Goal: Task Accomplishment & Management: Manage account settings

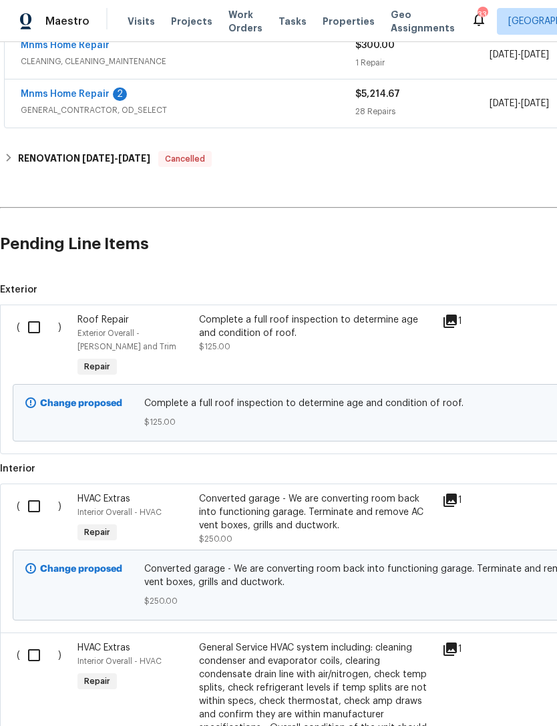
scroll to position [319, 0]
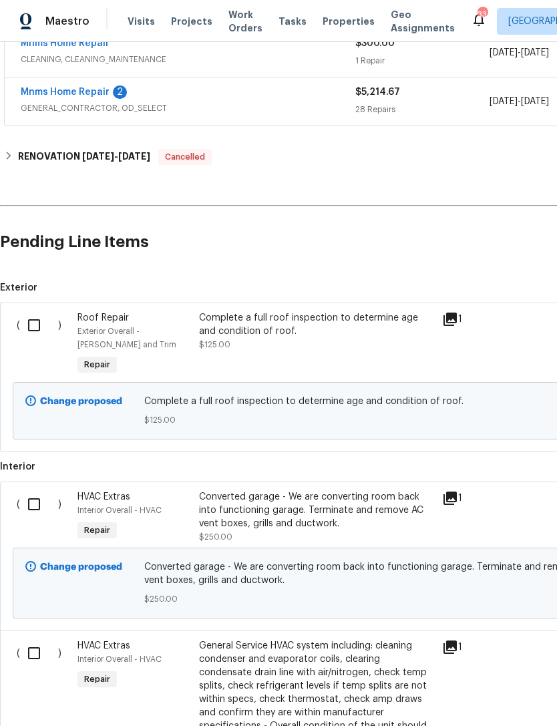
click at [34, 319] on input "checkbox" at bounding box center [39, 325] width 38 height 28
checkbox input "true"
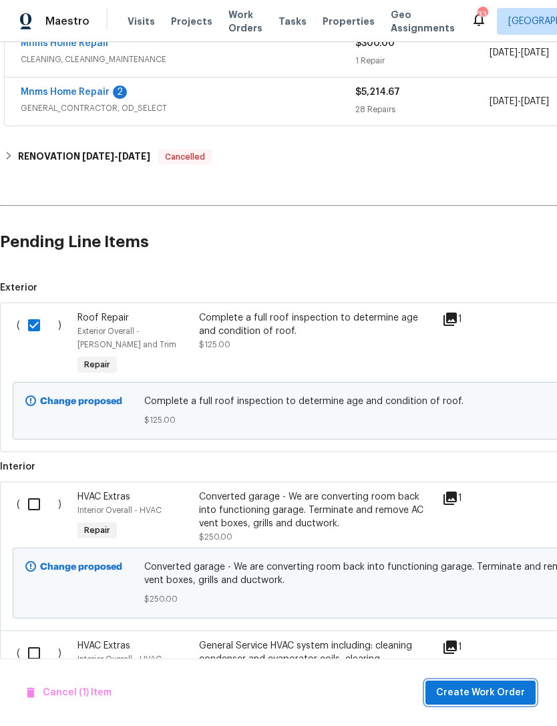
click at [466, 688] on span "Create Work Order" at bounding box center [480, 693] width 89 height 17
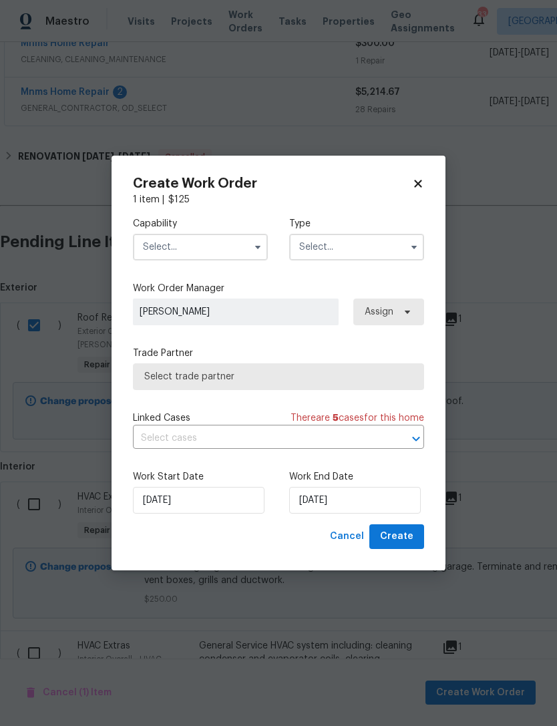
click at [202, 247] on input "text" at bounding box center [200, 247] width 135 height 27
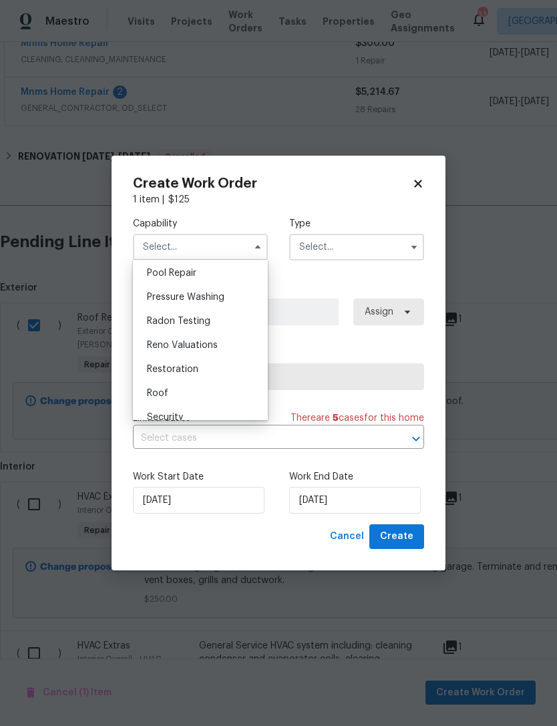
scroll to position [1246, 0]
click at [194, 393] on div "Roof" at bounding box center [200, 392] width 128 height 24
type input "Roof"
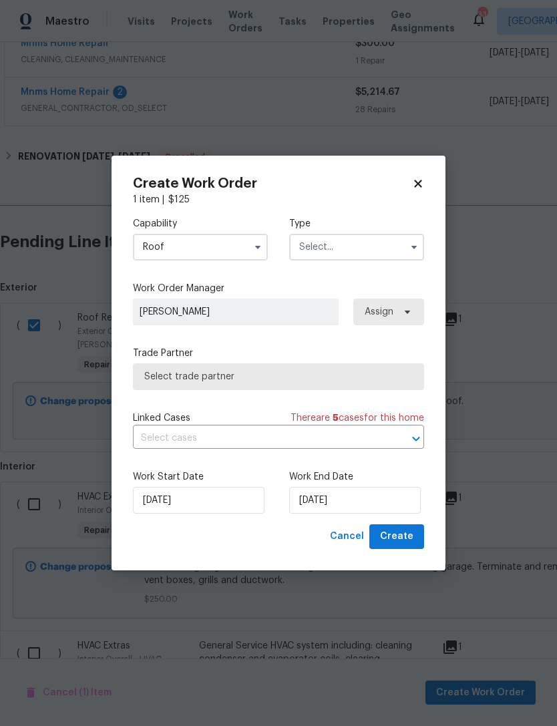
click at [349, 249] on input "text" at bounding box center [356, 247] width 135 height 27
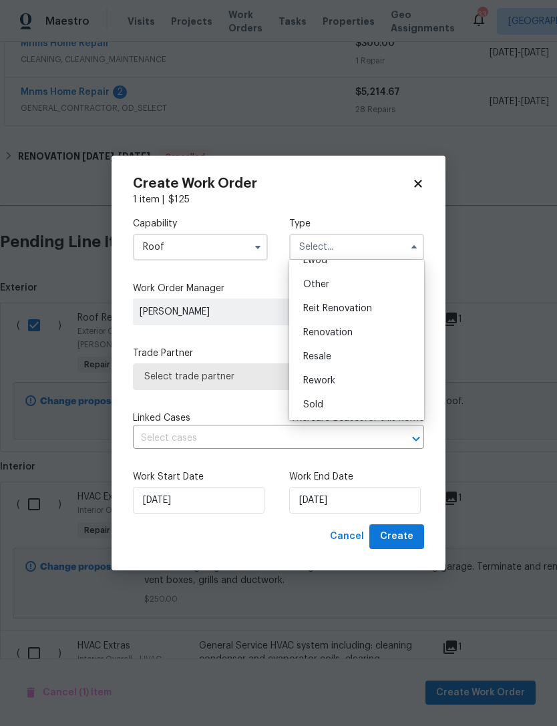
scroll to position [159, 0]
click at [362, 331] on div "Renovation" at bounding box center [357, 333] width 128 height 24
type input "Renovation"
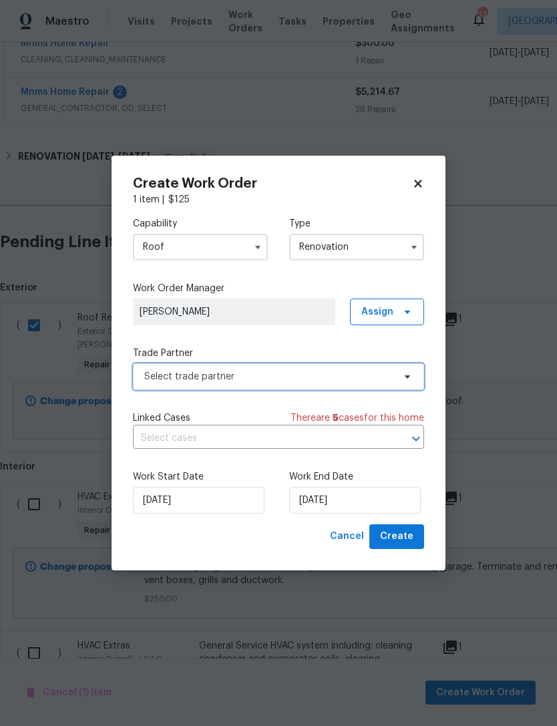
click at [323, 373] on span "Select trade partner" at bounding box center [268, 376] width 249 height 13
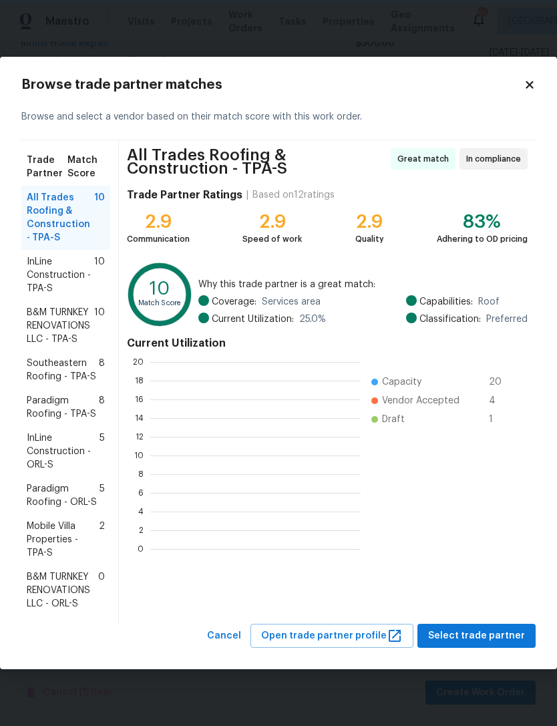
scroll to position [1, 1]
click at [54, 317] on span "B&M TURNKEY RENOVATIONS LLC - TPA-S" at bounding box center [60, 326] width 67 height 40
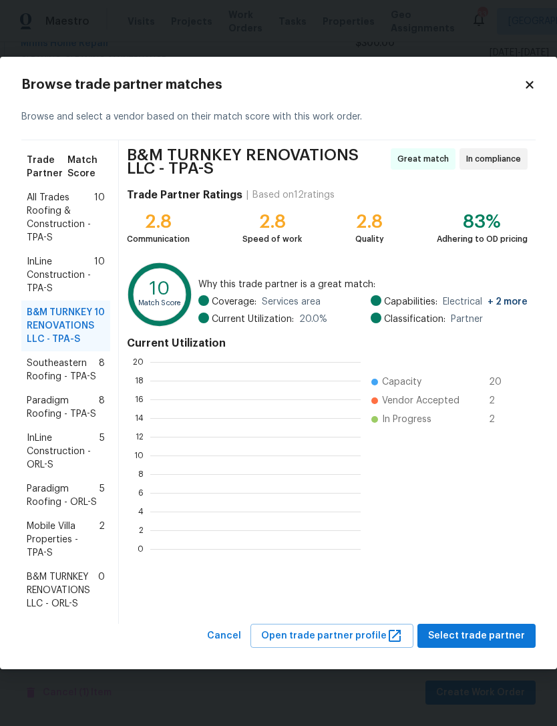
scroll to position [187, 210]
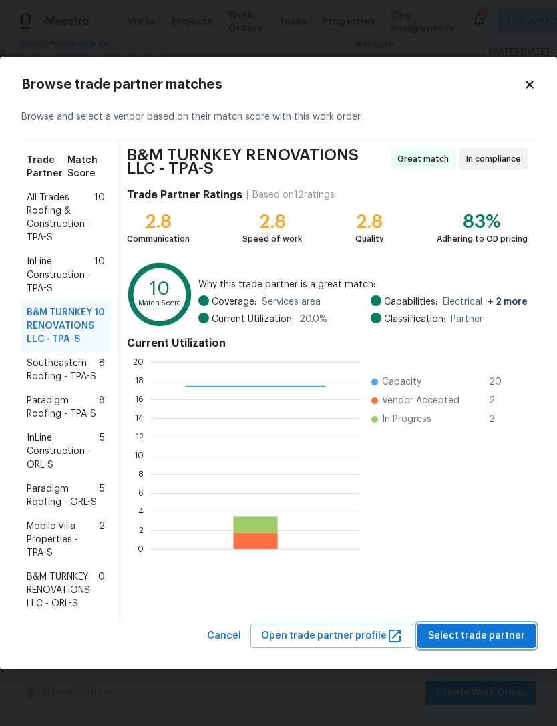
click at [468, 631] on span "Select trade partner" at bounding box center [476, 636] width 97 height 17
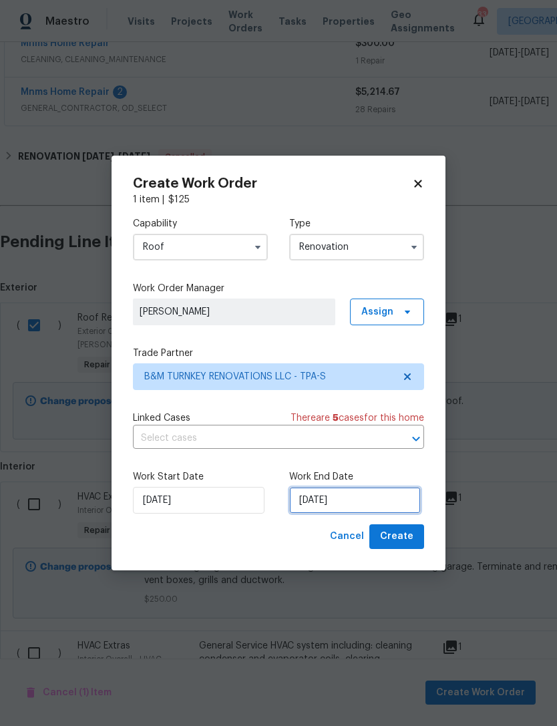
click at [356, 496] on input "10/1/2025" at bounding box center [355, 500] width 132 height 27
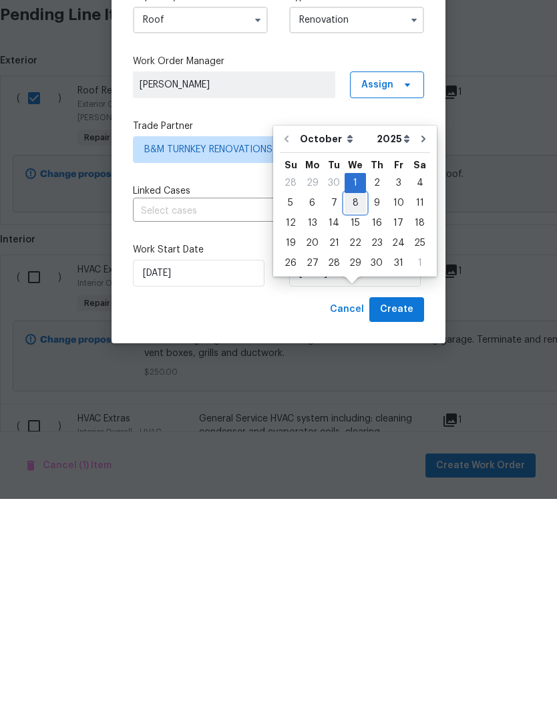
click at [359, 421] on div "8" at bounding box center [355, 430] width 21 height 19
type input "10/8/2025"
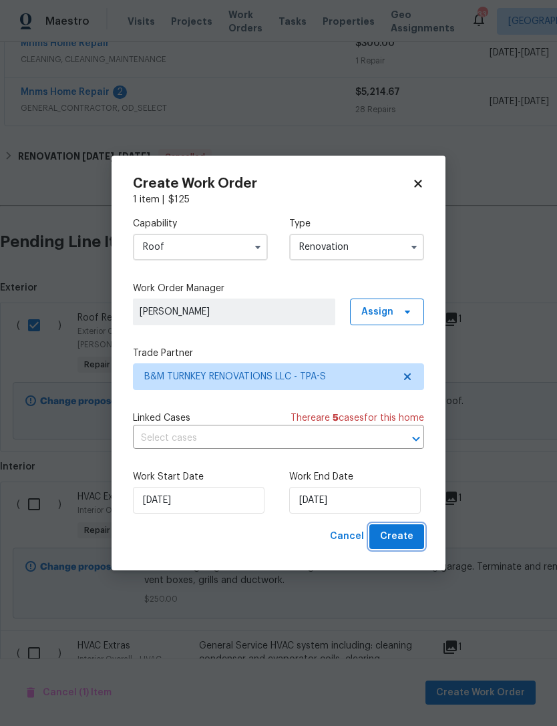
click at [398, 530] on span "Create" at bounding box center [396, 536] width 33 height 17
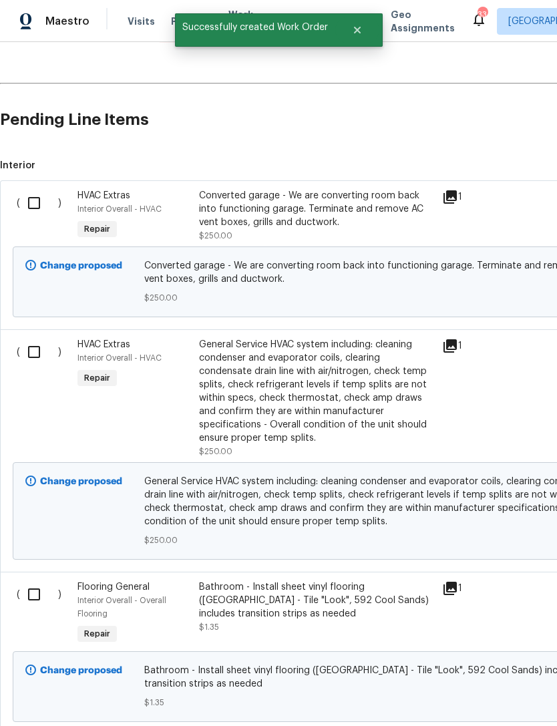
scroll to position [489, 0]
click at [39, 190] on input "checkbox" at bounding box center [39, 204] width 38 height 28
checkbox input "true"
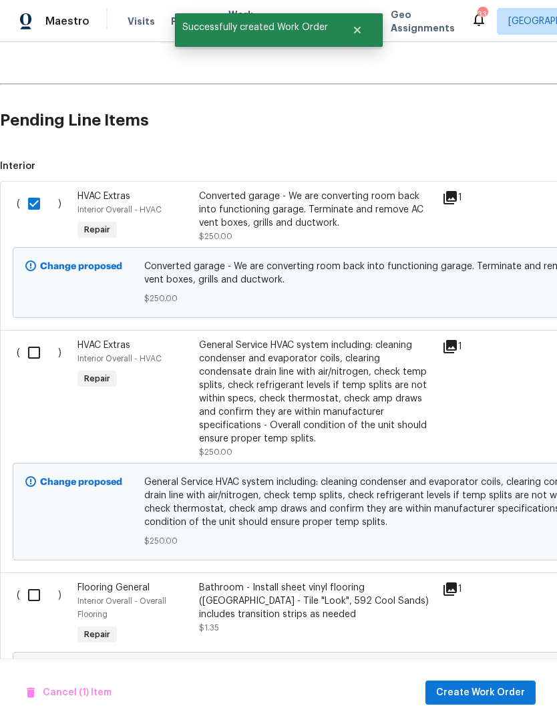
click at [45, 339] on input "checkbox" at bounding box center [39, 353] width 38 height 28
checkbox input "true"
click at [473, 699] on span "Create Work Order" at bounding box center [480, 693] width 89 height 17
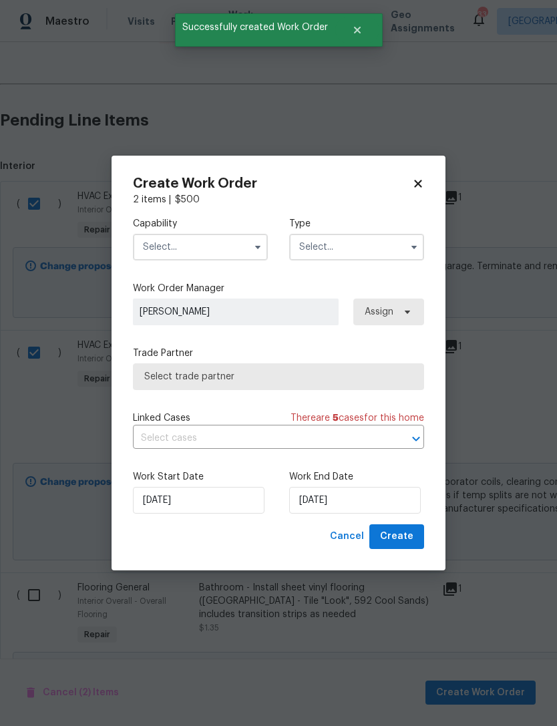
click at [216, 246] on input "text" at bounding box center [200, 247] width 135 height 27
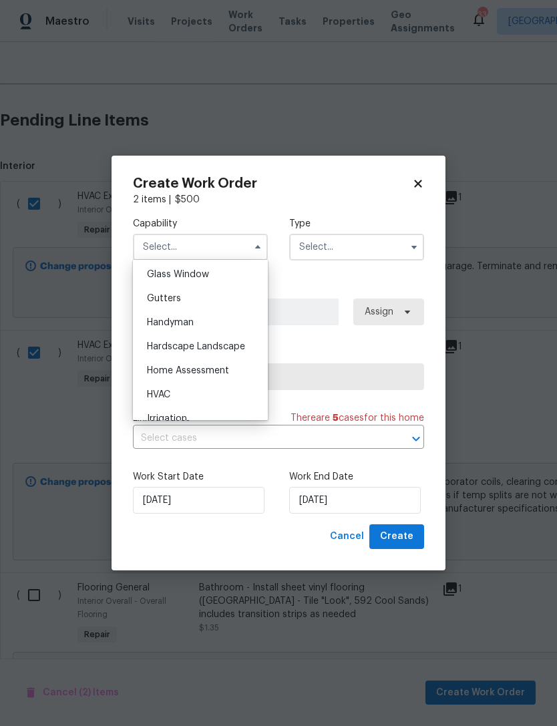
scroll to position [697, 0]
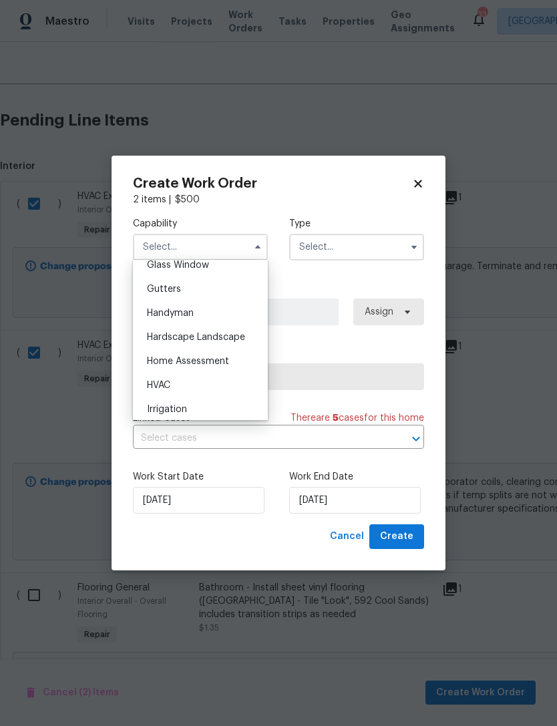
click at [186, 384] on div "HVAC" at bounding box center [200, 385] width 128 height 24
type input "HVAC"
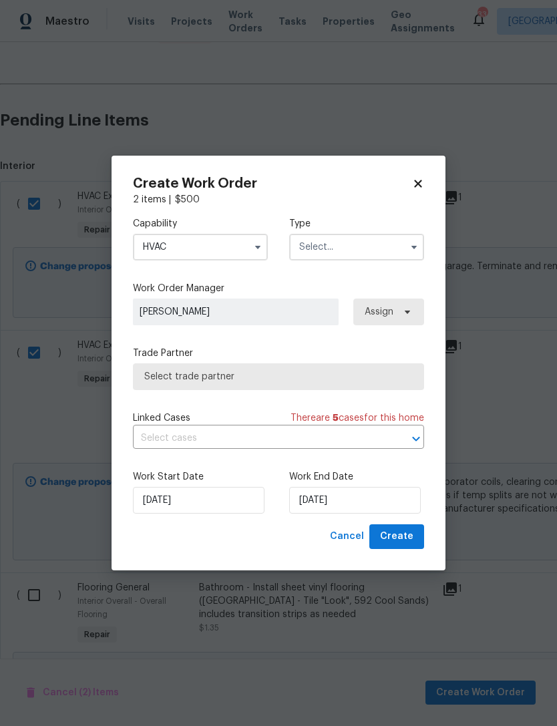
click at [363, 244] on input "text" at bounding box center [356, 247] width 135 height 27
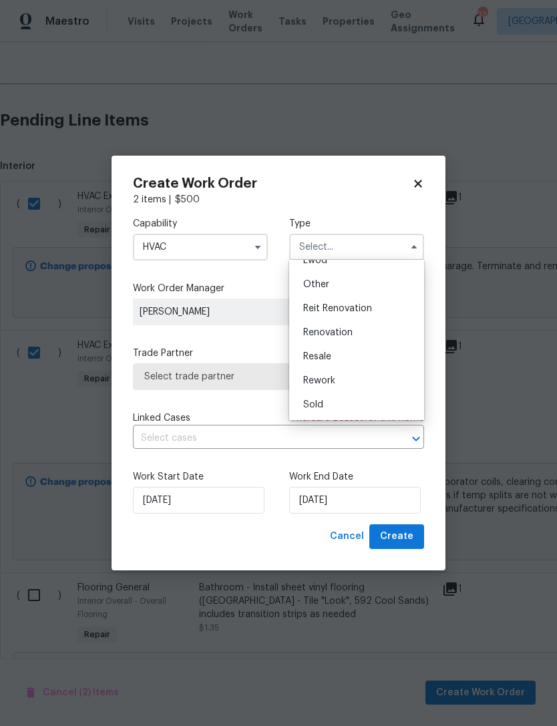
scroll to position [159, 0]
click at [355, 330] on div "Renovation" at bounding box center [357, 333] width 128 height 24
type input "Renovation"
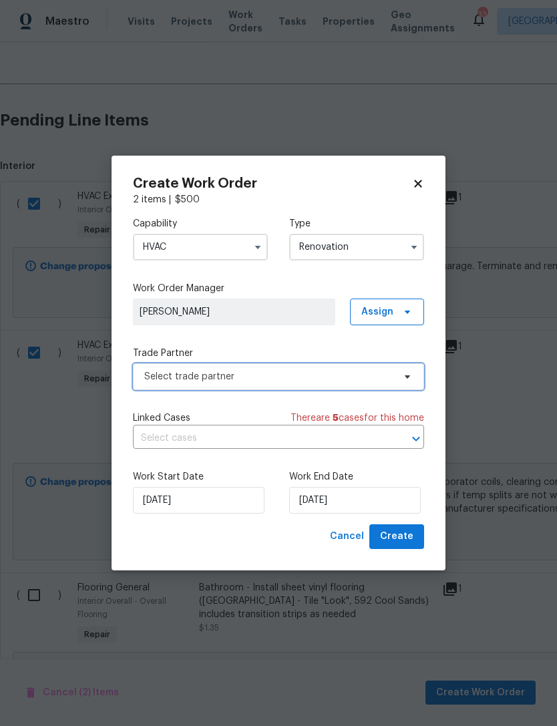
click at [285, 372] on span "Select trade partner" at bounding box center [268, 376] width 249 height 13
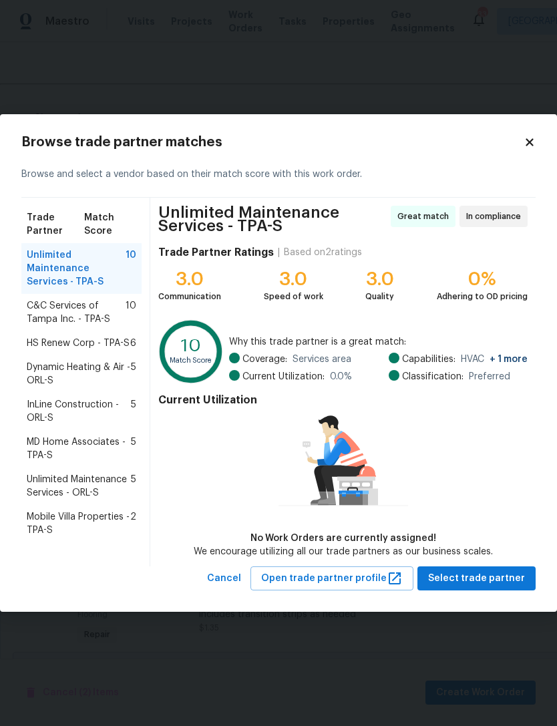
click at [55, 310] on span "C&C Services of Tampa Inc. - TPA-S" at bounding box center [76, 312] width 99 height 27
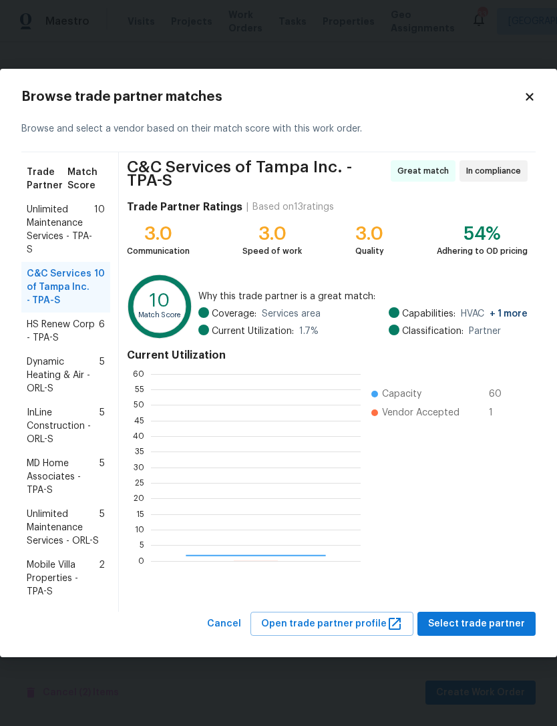
scroll to position [187, 210]
click at [465, 620] on span "Select trade partner" at bounding box center [476, 624] width 97 height 17
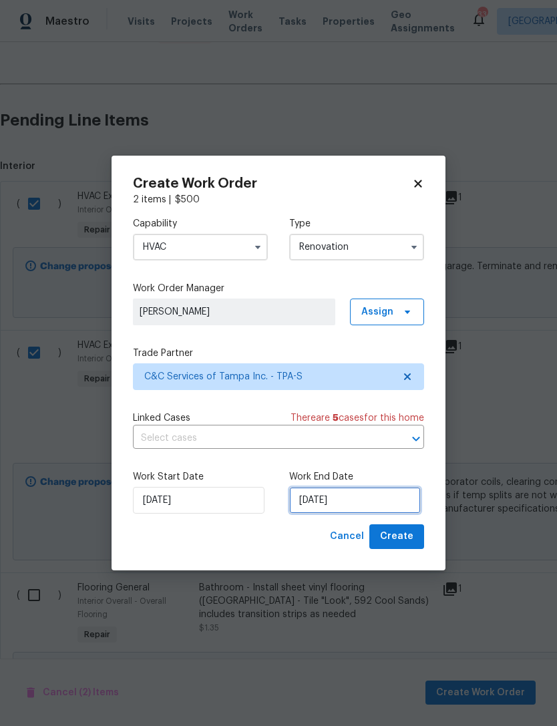
click at [363, 496] on input "10/1/2025" at bounding box center [355, 500] width 132 height 27
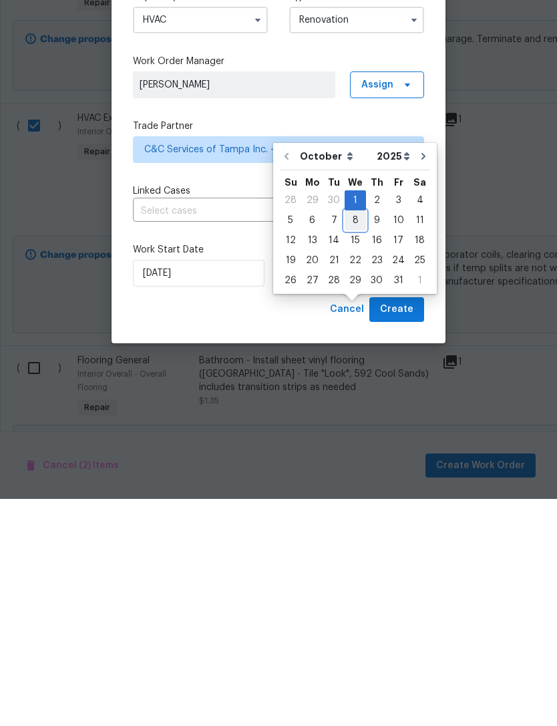
click at [358, 438] on div "8" at bounding box center [355, 447] width 21 height 19
type input "10/8/2025"
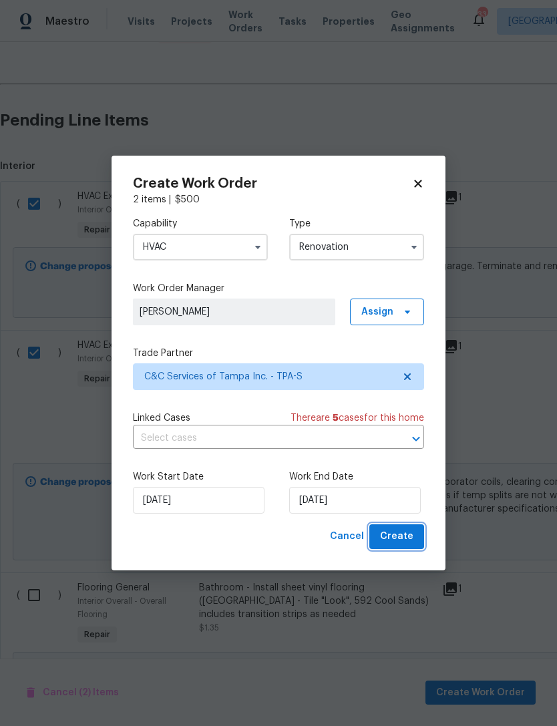
click at [397, 536] on span "Create" at bounding box center [396, 536] width 33 height 17
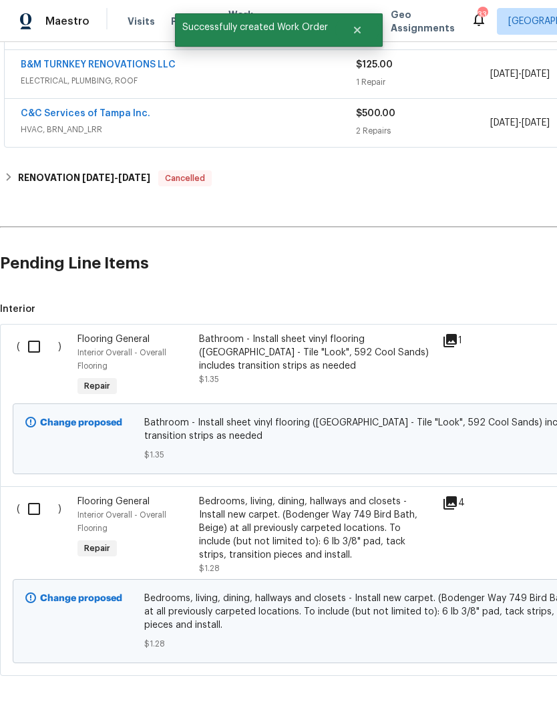
scroll to position [394, 0]
click at [37, 333] on input "checkbox" at bounding box center [39, 347] width 38 height 28
checkbox input "true"
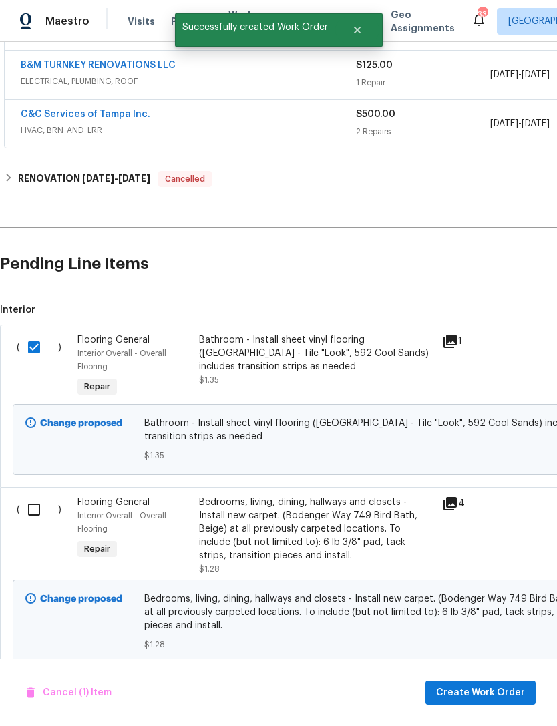
click at [28, 496] on input "checkbox" at bounding box center [39, 510] width 38 height 28
checkbox input "true"
click at [488, 689] on span "Create Work Order" at bounding box center [480, 693] width 89 height 17
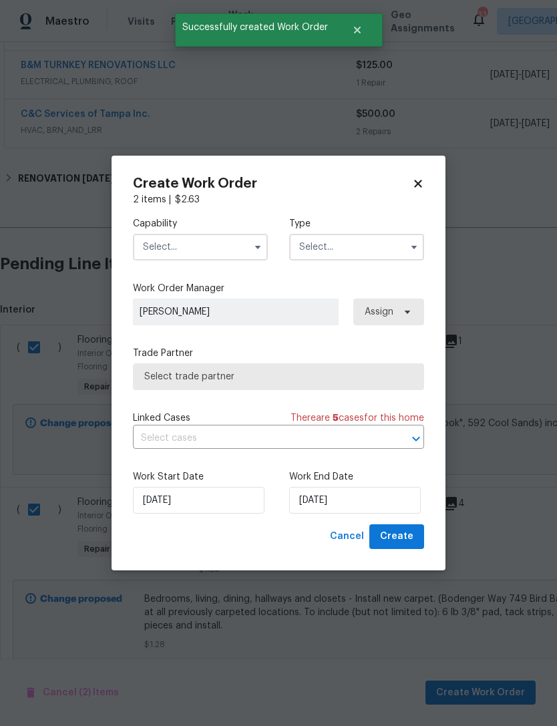
click at [205, 239] on input "text" at bounding box center [200, 247] width 135 height 27
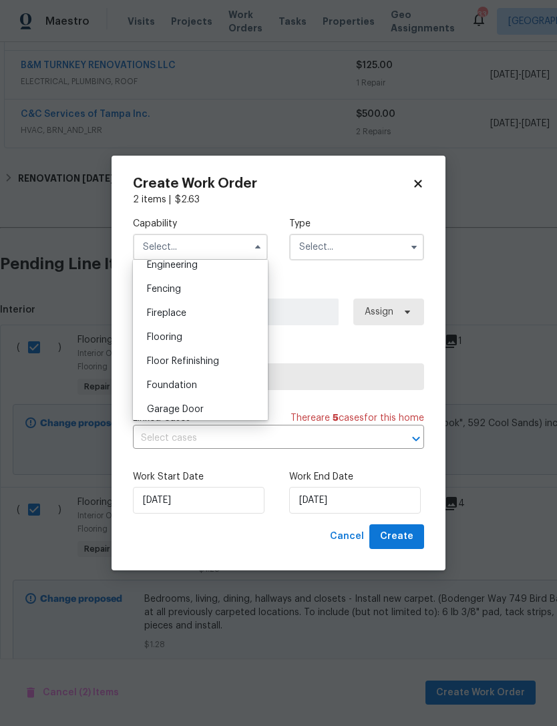
scroll to position [471, 0]
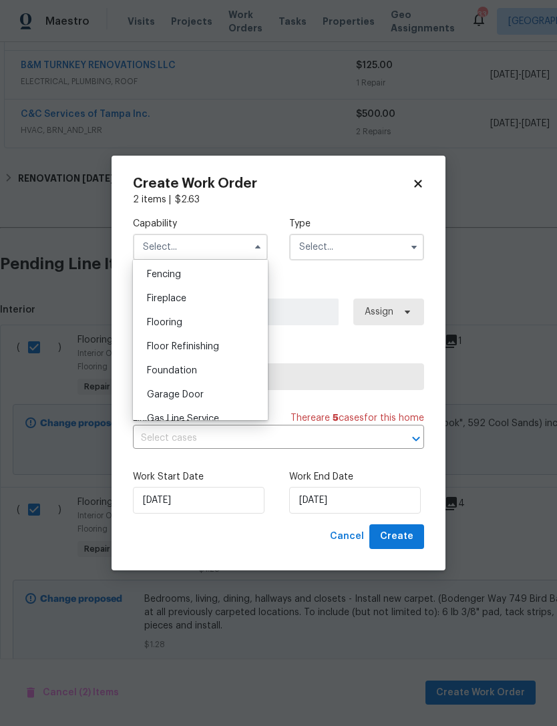
click at [195, 325] on div "Flooring" at bounding box center [200, 323] width 128 height 24
type input "Flooring"
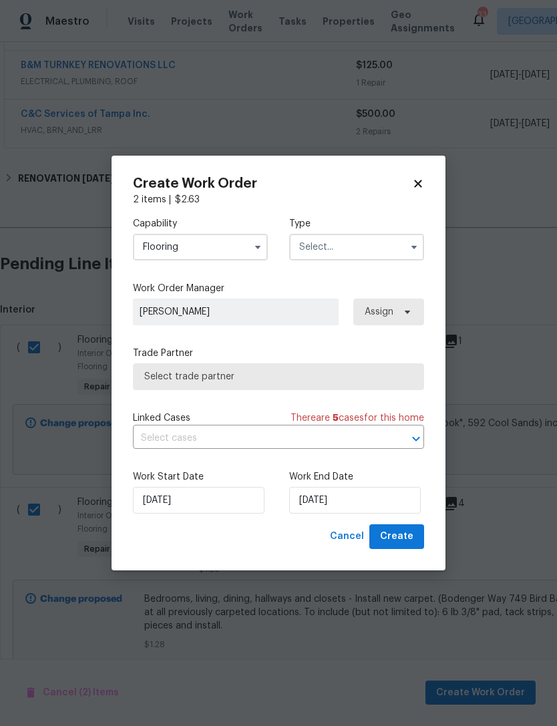
click at [351, 251] on input "text" at bounding box center [356, 247] width 135 height 27
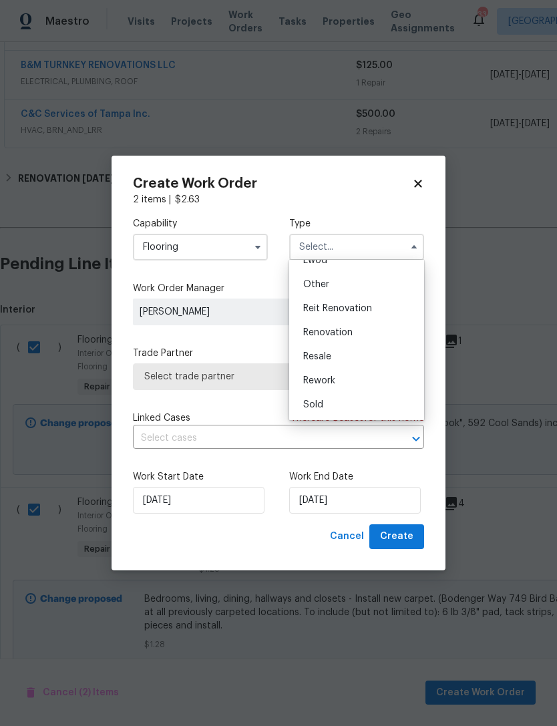
scroll to position [159, 0]
click at [349, 333] on span "Renovation" at bounding box center [327, 332] width 49 height 9
type input "Renovation"
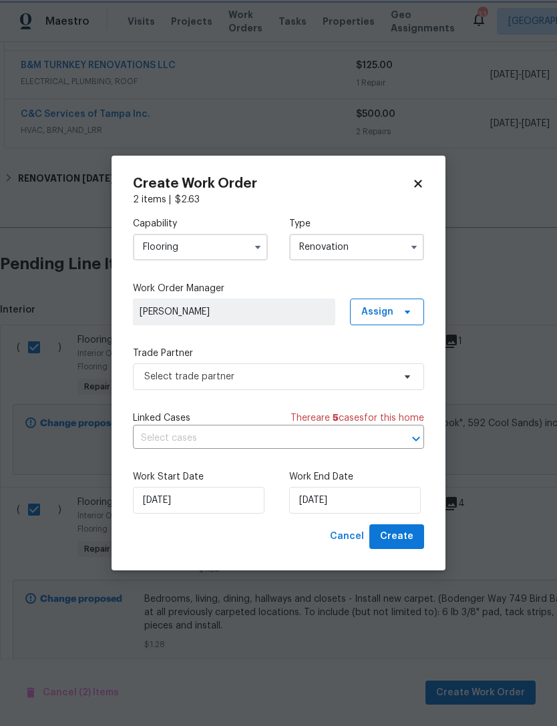
scroll to position [0, 0]
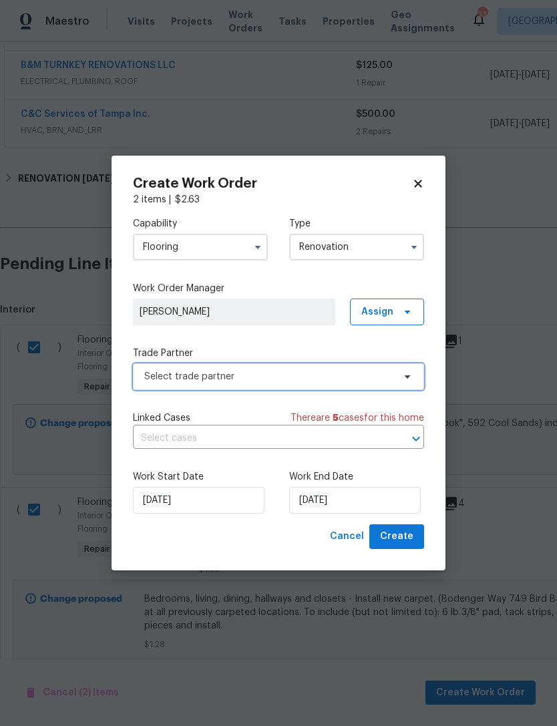
click at [306, 379] on span "Select trade partner" at bounding box center [268, 376] width 249 height 13
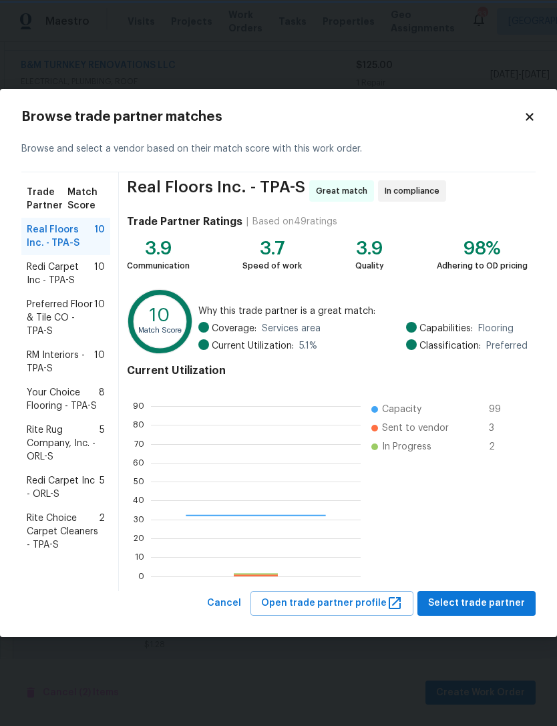
scroll to position [187, 210]
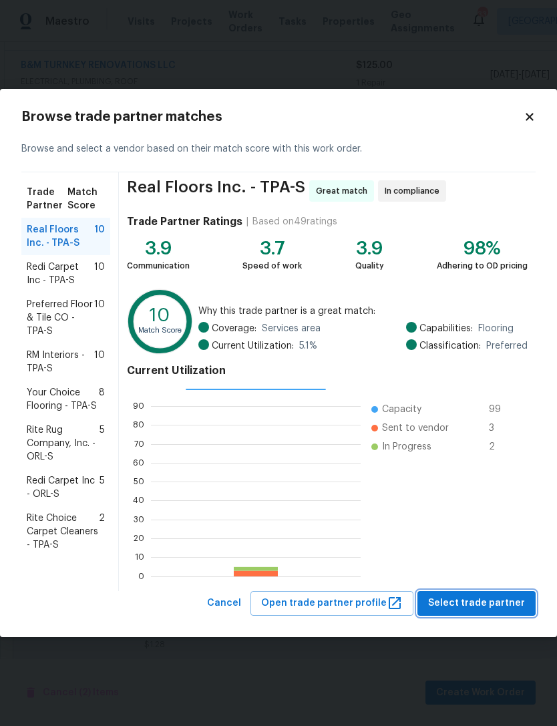
click at [473, 599] on span "Select trade partner" at bounding box center [476, 603] width 97 height 17
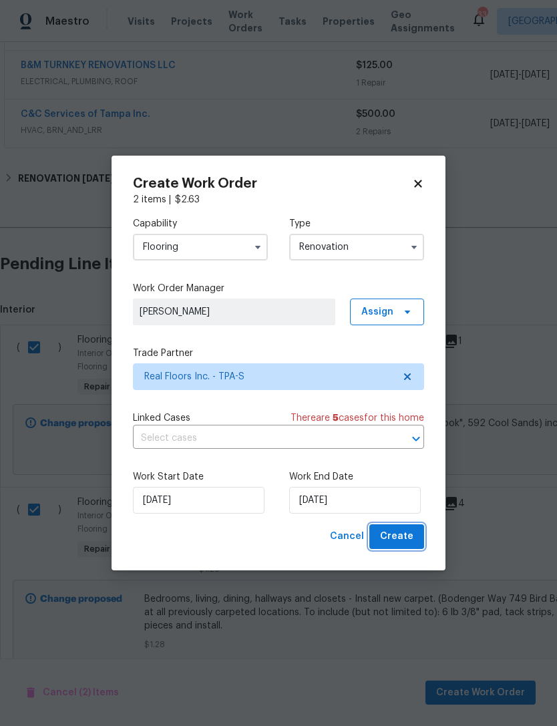
click at [398, 540] on span "Create" at bounding box center [396, 536] width 33 height 17
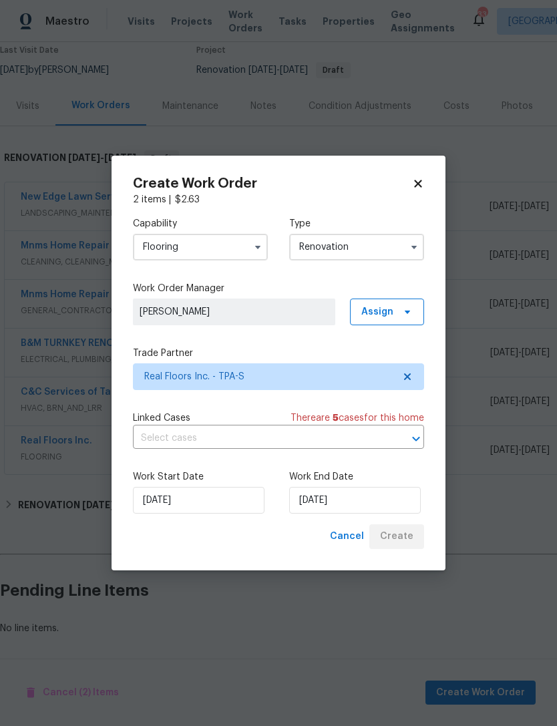
scroll to position [73, 0]
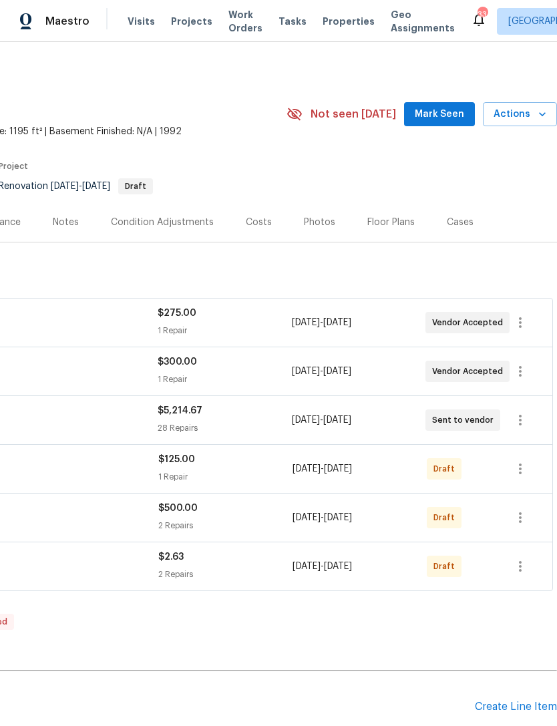
scroll to position [0, 198]
click at [518, 375] on icon "button" at bounding box center [520, 371] width 16 height 16
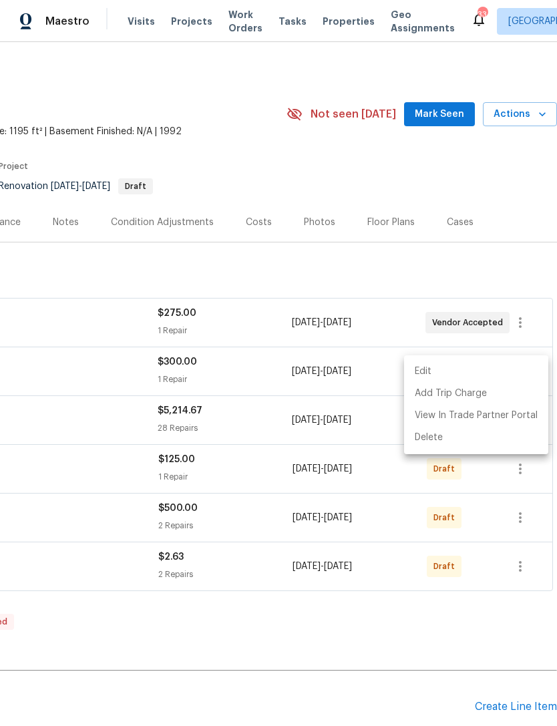
click at [450, 374] on li "Edit" at bounding box center [476, 372] width 144 height 22
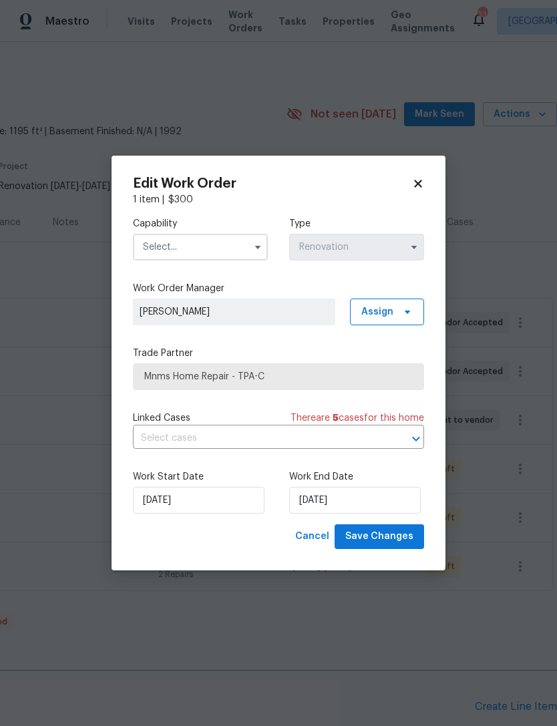
click at [228, 246] on input "text" at bounding box center [200, 247] width 135 height 27
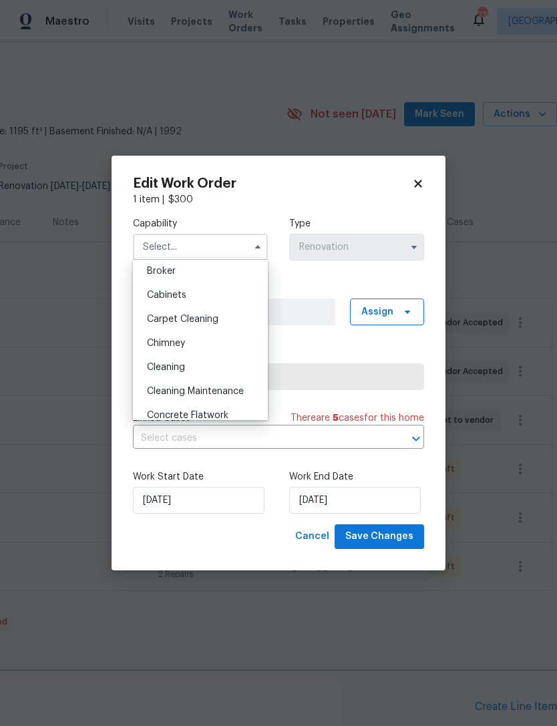
scroll to position [99, 0]
click at [196, 369] on div "Cleaning" at bounding box center [200, 369] width 128 height 24
type input "Cleaning"
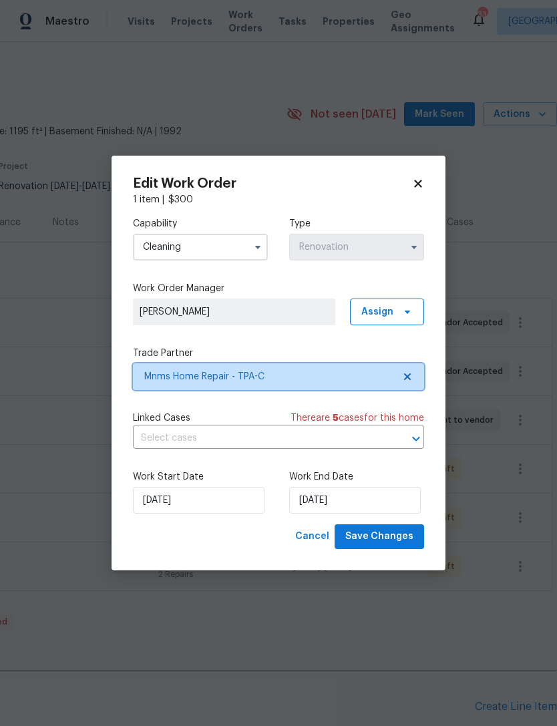
click at [315, 377] on span "Mnms Home Repair - TPA-C" at bounding box center [268, 376] width 249 height 13
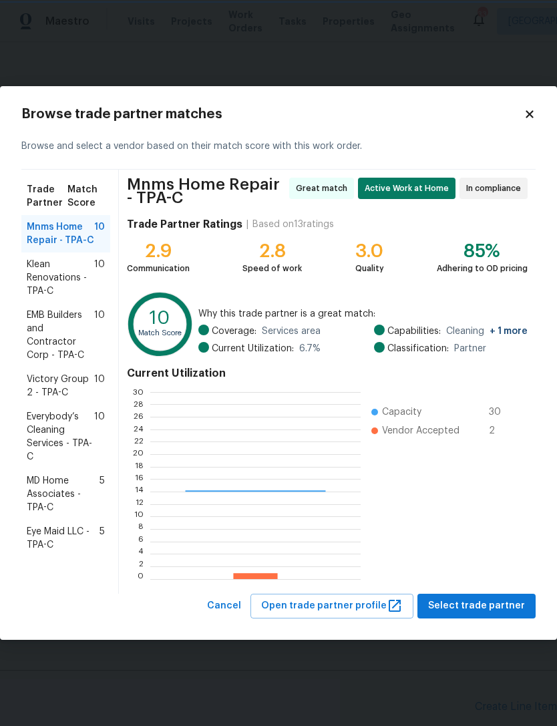
scroll to position [187, 210]
click at [47, 410] on span "Everybody’s Cleaning Services - TPA-C" at bounding box center [60, 436] width 67 height 53
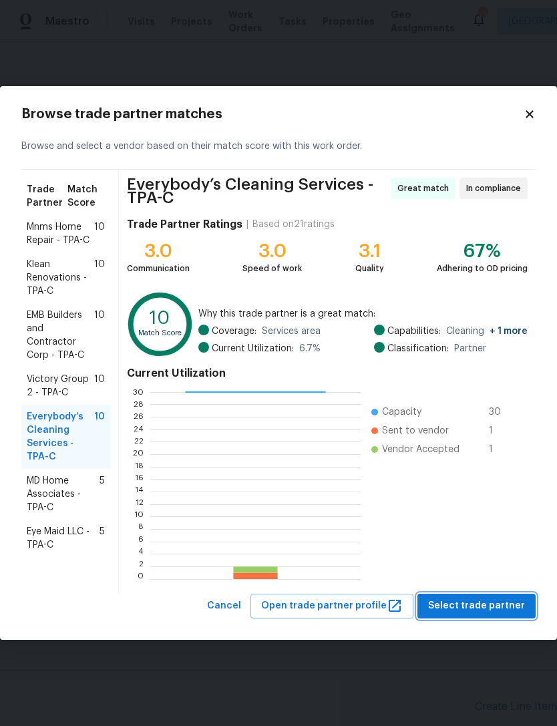
click at [464, 594] on button "Select trade partner" at bounding box center [476, 606] width 118 height 25
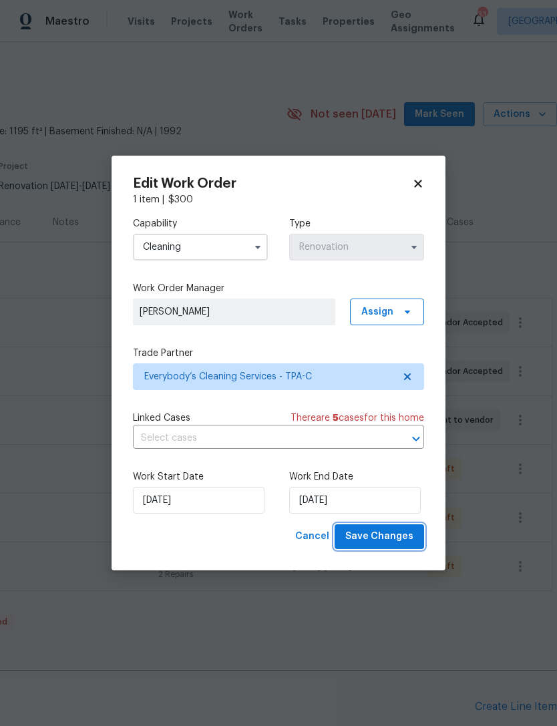
click at [386, 535] on span "Save Changes" at bounding box center [379, 536] width 68 height 17
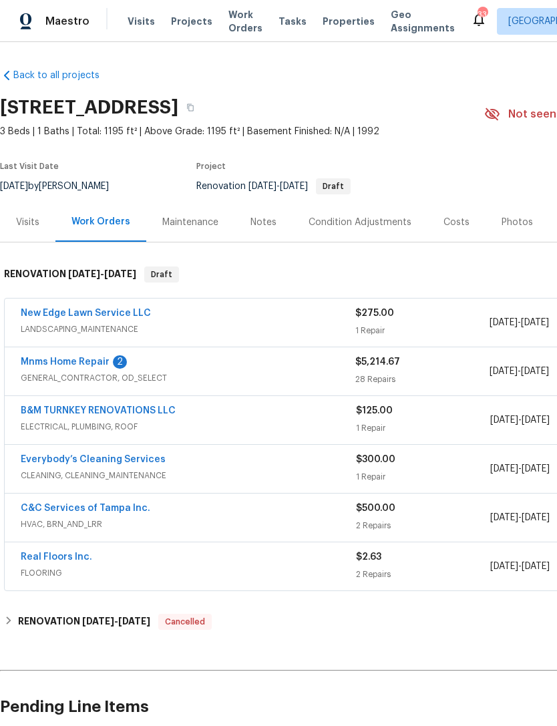
click at [63, 359] on link "Mnms Home Repair" at bounding box center [65, 361] width 89 height 9
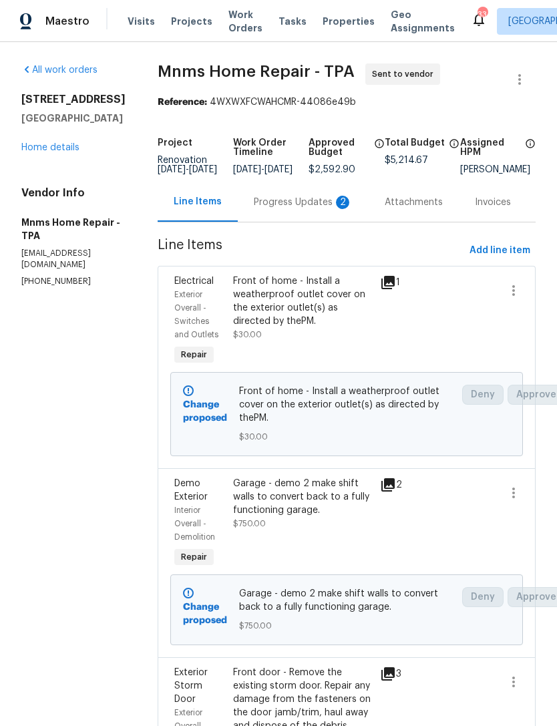
click at [58, 143] on link "Home details" at bounding box center [50, 147] width 58 height 9
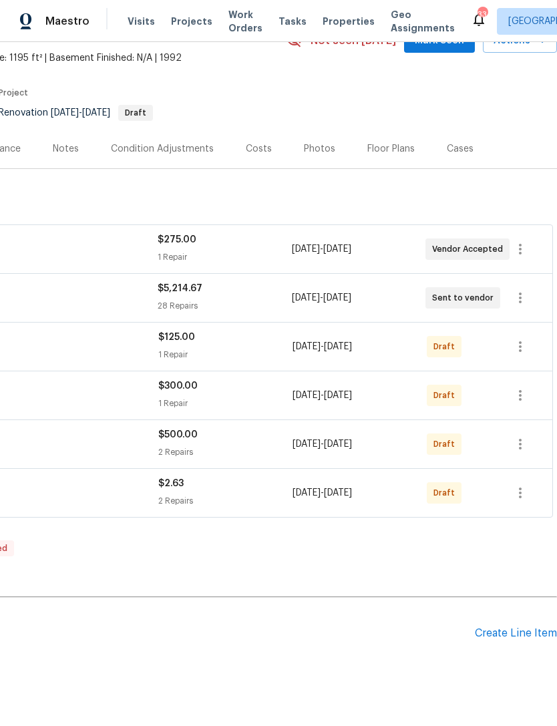
scroll to position [73, 198]
click at [525, 301] on icon "button" at bounding box center [520, 299] width 16 height 16
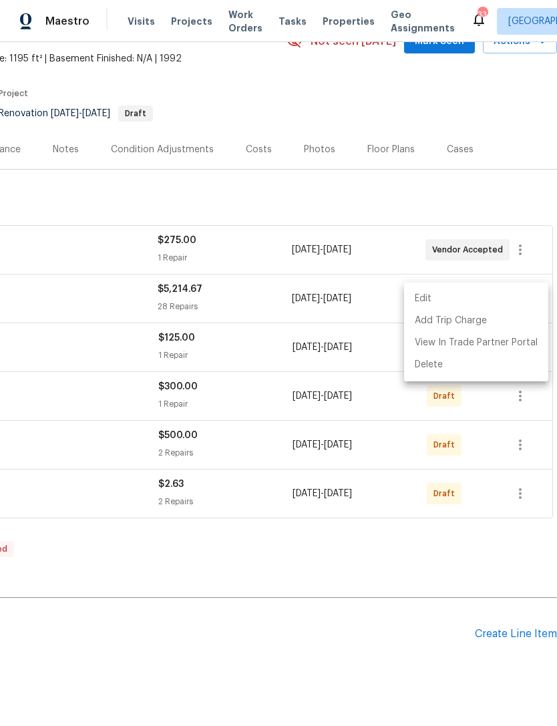
click at [455, 289] on li "Edit" at bounding box center [476, 299] width 144 height 22
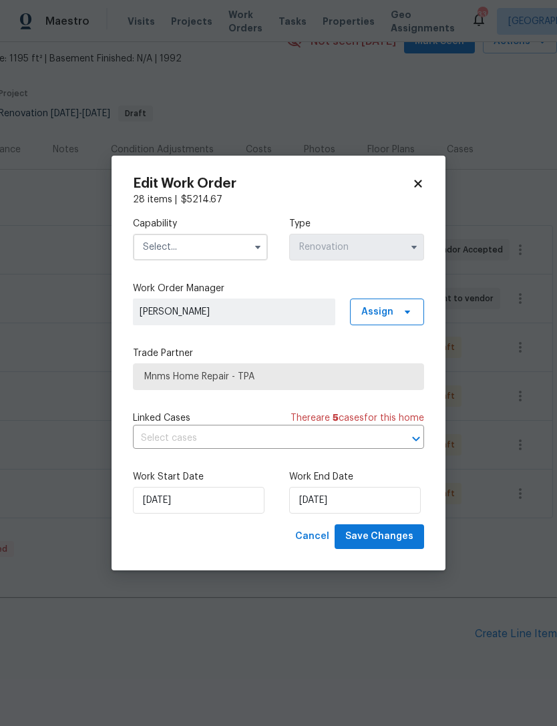
click at [224, 248] on input "text" at bounding box center [200, 247] width 135 height 27
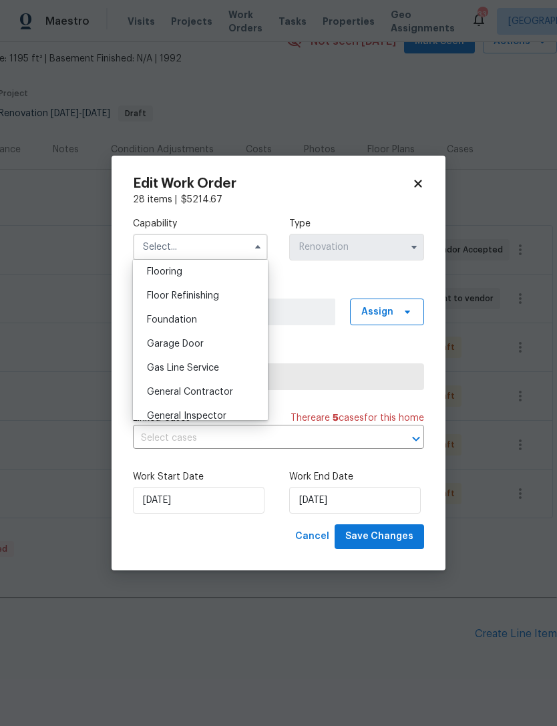
scroll to position [523, 0]
click at [217, 389] on span "General Contractor" at bounding box center [190, 390] width 86 height 9
type input "General Contractor"
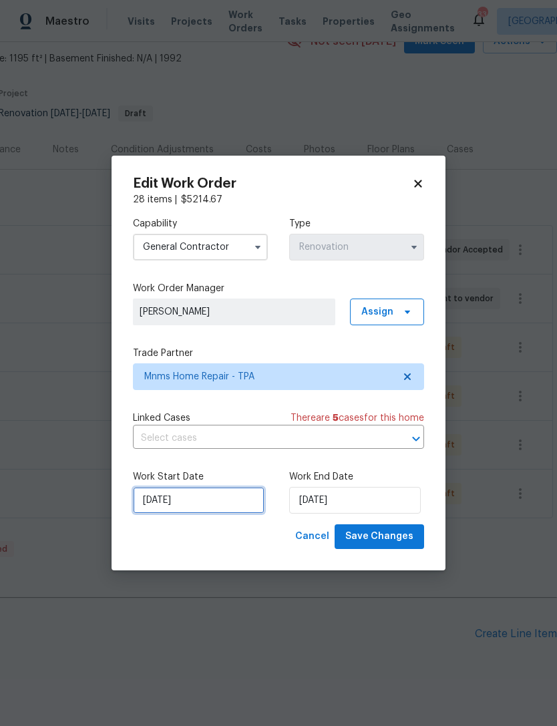
click at [194, 498] on input "[DATE]" at bounding box center [199, 500] width 132 height 27
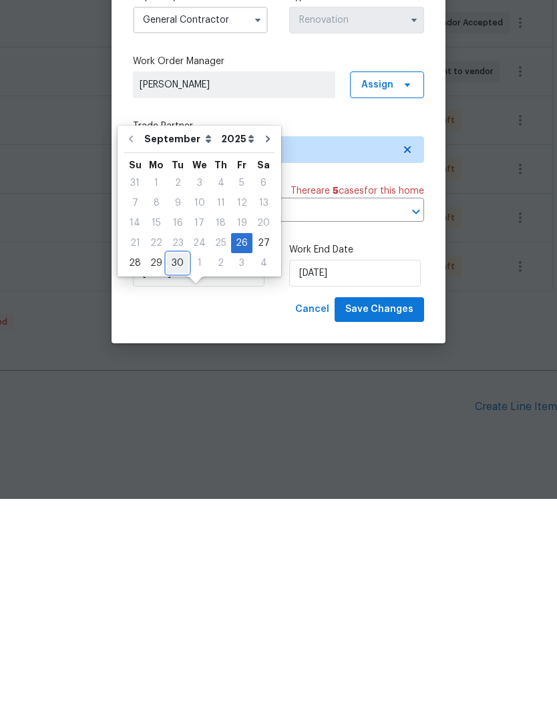
click at [177, 481] on div "30" at bounding box center [177, 490] width 21 height 19
type input "[DATE]"
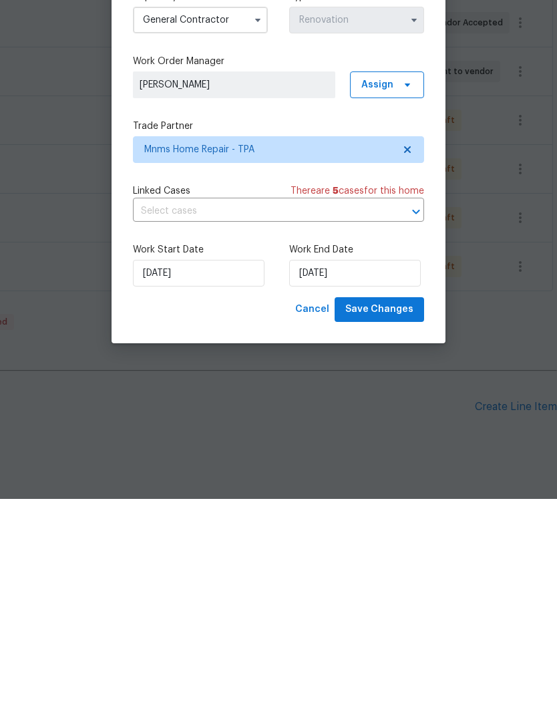
scroll to position [43, 0]
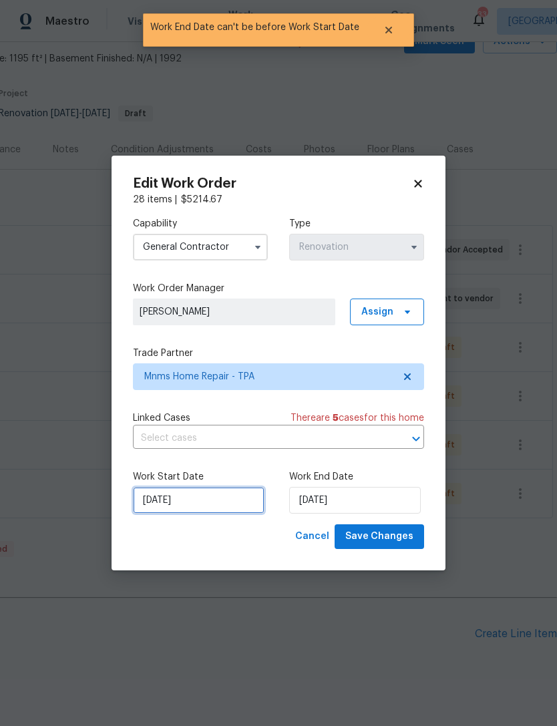
click at [205, 505] on input "[DATE]" at bounding box center [199, 500] width 132 height 27
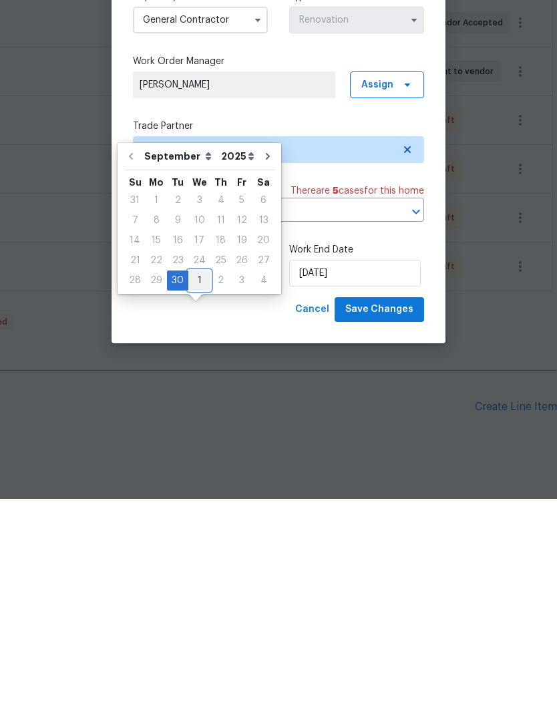
click at [195, 498] on div "1" at bounding box center [199, 507] width 22 height 19
type input "[DATE]"
select select "9"
type input "[DATE]"
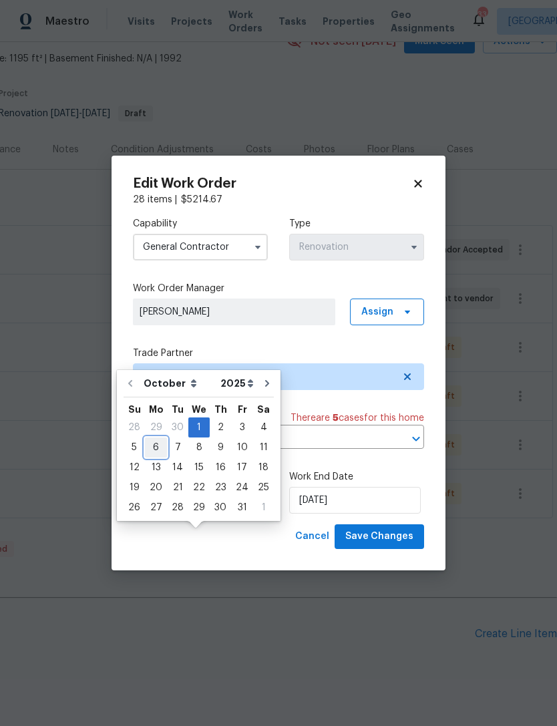
click at [153, 438] on div "6" at bounding box center [156, 447] width 22 height 19
type input "[DATE]"
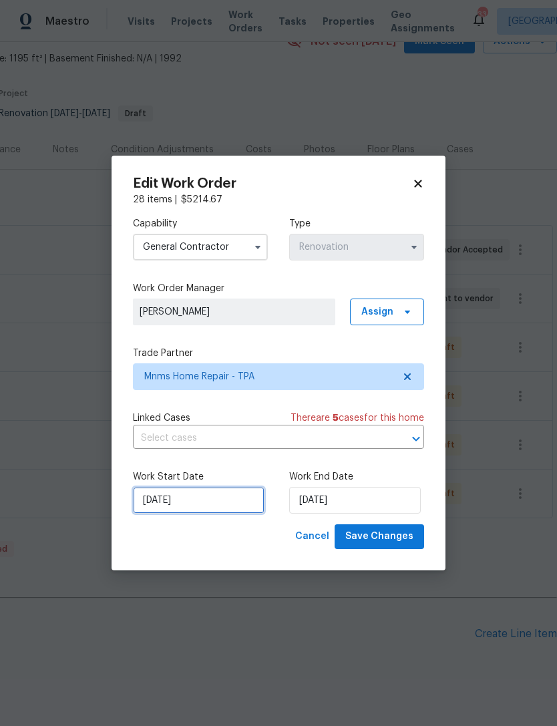
click at [219, 506] on input "[DATE]" at bounding box center [199, 500] width 132 height 27
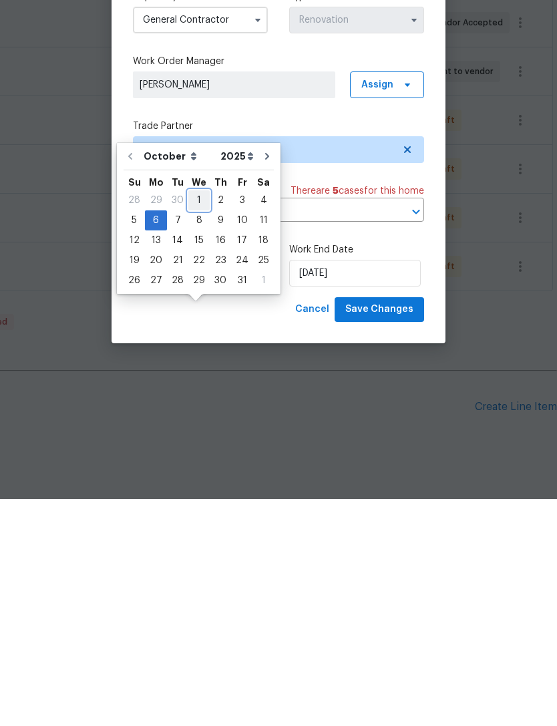
click at [194, 418] on div "1" at bounding box center [198, 427] width 21 height 19
type input "[DATE]"
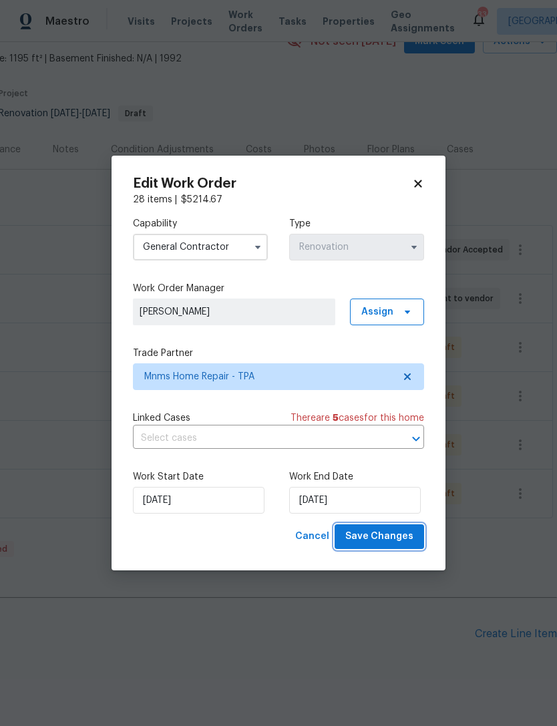
click at [385, 537] on span "Save Changes" at bounding box center [379, 536] width 68 height 17
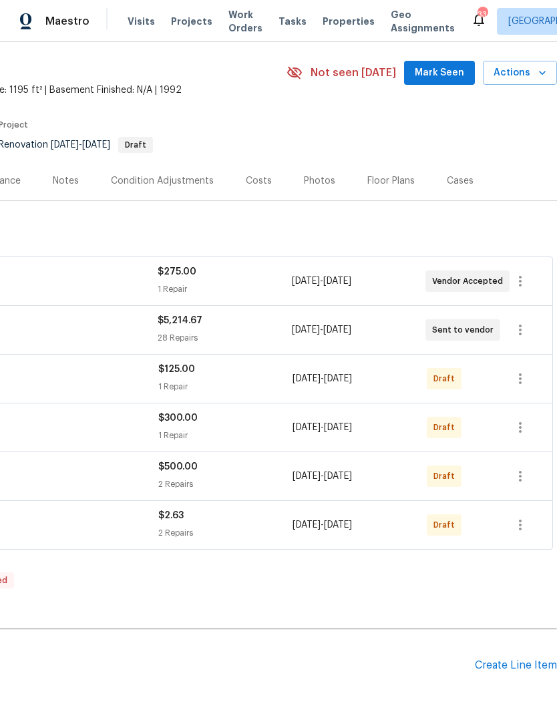
scroll to position [41, 198]
click at [521, 517] on icon "button" at bounding box center [520, 525] width 16 height 16
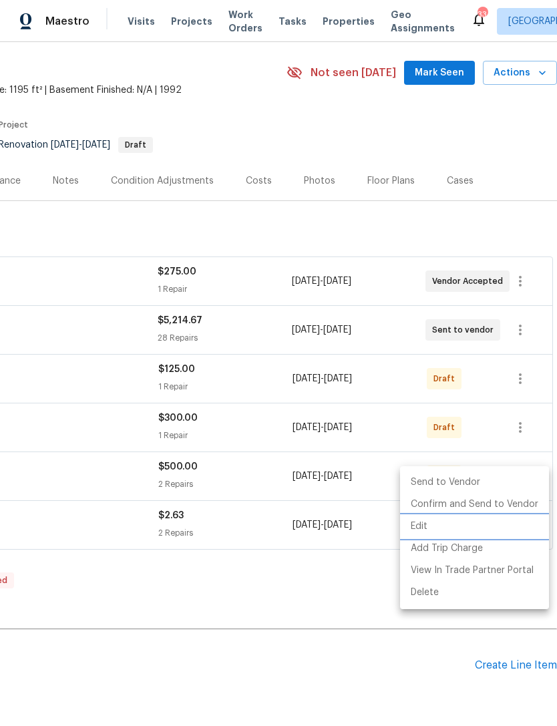
click at [438, 520] on li "Edit" at bounding box center [474, 527] width 149 height 22
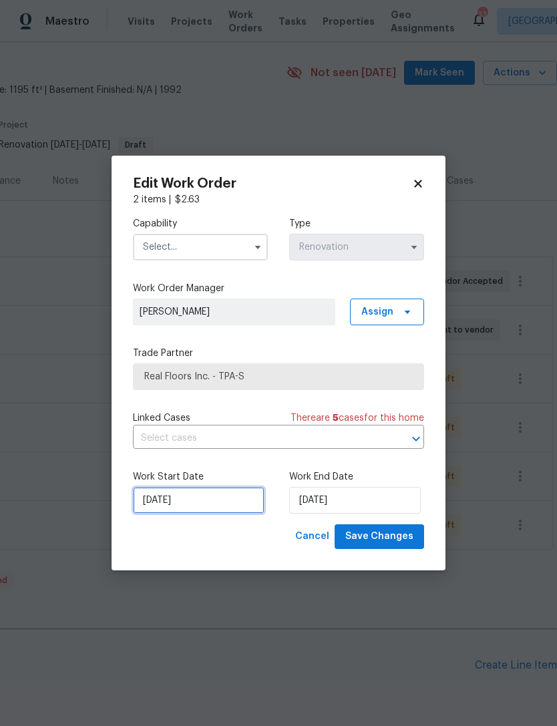
click at [202, 500] on input "[DATE]" at bounding box center [199, 500] width 132 height 27
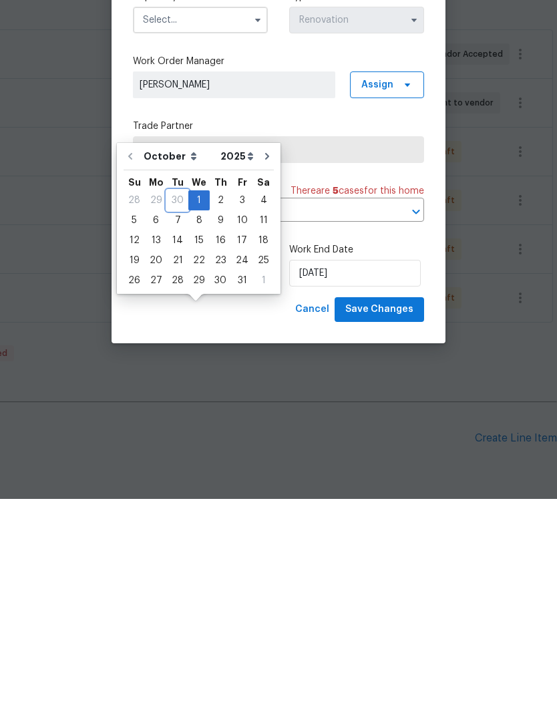
click at [178, 418] on div "30" at bounding box center [177, 427] width 21 height 19
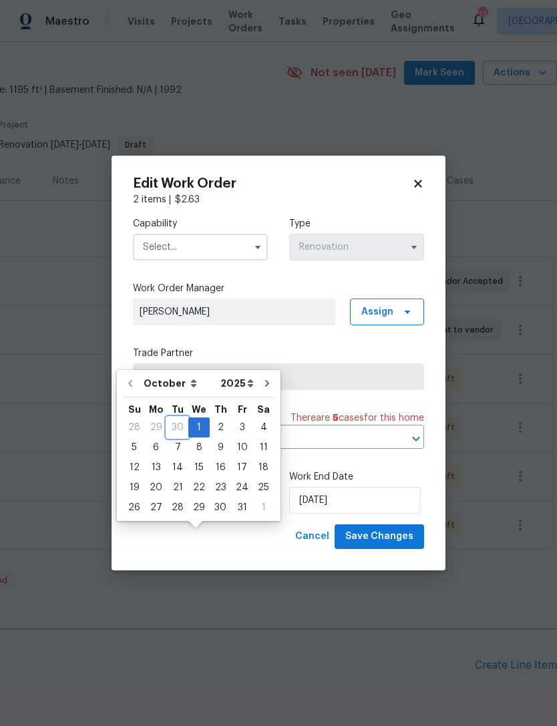
click at [170, 418] on div "30" at bounding box center [177, 427] width 21 height 19
click at [174, 418] on div "30" at bounding box center [177, 427] width 21 height 19
click at [362, 502] on input "[DATE]" at bounding box center [355, 500] width 132 height 27
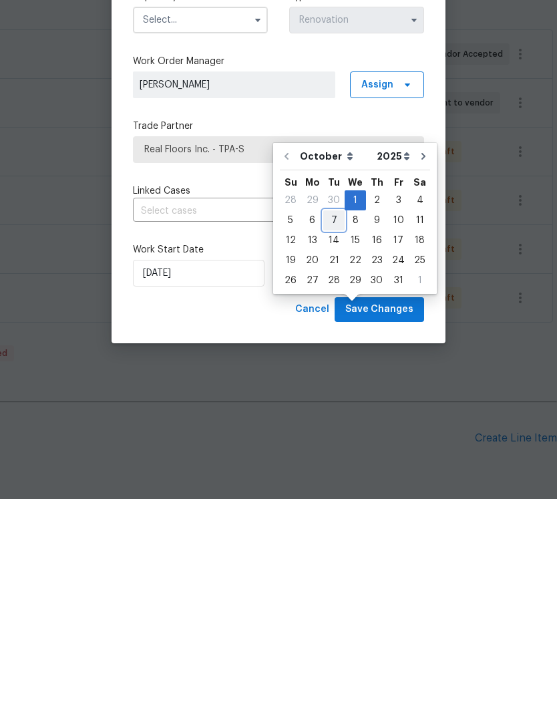
click at [335, 438] on div "7" at bounding box center [333, 447] width 21 height 19
type input "[DATE]"
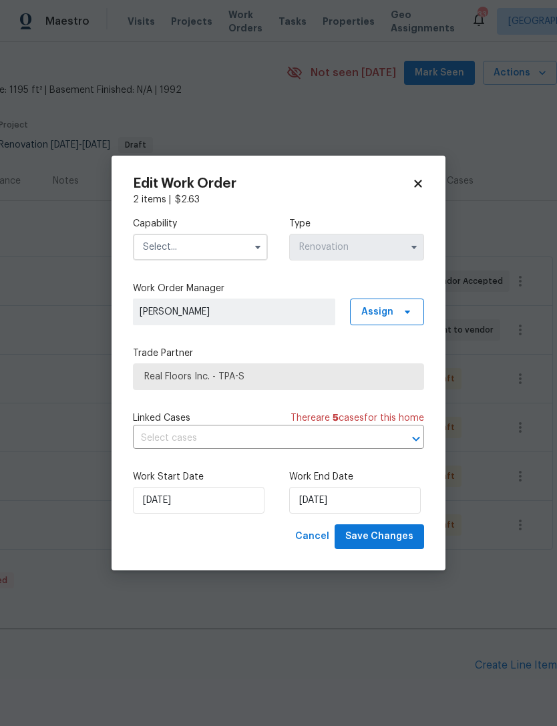
click at [232, 242] on input "text" at bounding box center [200, 247] width 135 height 27
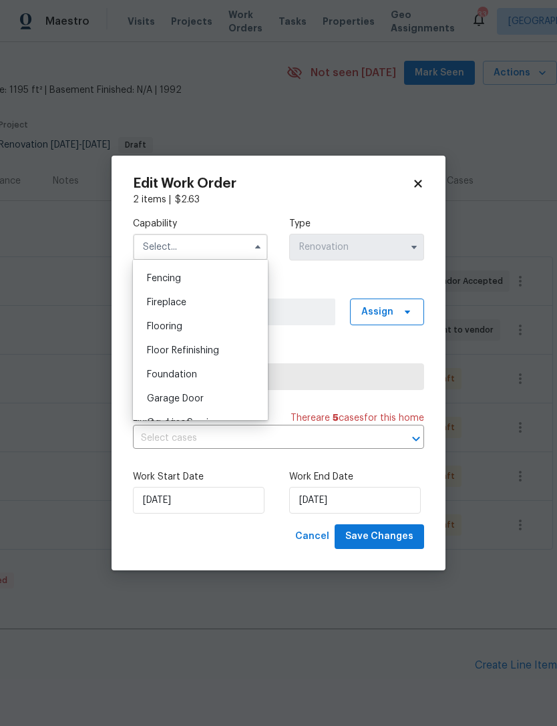
scroll to position [466, 0]
click at [209, 323] on div "Flooring" at bounding box center [200, 327] width 128 height 24
type input "Flooring"
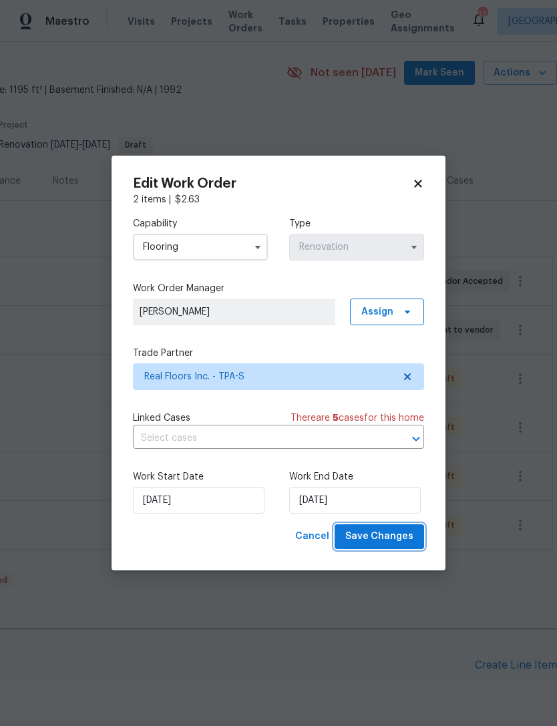
click at [387, 533] on span "Save Changes" at bounding box center [379, 536] width 68 height 17
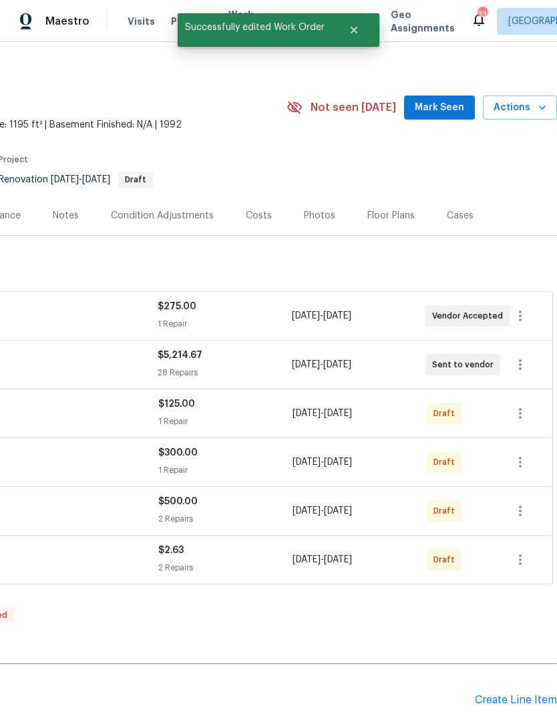
scroll to position [5, 198]
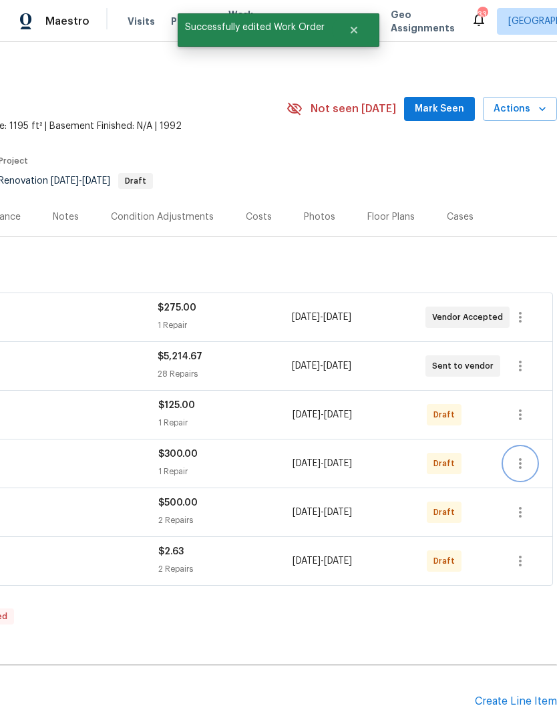
click at [520, 456] on icon "button" at bounding box center [520, 464] width 16 height 16
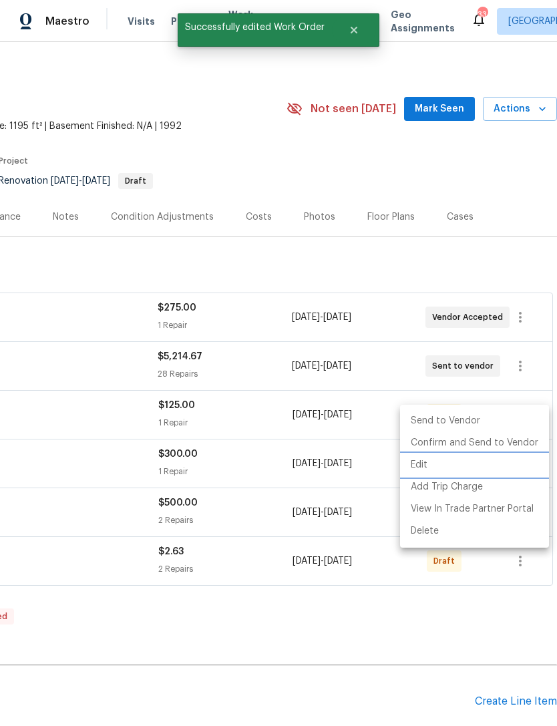
click at [435, 472] on li "Edit" at bounding box center [474, 465] width 149 height 22
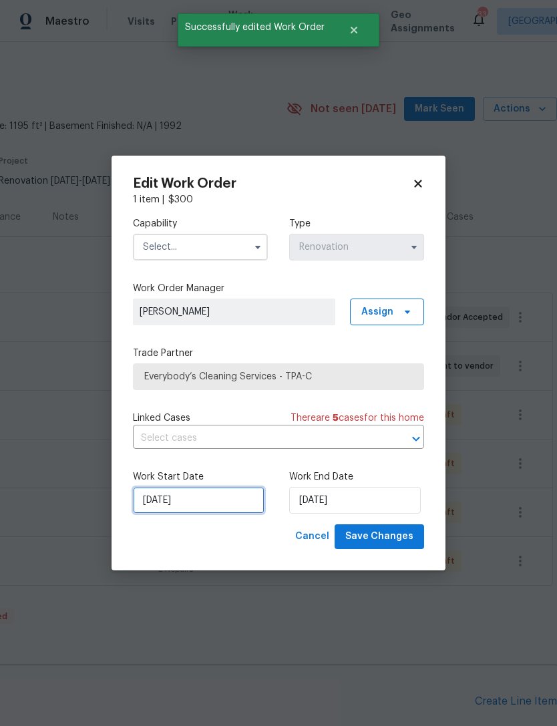
click at [201, 499] on input "[DATE]" at bounding box center [199, 500] width 132 height 27
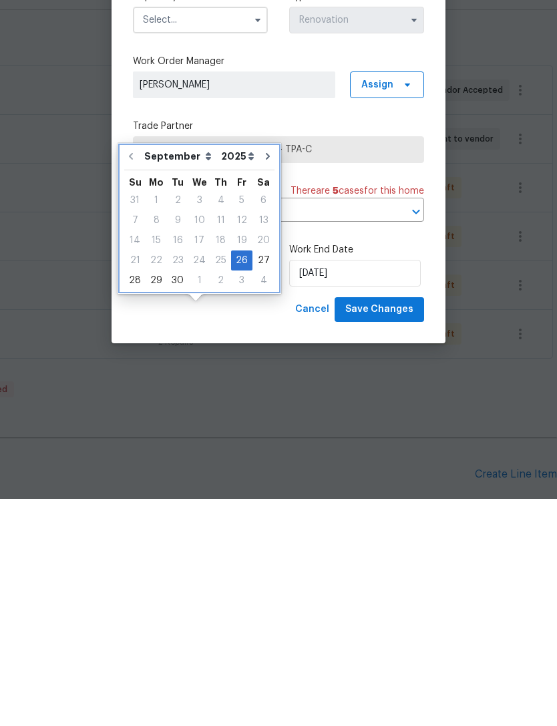
click at [263, 378] on icon "Go to next month" at bounding box center [268, 383] width 11 height 11
type input "10/26/2025"
select select "9"
type input "10/26/2025"
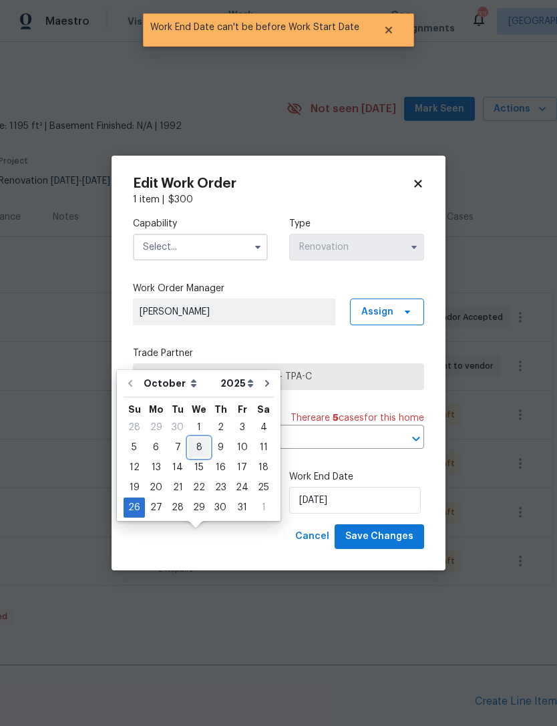
click at [200, 438] on div "8" at bounding box center [198, 447] width 21 height 19
type input "[DATE]"
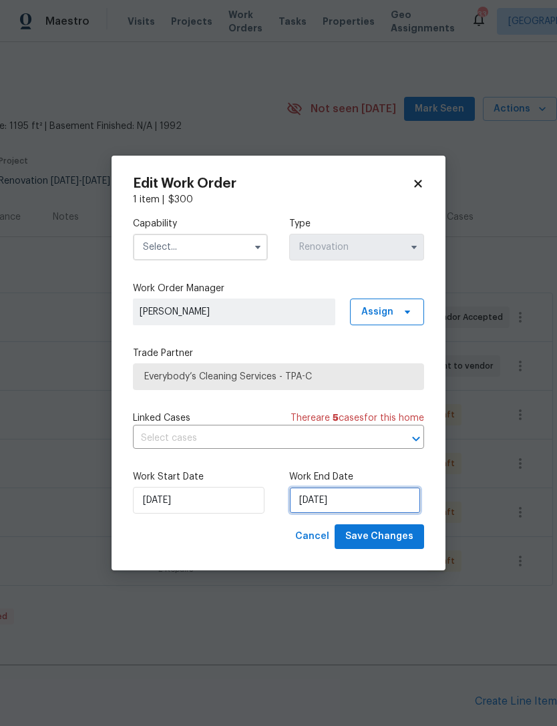
click at [368, 497] on input "10/26/2025" at bounding box center [355, 500] width 132 height 27
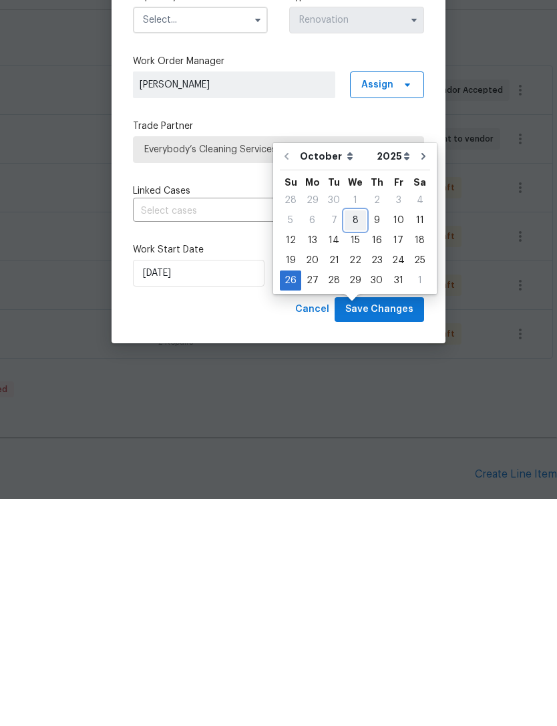
click at [353, 438] on div "8" at bounding box center [355, 447] width 21 height 19
type input "[DATE]"
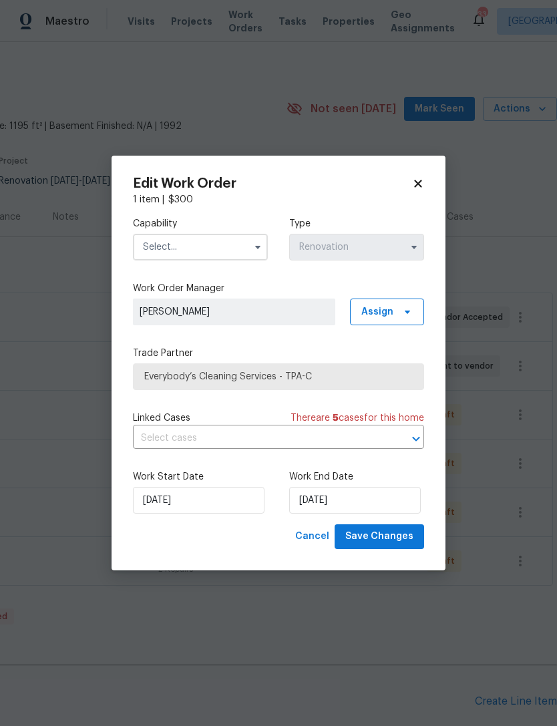
click at [222, 242] on input "text" at bounding box center [200, 247] width 135 height 27
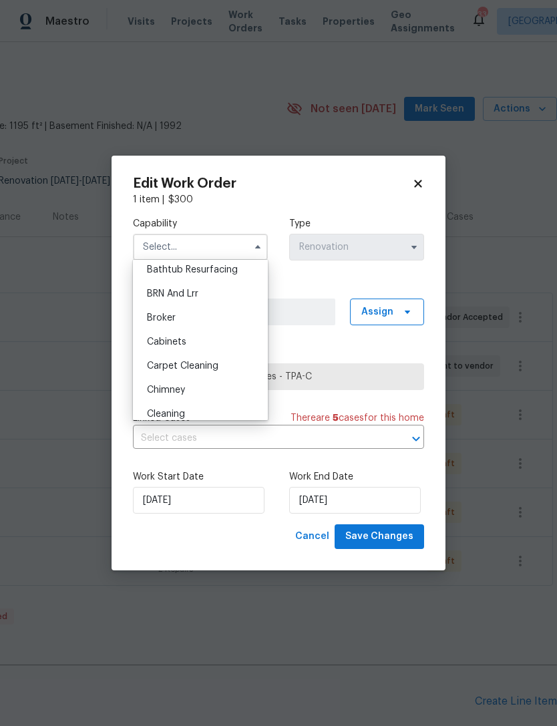
scroll to position [126, 0]
click at [203, 340] on div "Cleaning" at bounding box center [200, 341] width 128 height 24
type input "Cleaning"
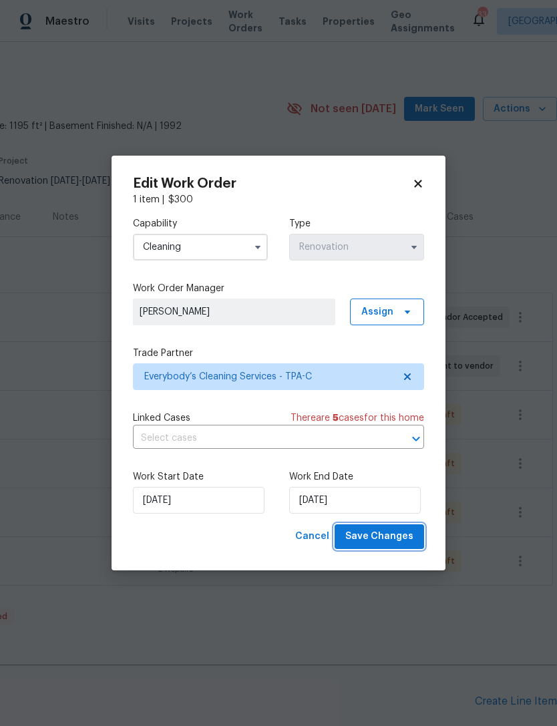
click at [401, 540] on span "Save Changes" at bounding box center [379, 536] width 68 height 17
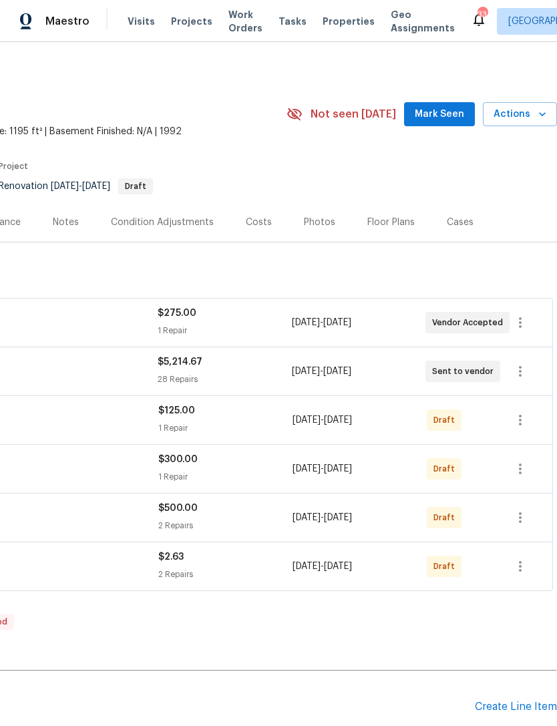
scroll to position [0, 198]
click at [515, 319] on icon "button" at bounding box center [520, 323] width 16 height 16
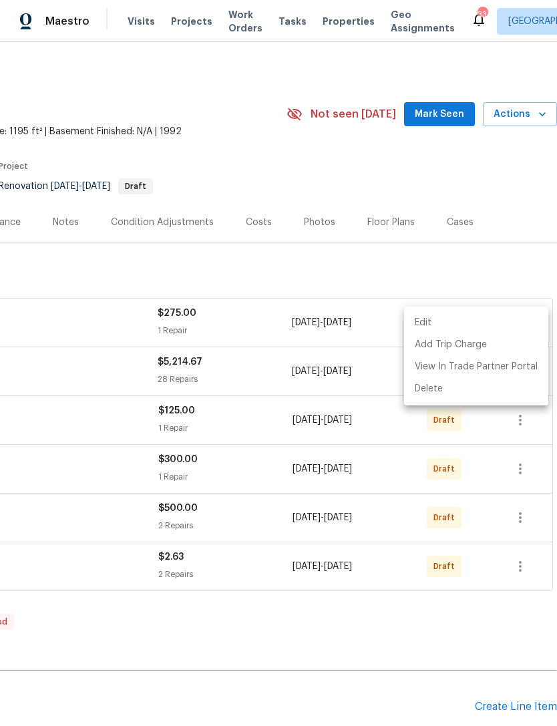
click at [456, 316] on li "Edit" at bounding box center [476, 323] width 144 height 22
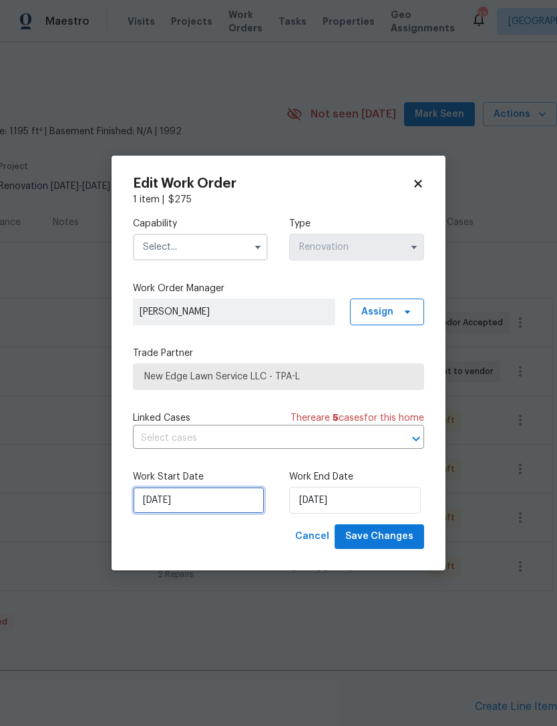
click at [203, 502] on input "[DATE]" at bounding box center [199, 500] width 132 height 27
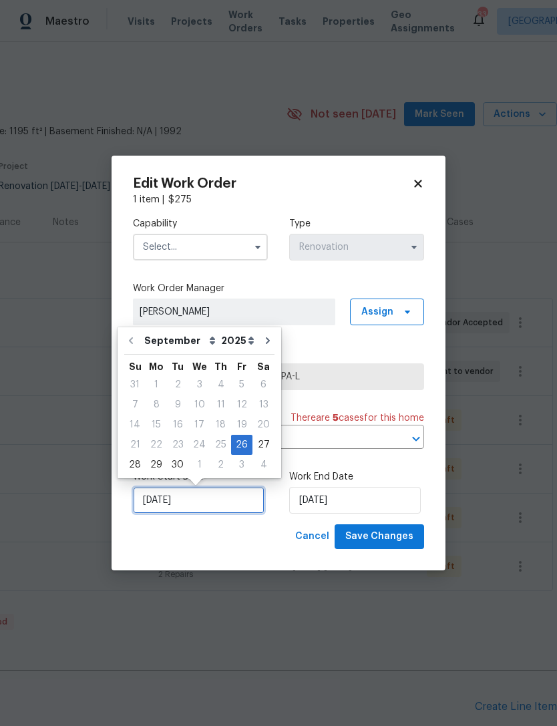
scroll to position [25, 0]
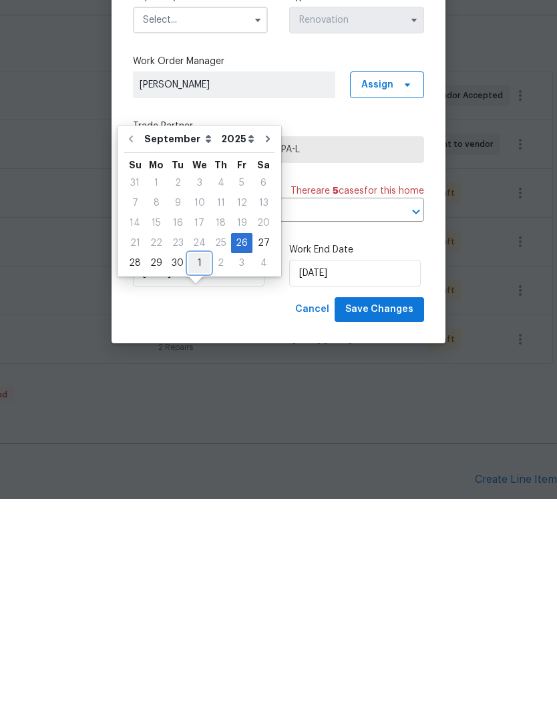
click at [193, 481] on div "1" at bounding box center [199, 490] width 22 height 19
type input "[DATE]"
select select "9"
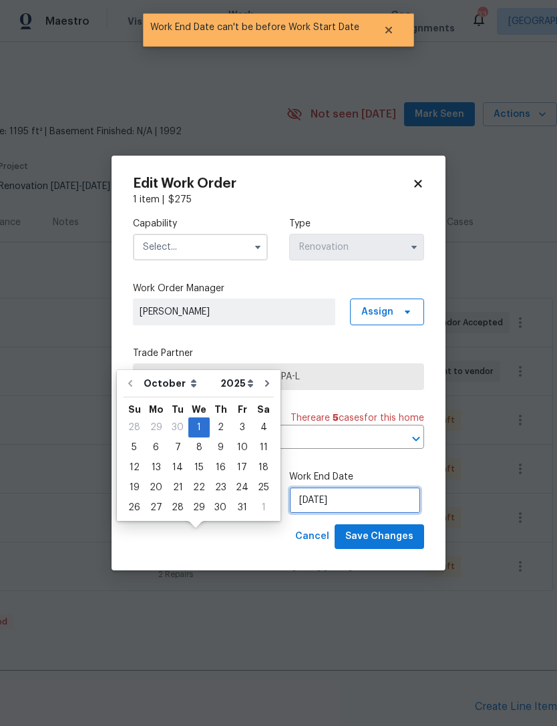
click at [353, 505] on input "[DATE]" at bounding box center [355, 500] width 132 height 27
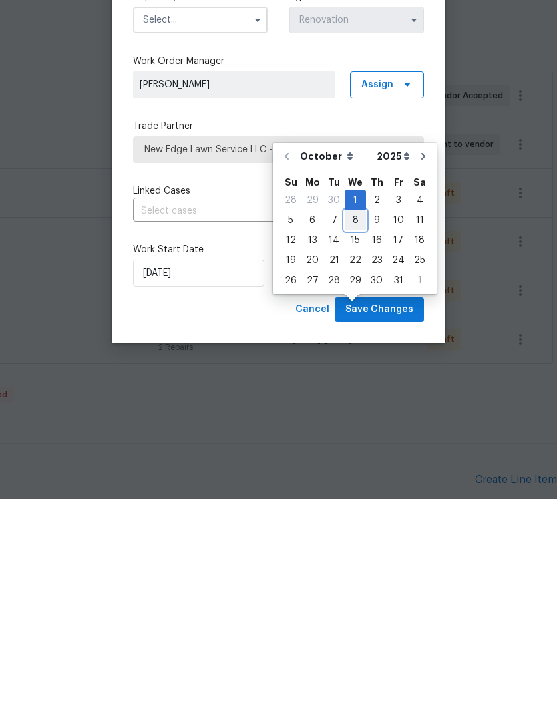
click at [351, 438] on div "8" at bounding box center [355, 447] width 21 height 19
type input "10/8/2025"
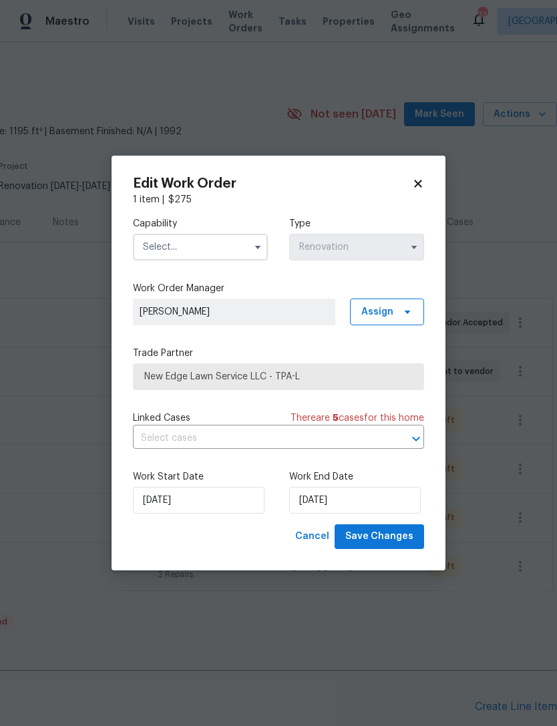
click at [225, 243] on input "text" at bounding box center [200, 247] width 135 height 27
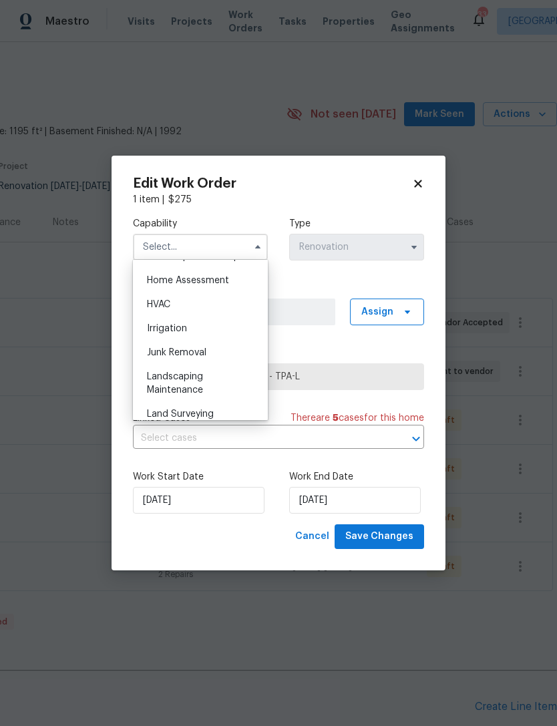
scroll to position [778, 0]
click at [206, 386] on div "Landscaping Maintenance" at bounding box center [200, 382] width 128 height 37
type input "Landscaping Maintenance"
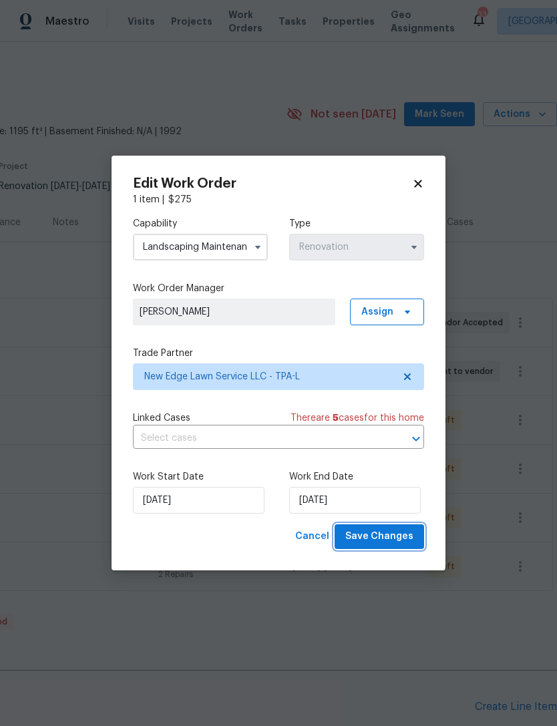
click at [391, 535] on span "Save Changes" at bounding box center [379, 536] width 68 height 17
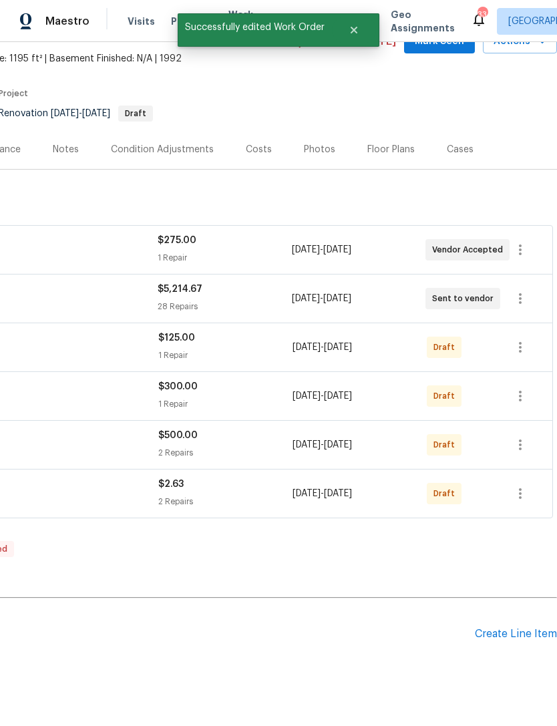
scroll to position [73, 198]
click at [520, 440] on icon "button" at bounding box center [520, 445] width 3 height 11
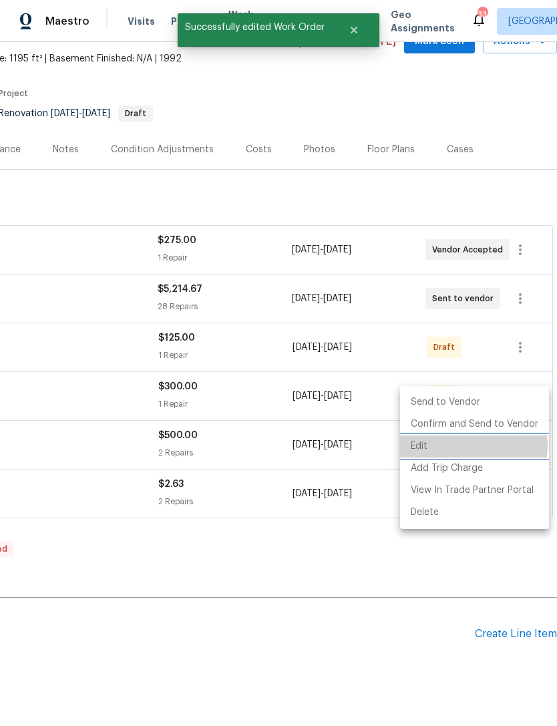
click at [440, 446] on li "Edit" at bounding box center [474, 447] width 149 height 22
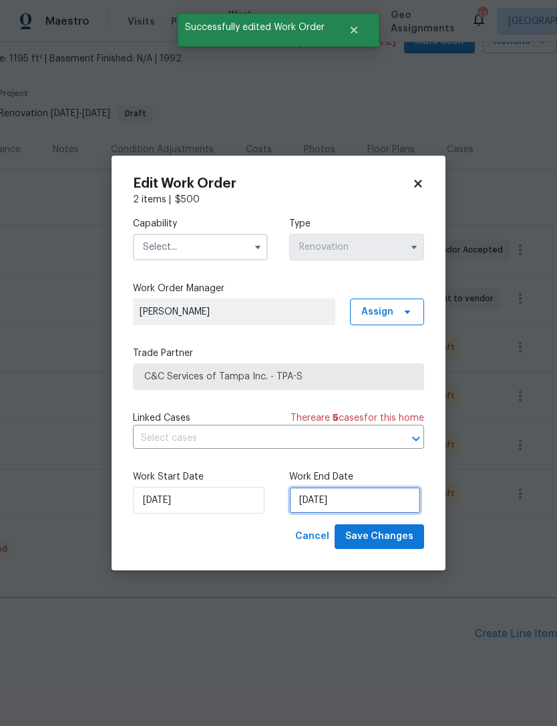
click at [360, 498] on input "10/8/2025" at bounding box center [355, 500] width 132 height 27
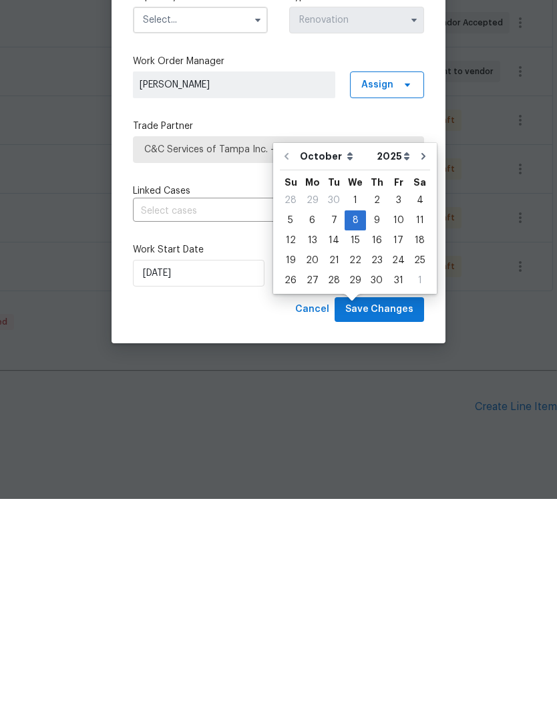
click at [244, 524] on div "Cancel Save Changes" at bounding box center [278, 536] width 291 height 25
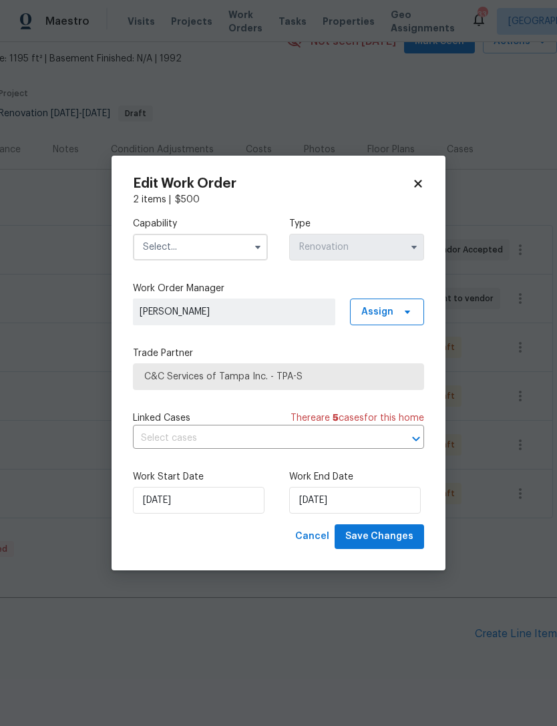
click at [235, 256] on input "text" at bounding box center [200, 247] width 135 height 27
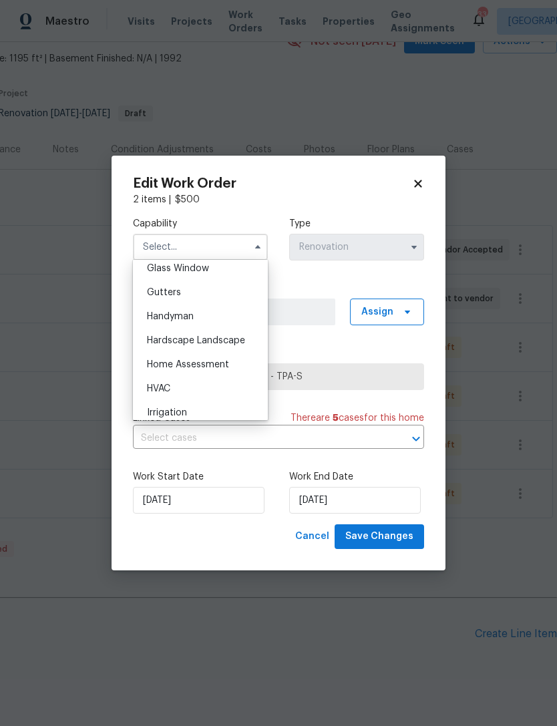
scroll to position [719, 0]
click at [200, 351] on div "HVAC" at bounding box center [200, 363] width 128 height 24
type input "HVAC"
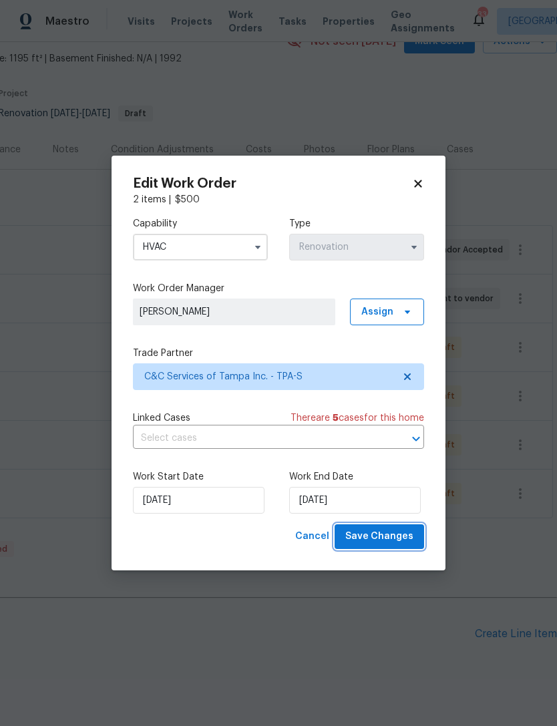
click at [381, 535] on span "Save Changes" at bounding box center [379, 536] width 68 height 17
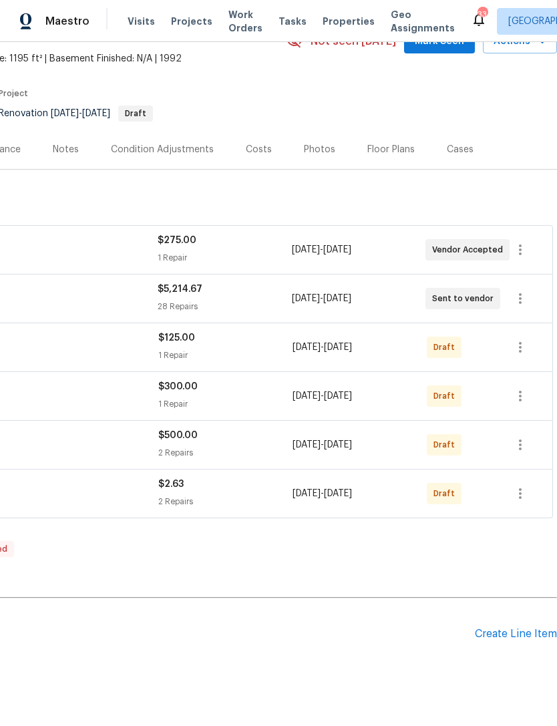
scroll to position [73, 198]
click at [527, 347] on icon "button" at bounding box center [520, 347] width 16 height 16
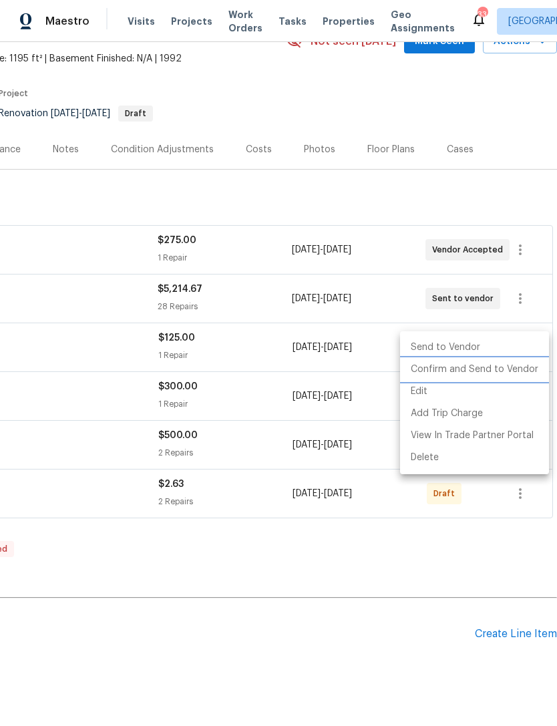
click at [488, 375] on li "Confirm and Send to Vendor" at bounding box center [474, 370] width 149 height 22
click at [397, 558] on div at bounding box center [278, 363] width 557 height 726
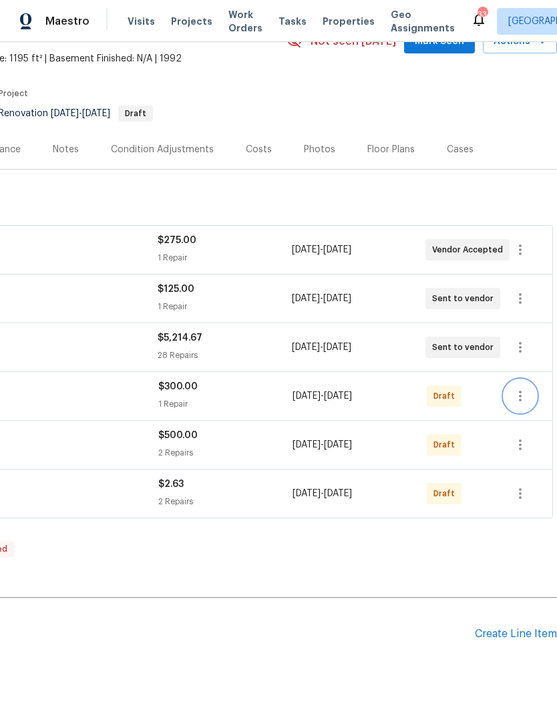
click at [520, 395] on icon "button" at bounding box center [520, 396] width 3 height 11
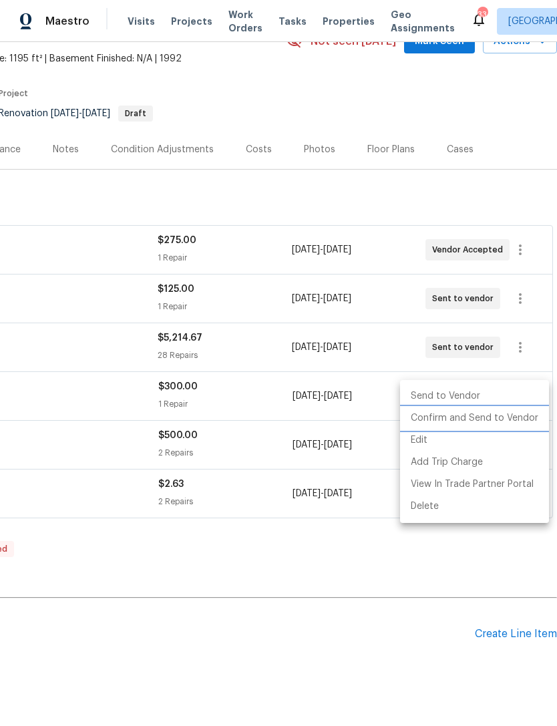
click at [488, 421] on li "Confirm and Send to Vendor" at bounding box center [474, 418] width 149 height 22
click at [369, 564] on div at bounding box center [278, 363] width 557 height 726
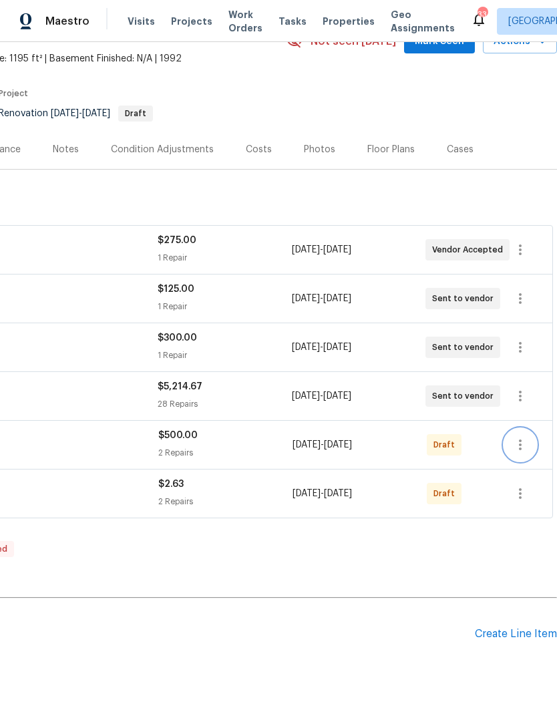
click at [522, 447] on icon "button" at bounding box center [520, 445] width 16 height 16
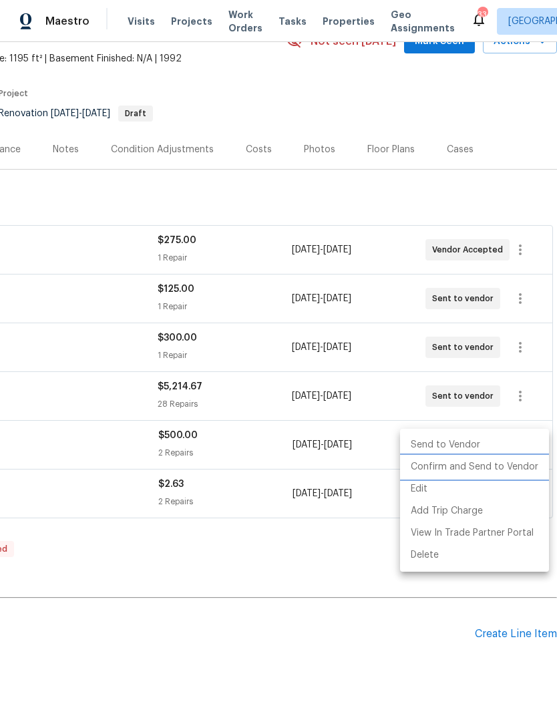
click at [474, 470] on li "Confirm and Send to Vendor" at bounding box center [474, 467] width 149 height 22
click at [349, 576] on div at bounding box center [278, 363] width 557 height 726
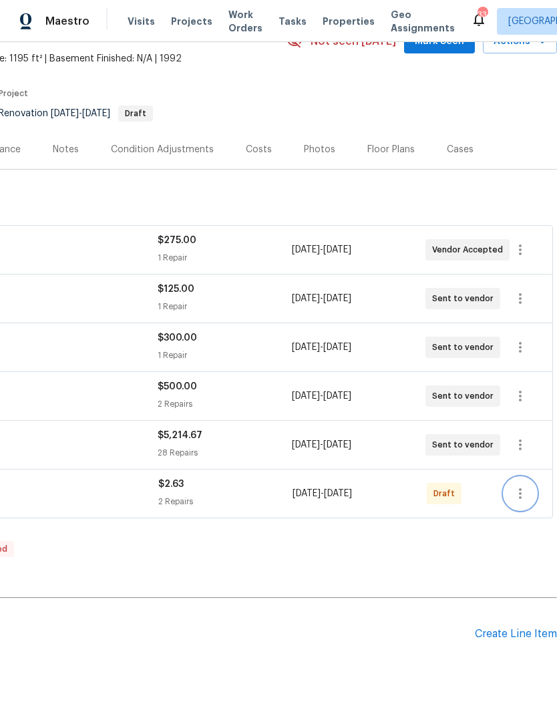
click at [525, 497] on icon "button" at bounding box center [520, 494] width 16 height 16
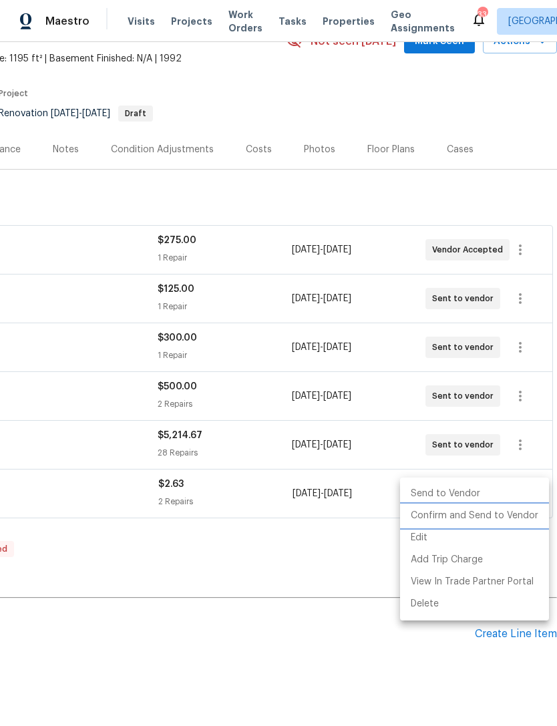
click at [479, 512] on li "Confirm and Send to Vendor" at bounding box center [474, 516] width 149 height 22
click at [336, 589] on div at bounding box center [278, 363] width 557 height 726
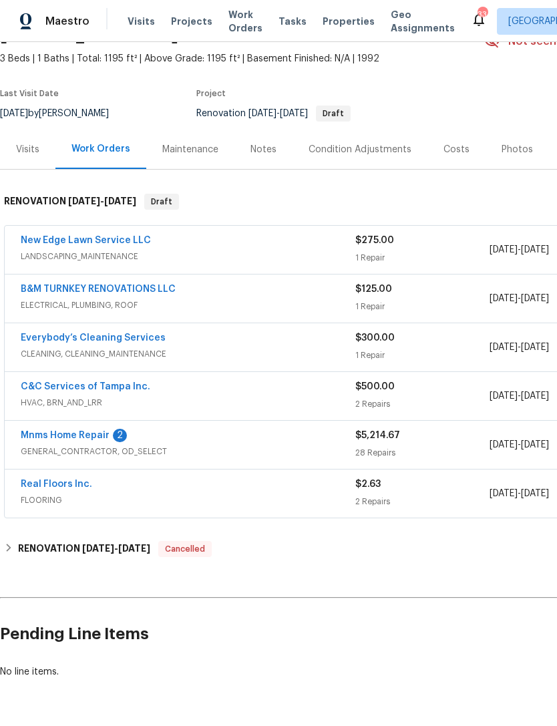
scroll to position [0, 0]
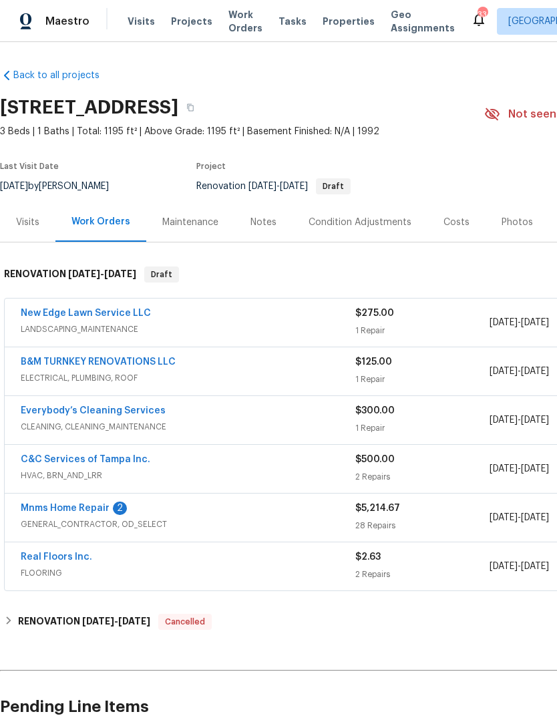
click at [53, 482] on div "C&C Services of Tampa Inc. HVAC, BRN_AND_LRR" at bounding box center [188, 469] width 335 height 32
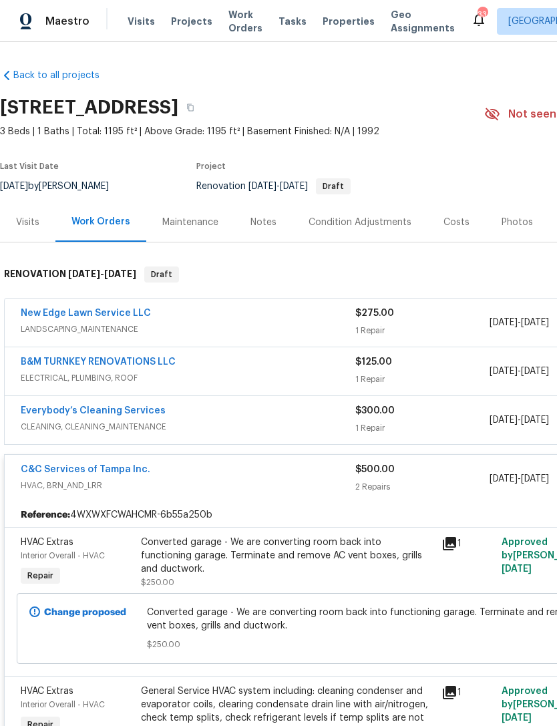
click at [114, 411] on link "Everybody’s Cleaning Services" at bounding box center [93, 410] width 145 height 9
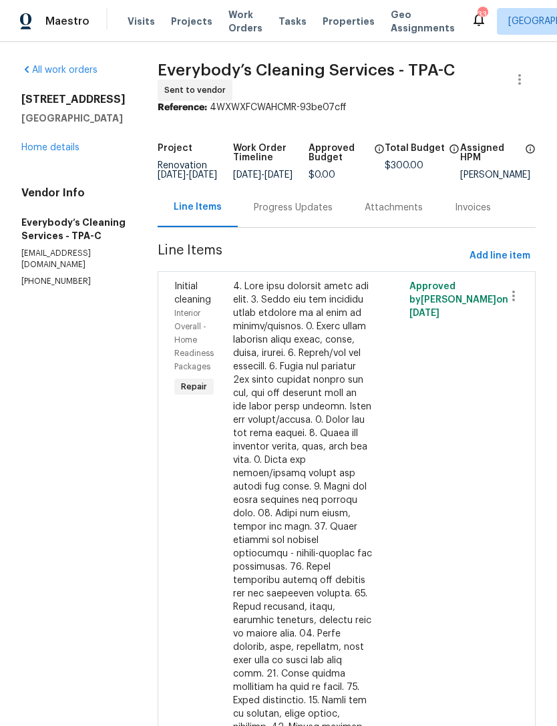
click at [53, 152] on link "Home details" at bounding box center [50, 147] width 58 height 9
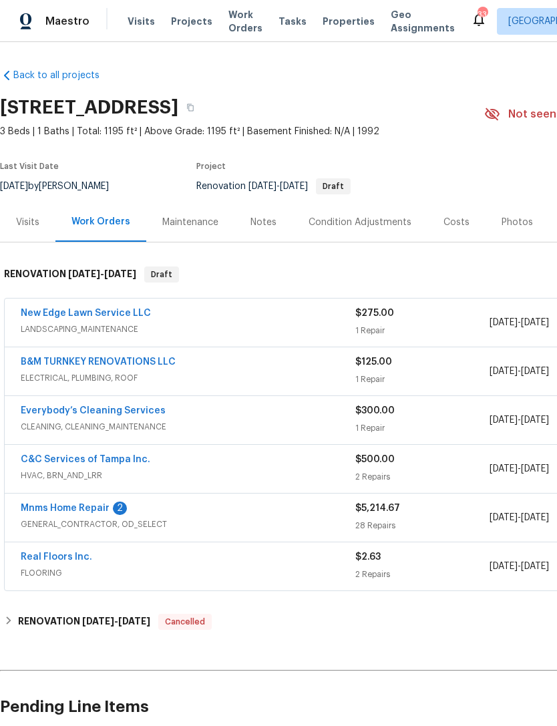
click at [67, 556] on link "Real Floors Inc." at bounding box center [56, 556] width 71 height 9
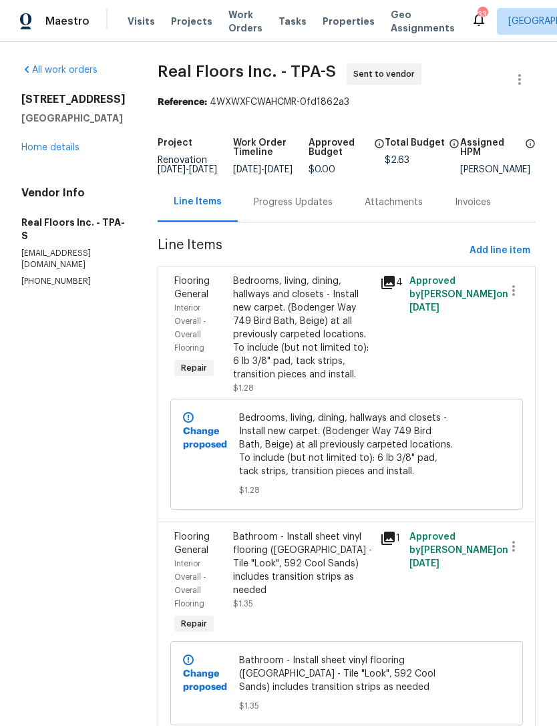
click at [301, 209] on div "Progress Updates" at bounding box center [293, 202] width 79 height 13
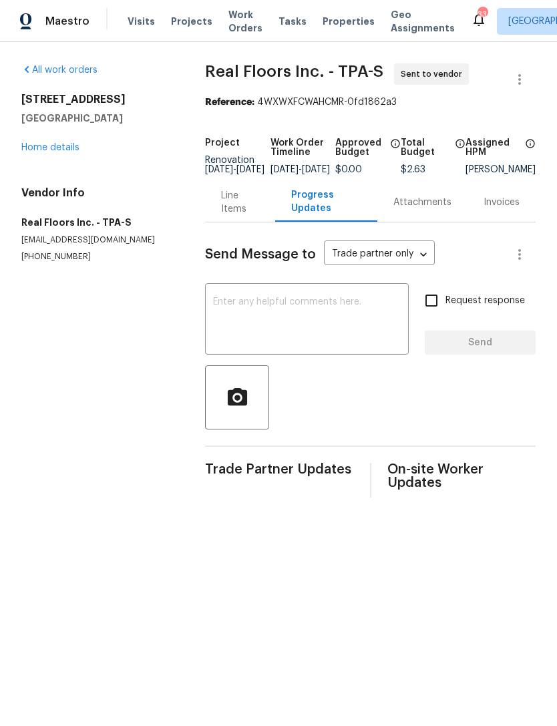
click at [281, 309] on textarea at bounding box center [307, 320] width 188 height 47
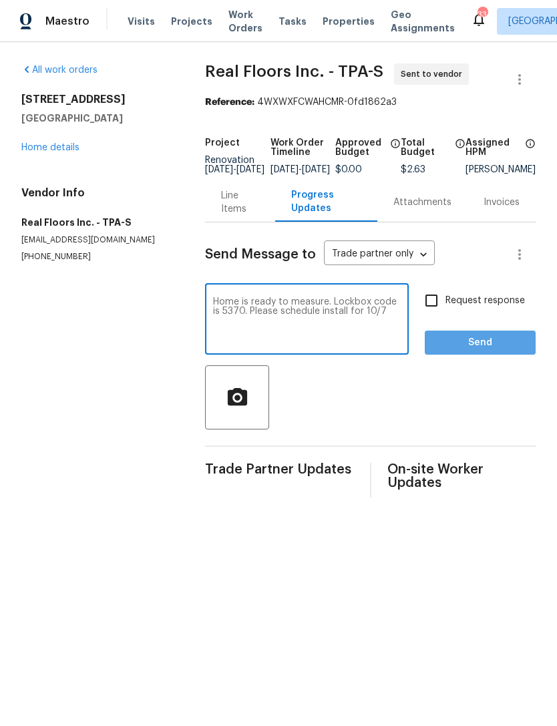
type textarea "Home is ready to measure. Lockbox code is 5370. Please schedule install for 10/7"
click at [475, 351] on span "Send" at bounding box center [481, 343] width 90 height 17
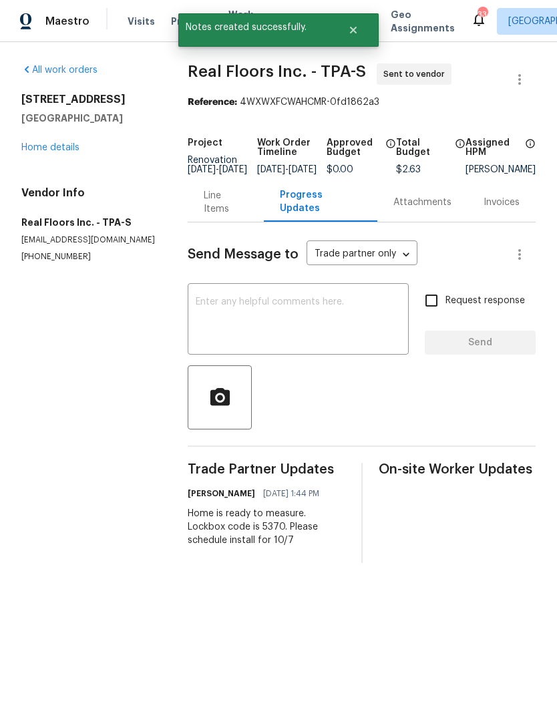
click at [226, 205] on div "Line Items" at bounding box center [226, 202] width 44 height 27
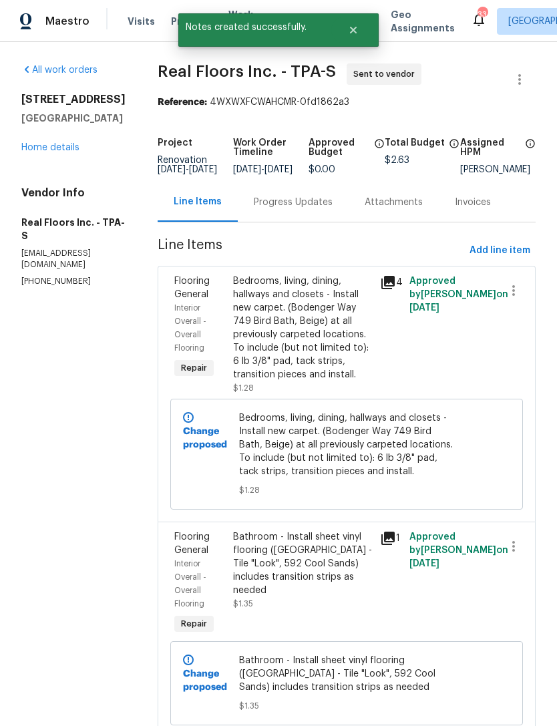
click at [55, 152] on link "Home details" at bounding box center [50, 147] width 58 height 9
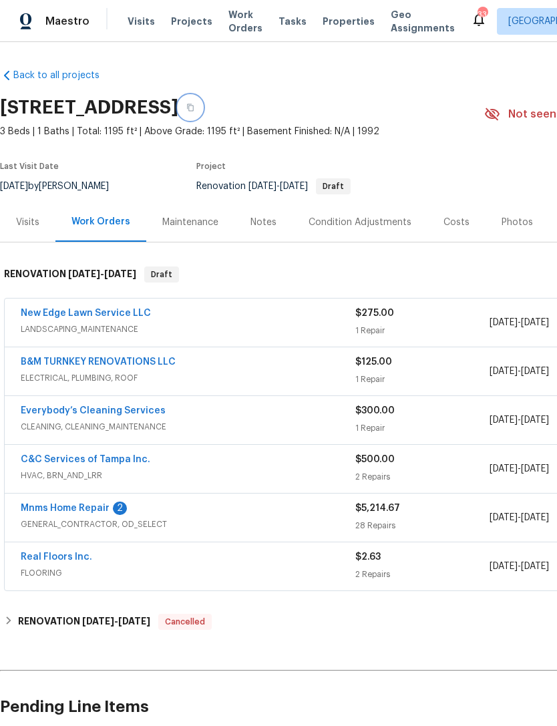
click at [194, 107] on icon "button" at bounding box center [190, 108] width 8 height 8
click at [274, 213] on div "Notes" at bounding box center [263, 221] width 58 height 39
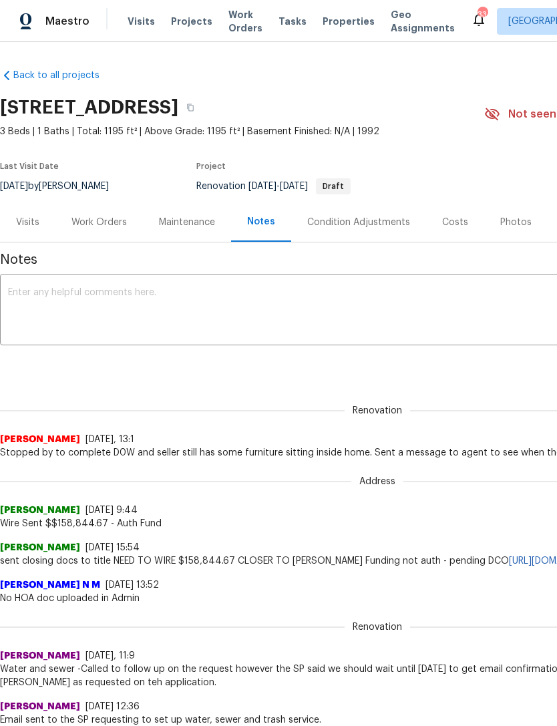
click at [186, 296] on textarea at bounding box center [377, 311] width 739 height 47
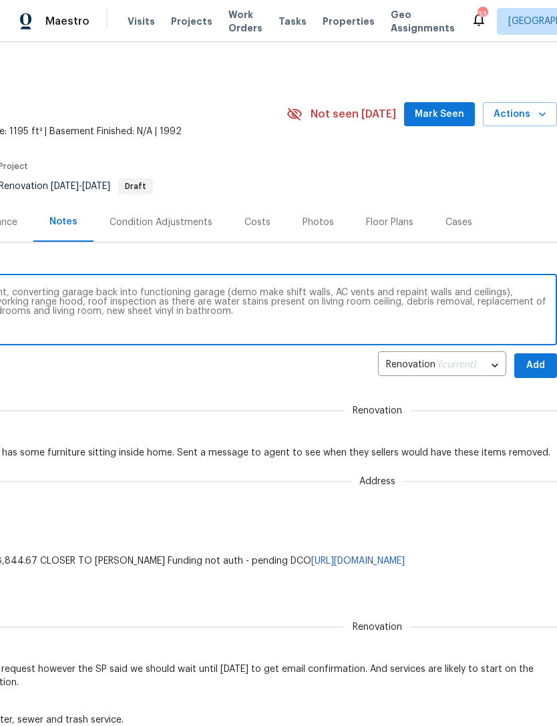
scroll to position [-1, 200]
type textarea "D0W completed. Scoped full interior repaint, converting garage back into functi…"
click at [535, 364] on span "Add" at bounding box center [535, 365] width 21 height 17
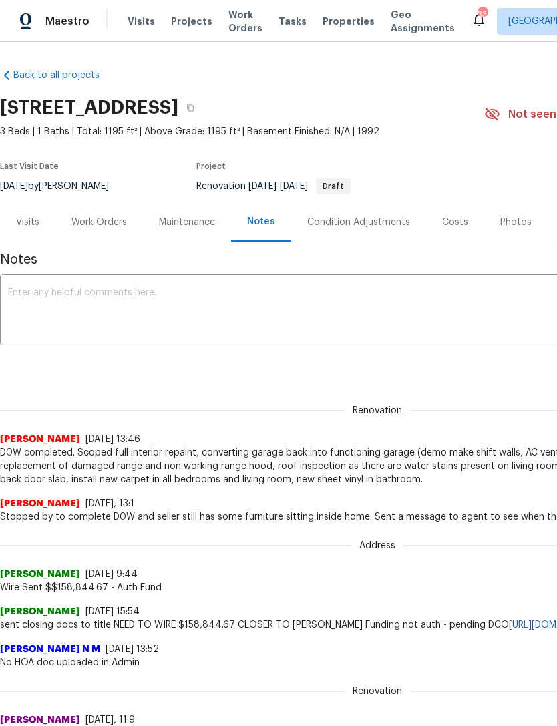
scroll to position [0, 0]
click at [182, 19] on span "Projects" at bounding box center [191, 21] width 41 height 13
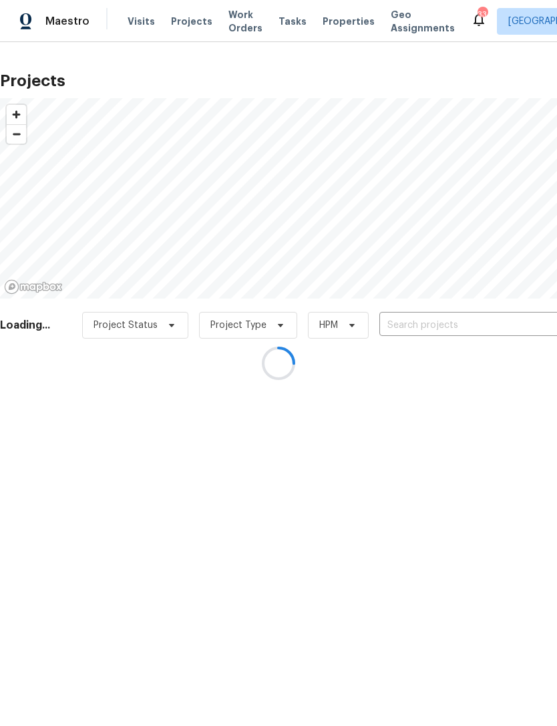
click at [448, 327] on div at bounding box center [278, 363] width 557 height 726
click at [439, 329] on div at bounding box center [278, 363] width 557 height 726
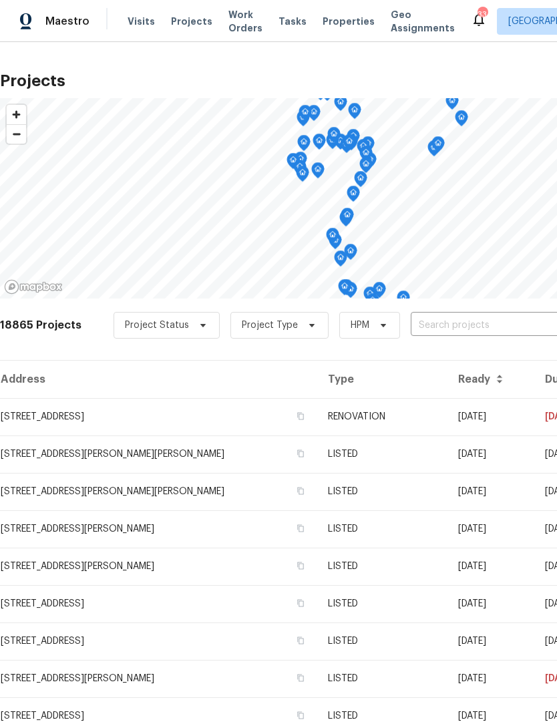
click at [494, 329] on input "text" at bounding box center [487, 325] width 153 height 21
type input "2812"
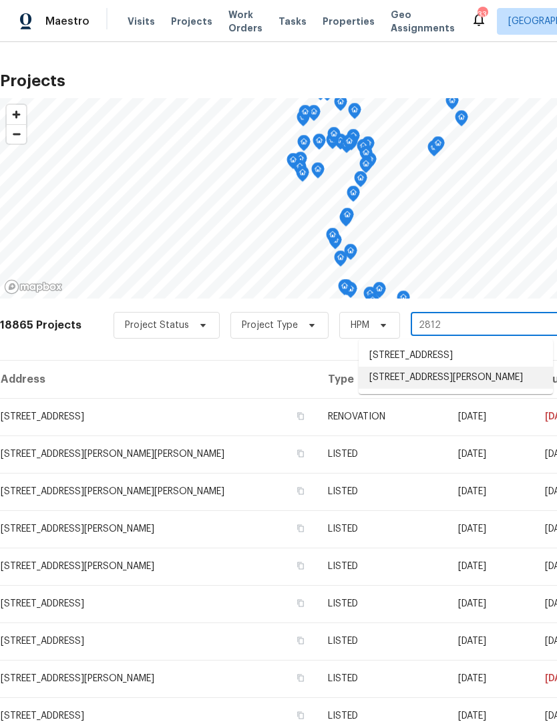
click at [442, 381] on li "2812 Tom Brewer Ln, Plant City, FL 33566" at bounding box center [456, 378] width 194 height 22
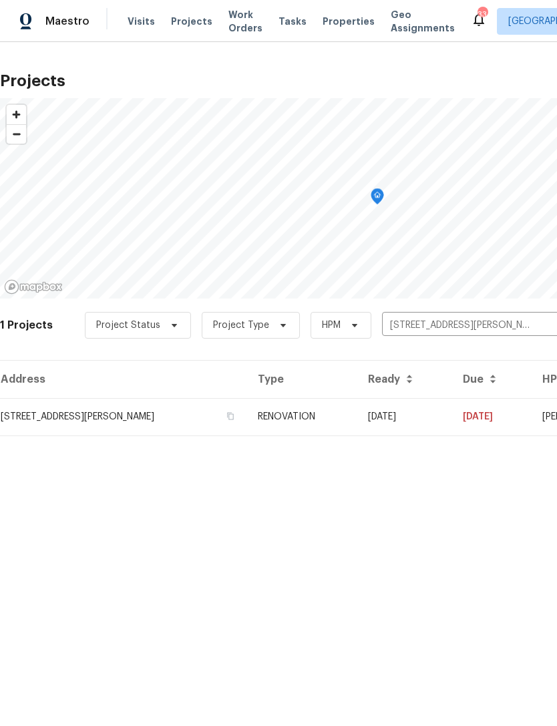
click at [437, 423] on td "[DATE]" at bounding box center [404, 416] width 95 height 37
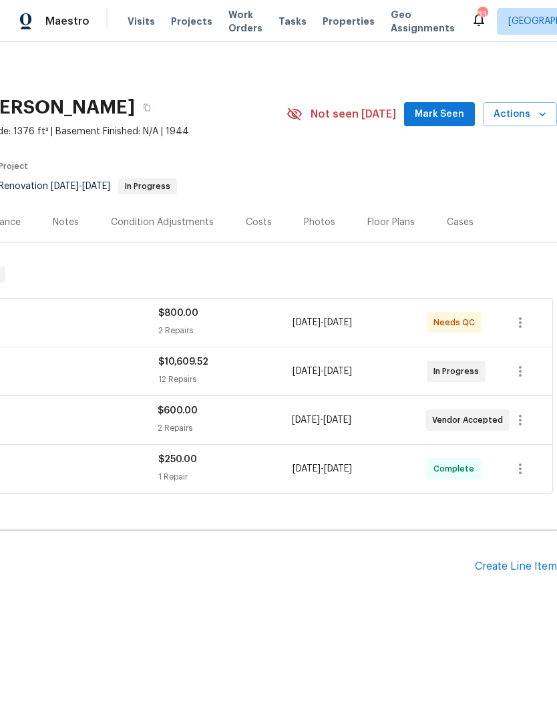
scroll to position [0, 198]
click at [524, 371] on icon "button" at bounding box center [520, 371] width 16 height 16
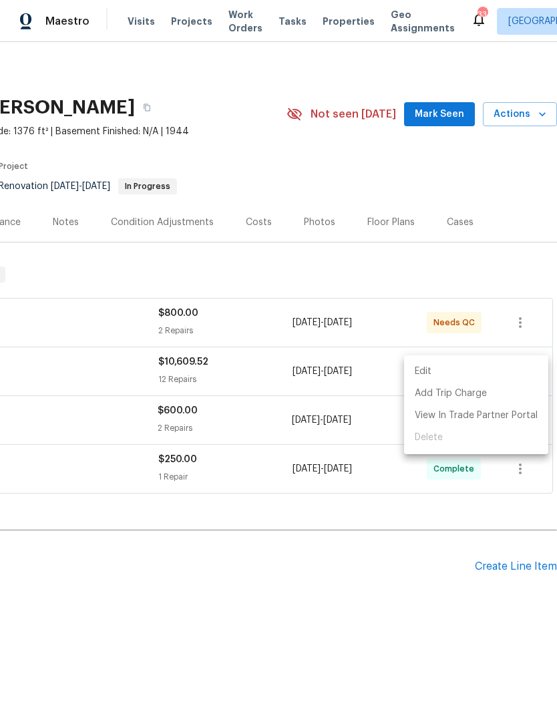
click at [467, 374] on li "Edit" at bounding box center [476, 372] width 144 height 22
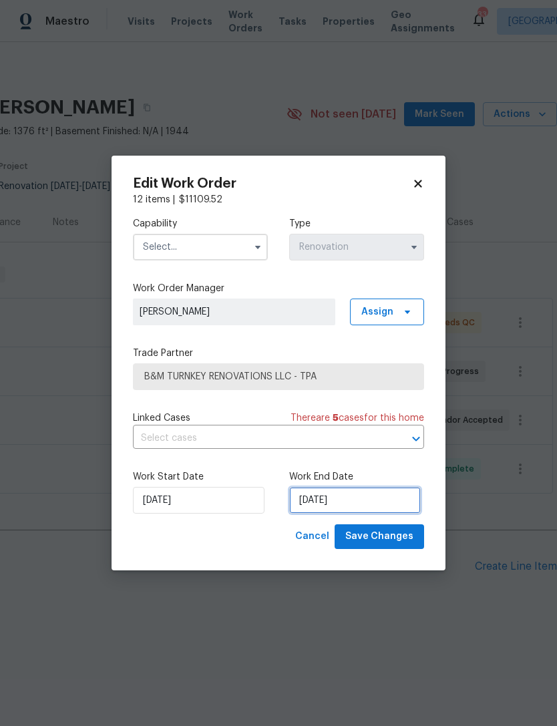
click at [349, 512] on input "9/30/2025" at bounding box center [355, 500] width 132 height 27
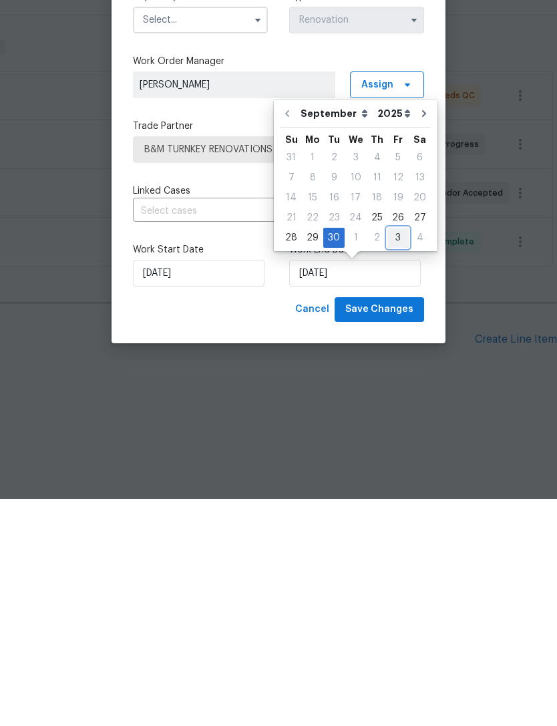
click at [394, 456] on div "3" at bounding box center [397, 465] width 21 height 19
type input "10/3/2025"
select select "9"
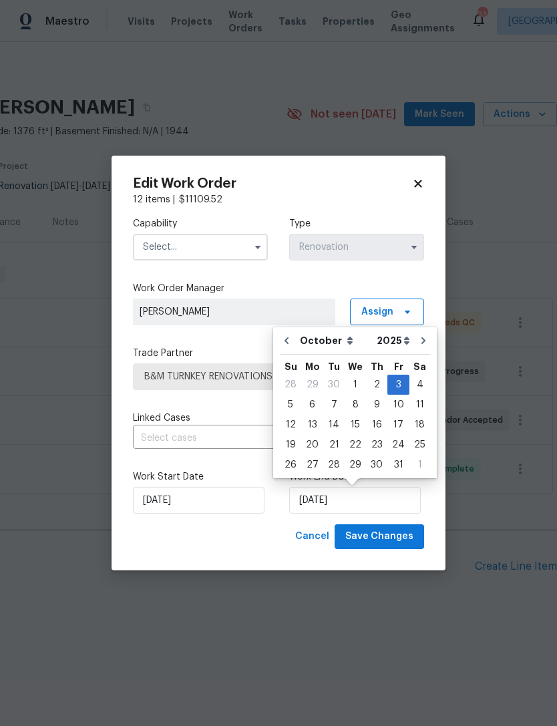
click at [224, 252] on input "text" at bounding box center [200, 247] width 135 height 27
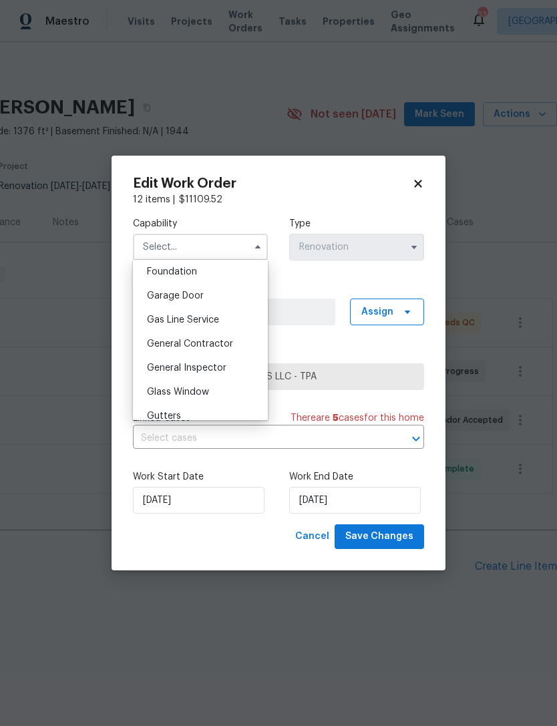
scroll to position [572, 0]
click at [216, 351] on div "General Contractor" at bounding box center [200, 342] width 128 height 24
type input "General Contractor"
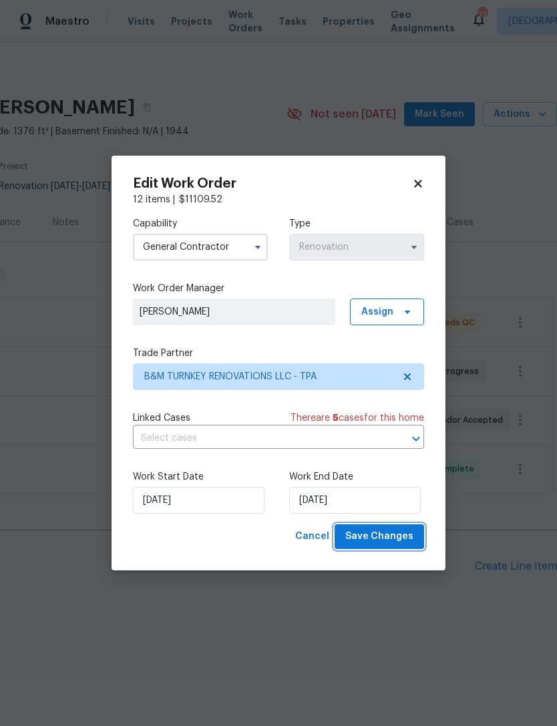
click at [385, 548] on button "Save Changes" at bounding box center [380, 536] width 90 height 25
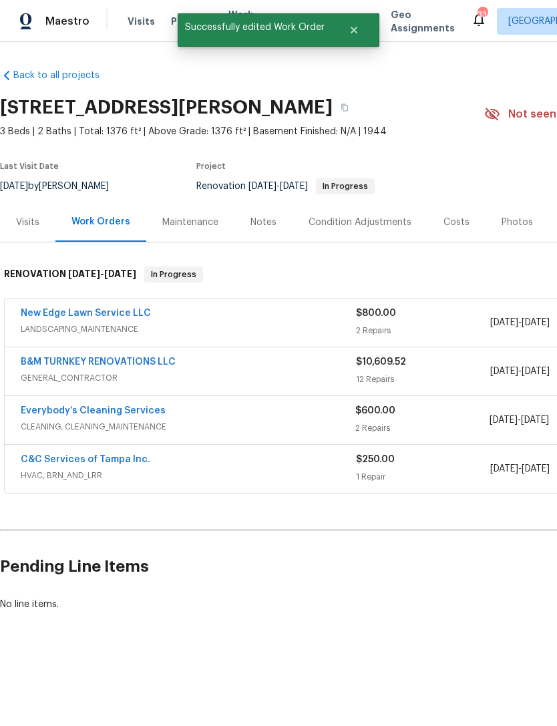
scroll to position [0, 0]
click at [228, 319] on div "New Edge Lawn Service LLC" at bounding box center [188, 315] width 335 height 16
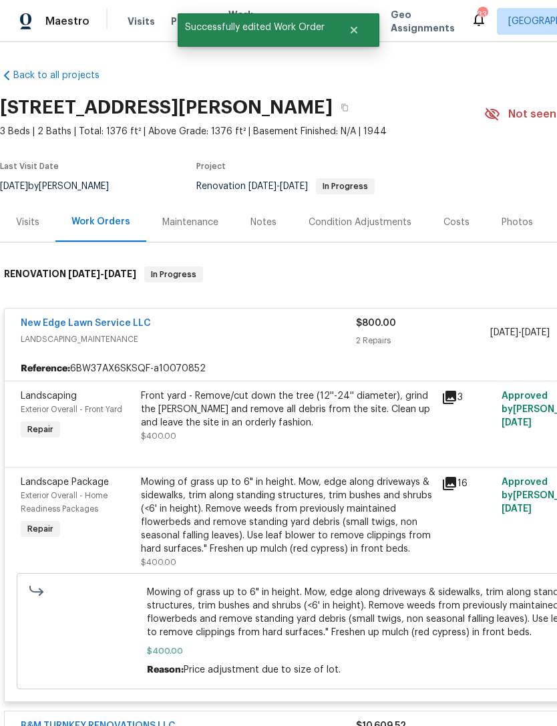
click at [292, 423] on div "Front yard - Remove/cut down the tree (12''-24'' diameter), grind the stump and…" at bounding box center [287, 409] width 293 height 40
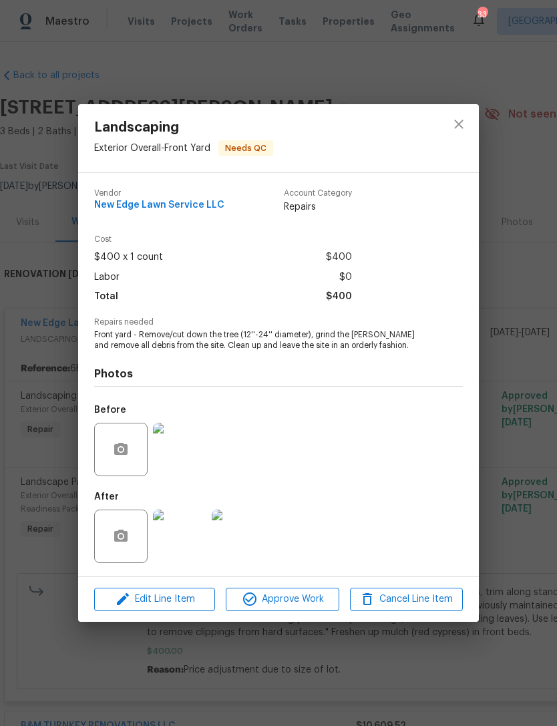
click at [178, 527] on img at bounding box center [179, 536] width 53 height 53
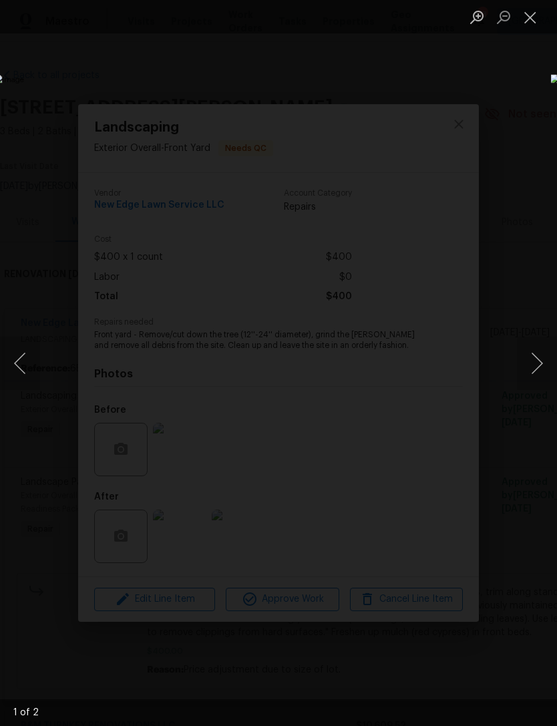
click at [540, 368] on button "Next image" at bounding box center [537, 363] width 40 height 53
click at [538, 369] on button "Next image" at bounding box center [537, 363] width 40 height 53
click at [533, 27] on button "Close lightbox" at bounding box center [530, 16] width 27 height 23
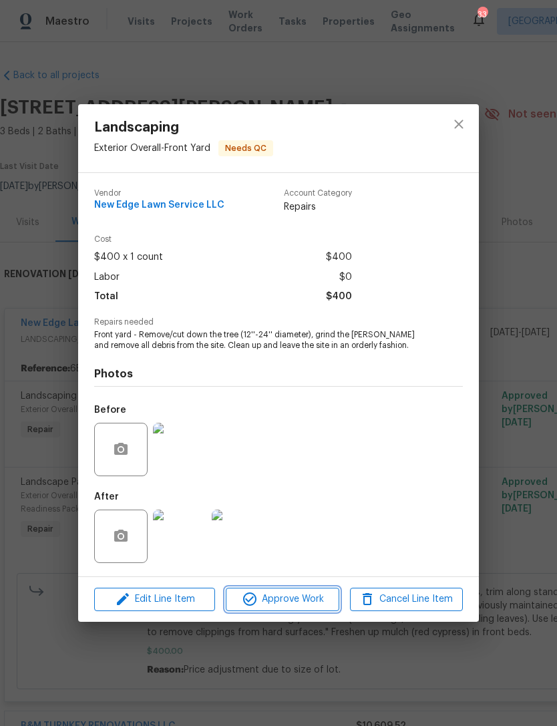
click at [295, 593] on span "Approve Work" at bounding box center [282, 599] width 105 height 17
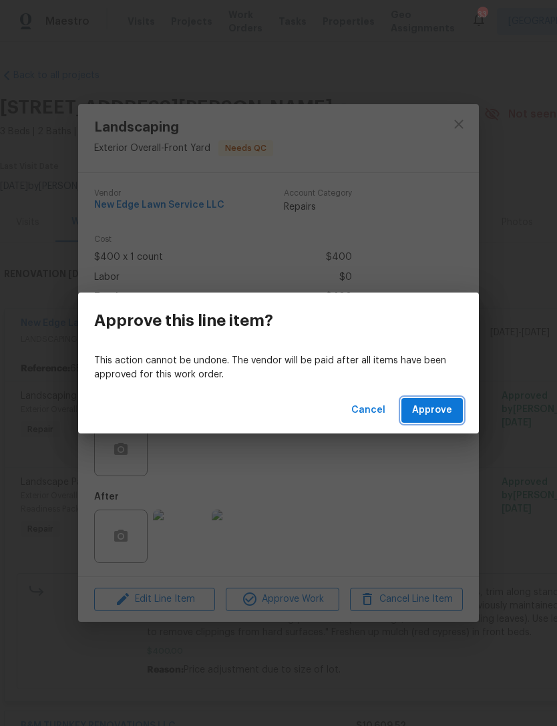
click at [440, 408] on span "Approve" at bounding box center [432, 410] width 40 height 17
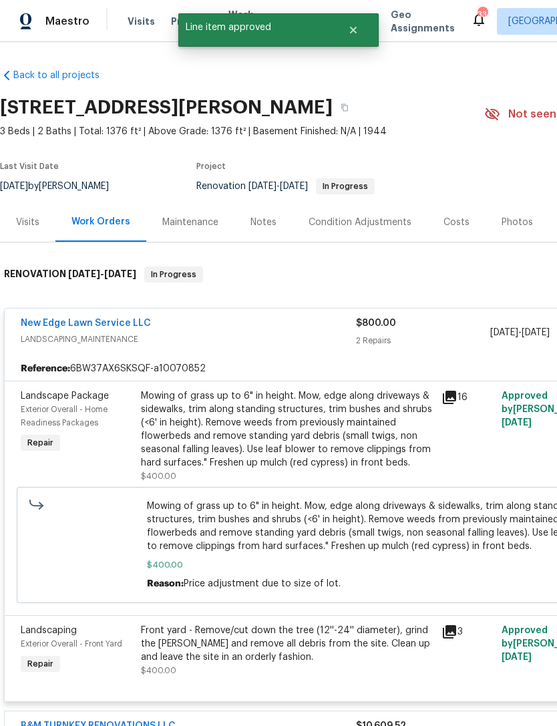
click at [292, 441] on div "Mowing of grass up to 6" in height. Mow, edge along driveways & sidewalks, trim…" at bounding box center [287, 429] width 293 height 80
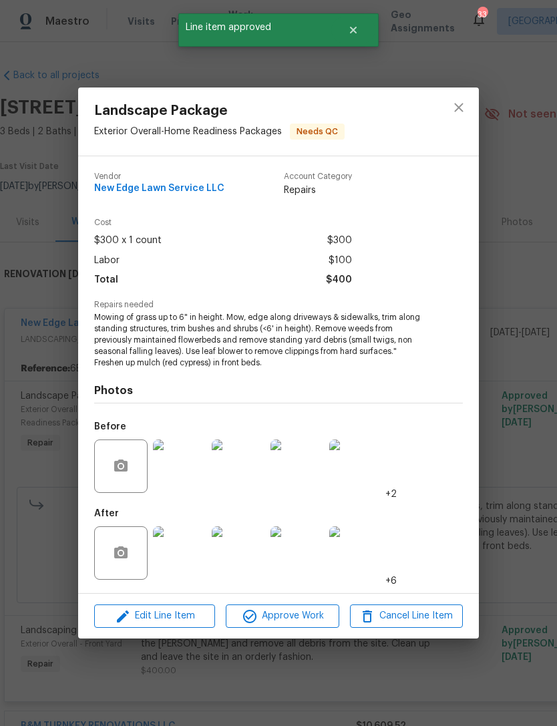
click at [185, 550] on img at bounding box center [179, 552] width 53 height 53
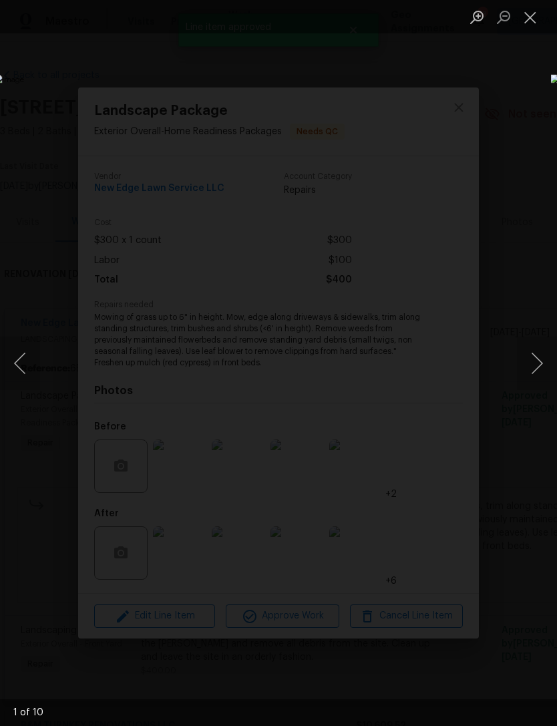
click at [543, 362] on button "Next image" at bounding box center [537, 363] width 40 height 53
click at [542, 362] on button "Next image" at bounding box center [537, 363] width 40 height 53
click at [541, 365] on button "Next image" at bounding box center [537, 363] width 40 height 53
click at [538, 367] on button "Next image" at bounding box center [537, 363] width 40 height 53
click at [538, 365] on button "Next image" at bounding box center [537, 363] width 40 height 53
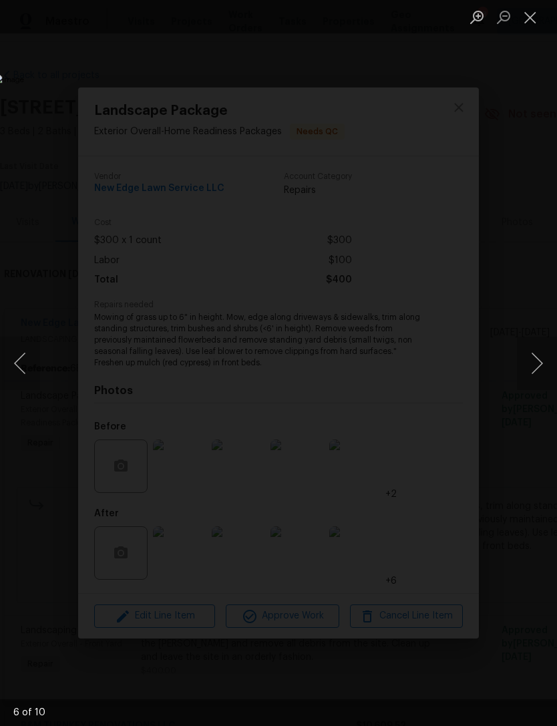
click at [537, 369] on button "Next image" at bounding box center [537, 363] width 40 height 53
click at [538, 21] on button "Close lightbox" at bounding box center [530, 16] width 27 height 23
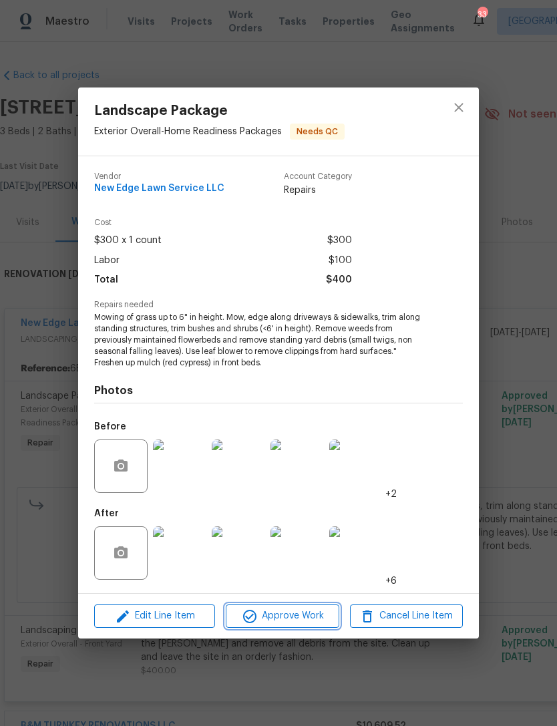
click at [304, 619] on span "Approve Work" at bounding box center [282, 616] width 105 height 17
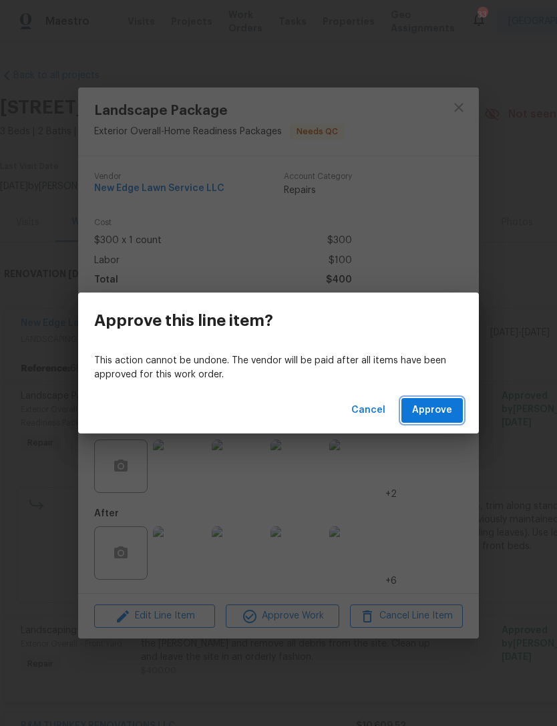
click at [448, 409] on span "Approve" at bounding box center [432, 410] width 40 height 17
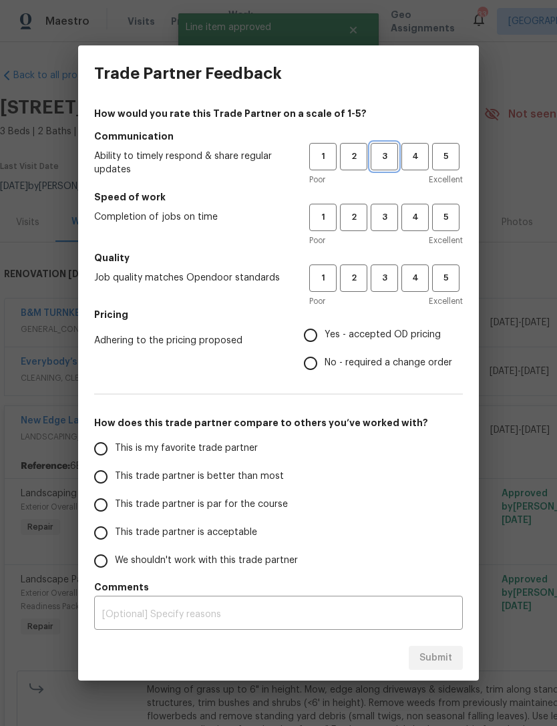
click at [387, 161] on span "3" at bounding box center [384, 156] width 25 height 15
click at [384, 220] on span "3" at bounding box center [384, 217] width 25 height 15
click at [391, 288] on button "3" at bounding box center [384, 278] width 27 height 27
click at [383, 348] on label "Yes - accepted OD pricing" at bounding box center [375, 335] width 156 height 28
click at [325, 348] on input "Yes - accepted OD pricing" at bounding box center [311, 335] width 28 height 28
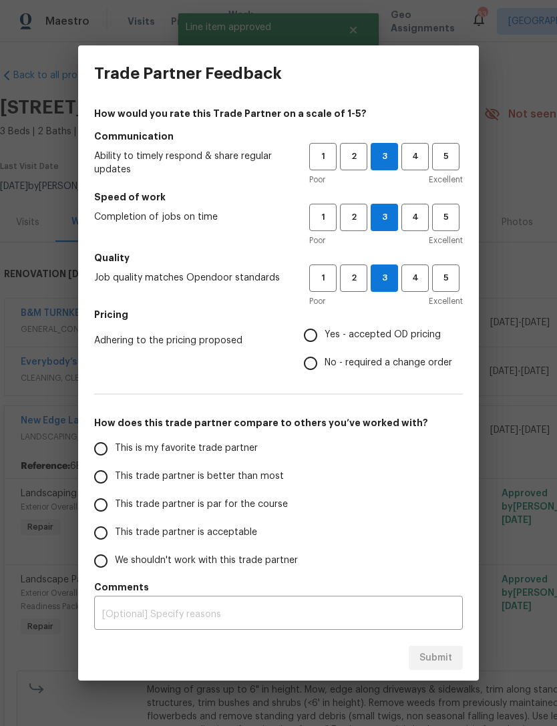
radio input "true"
click at [253, 472] on span "This trade partner is better than most" at bounding box center [199, 477] width 169 height 14
click at [115, 472] on input "This trade partner is better than most" at bounding box center [101, 477] width 28 height 28
click at [429, 655] on span "Submit" at bounding box center [435, 658] width 33 height 17
radio input "true"
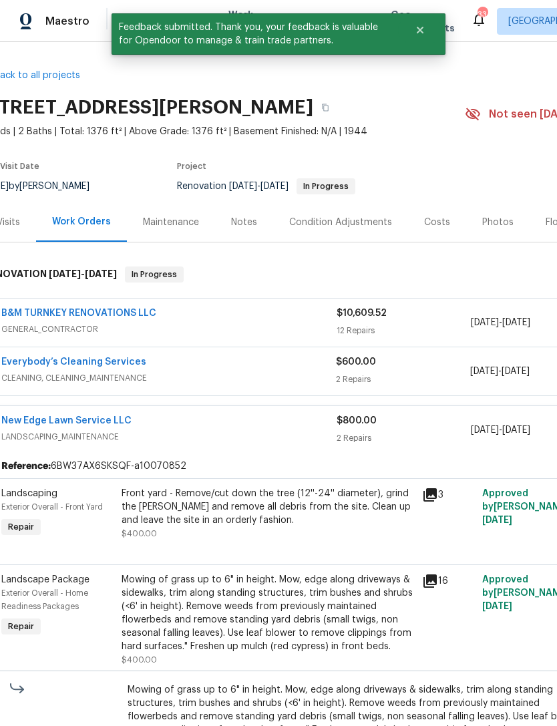
scroll to position [0, 24]
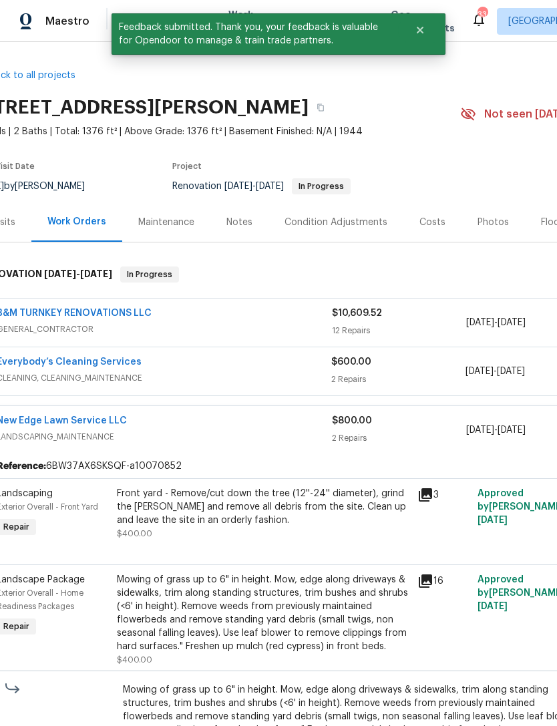
click at [236, 224] on div "Notes" at bounding box center [239, 222] width 26 height 13
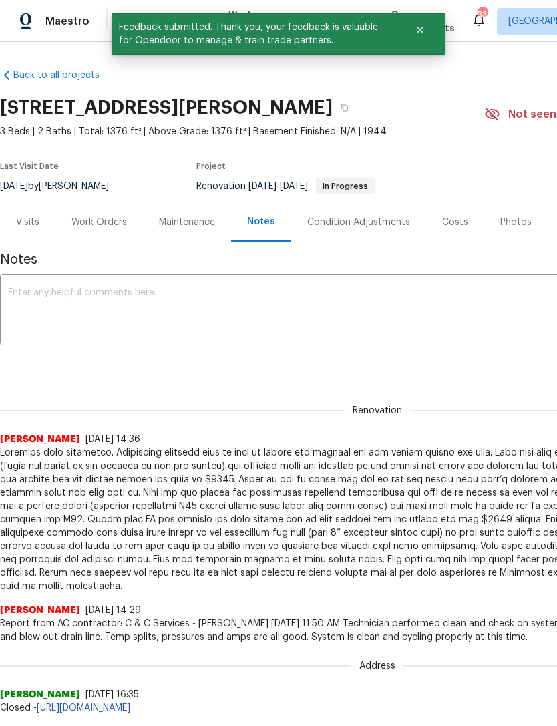
click at [168, 313] on textarea at bounding box center [377, 311] width 739 height 47
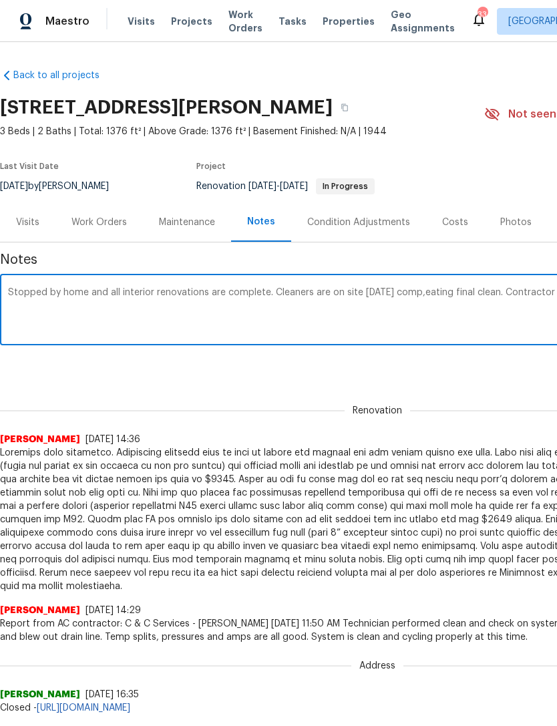
scroll to position [0, 198]
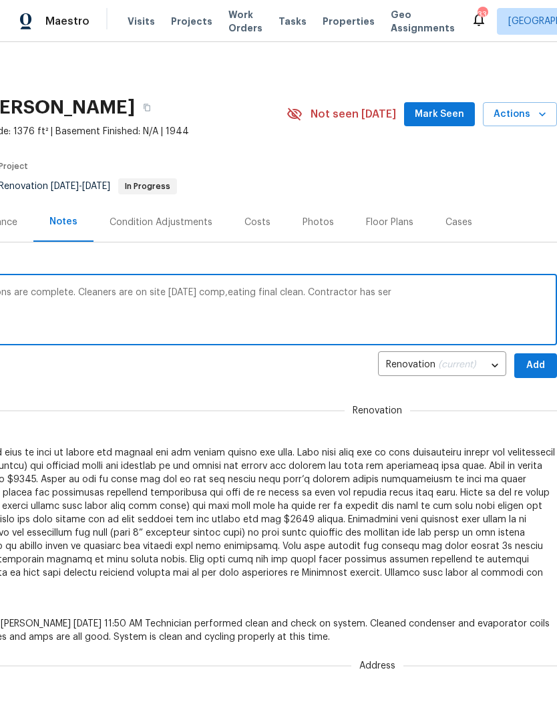
click at [240, 289] on textarea "Stopped by home and all interior renovations are complete. Cleaners are on site…" at bounding box center [179, 311] width 739 height 47
click at [407, 295] on textarea "Stopped by home and all interior renovations are complete. Cleaners are on site…" at bounding box center [179, 311] width 739 height 47
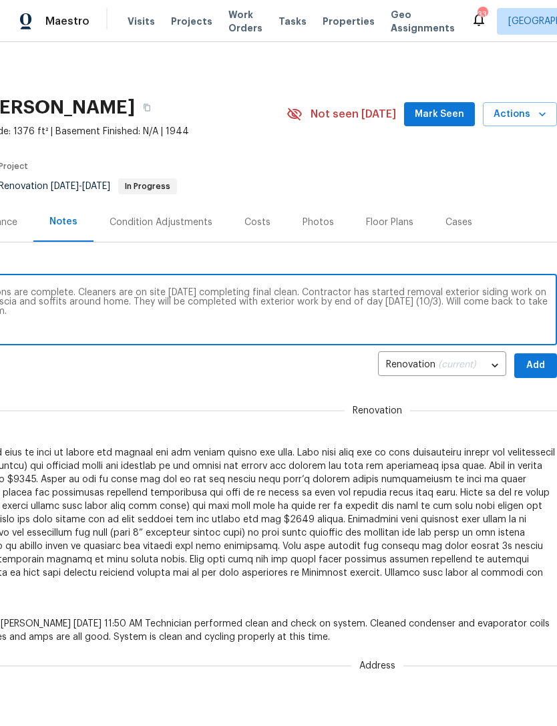
type textarea "Stopped by home and all interior renovations are complete. Cleaners are on site…"
click at [525, 370] on span "Add" at bounding box center [535, 365] width 21 height 17
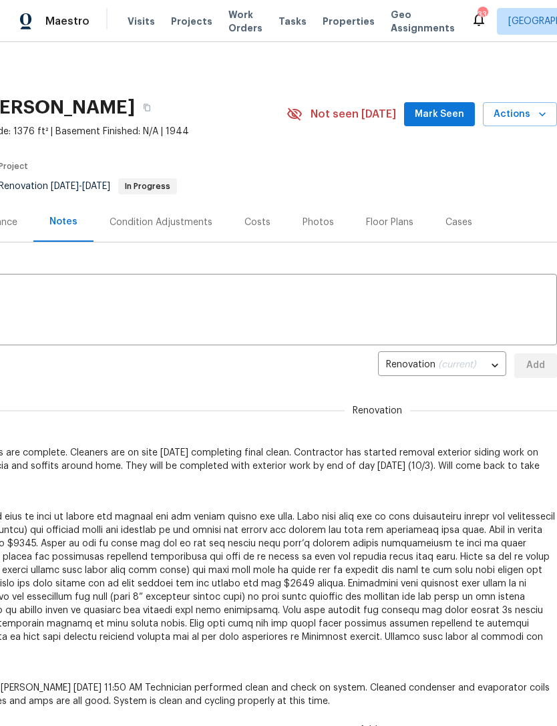
click at [262, 226] on div "Costs" at bounding box center [257, 222] width 26 height 13
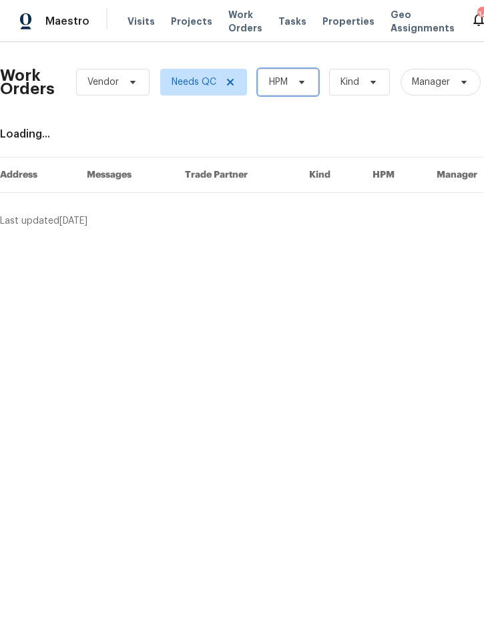
click at [291, 93] on span "HPM" at bounding box center [288, 82] width 61 height 27
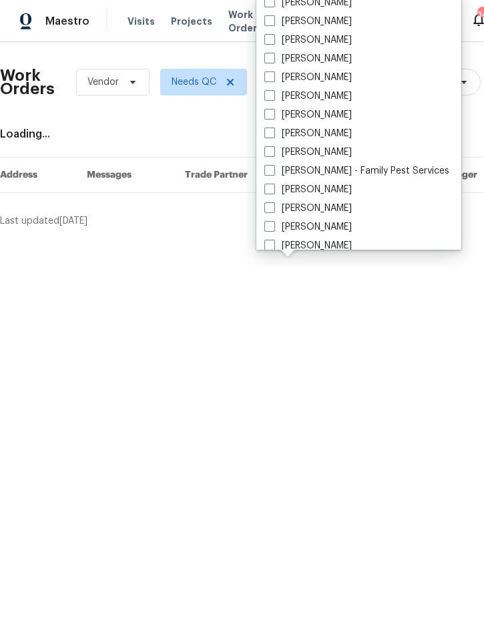
scroll to position [138, 0]
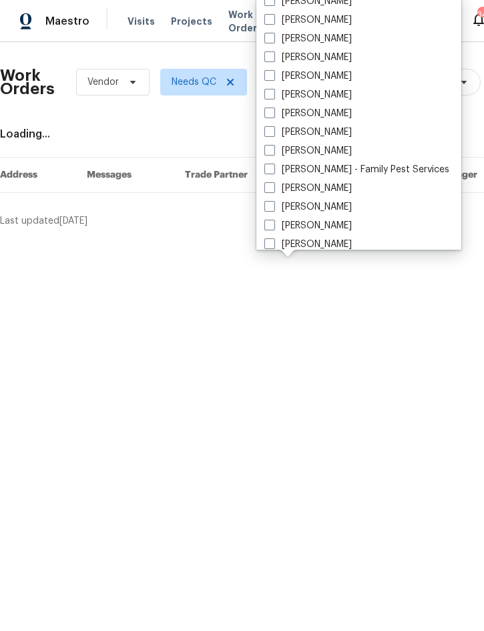
click at [333, 152] on label "[PERSON_NAME]" at bounding box center [309, 150] width 88 height 13
click at [273, 152] on input "[PERSON_NAME]" at bounding box center [269, 148] width 9 height 9
checkbox input "true"
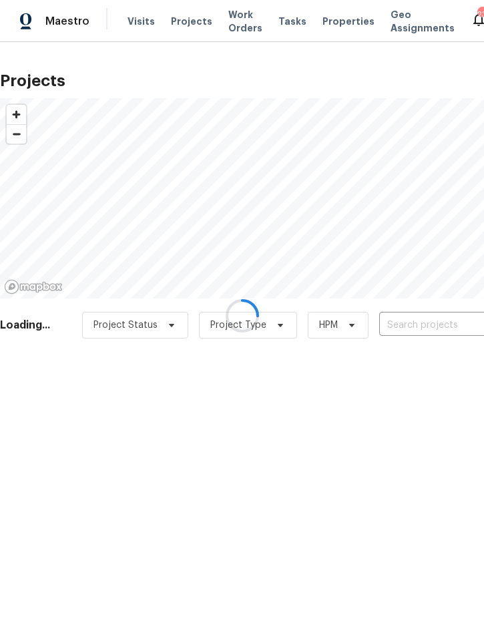
click at [425, 327] on div at bounding box center [242, 315] width 484 height 631
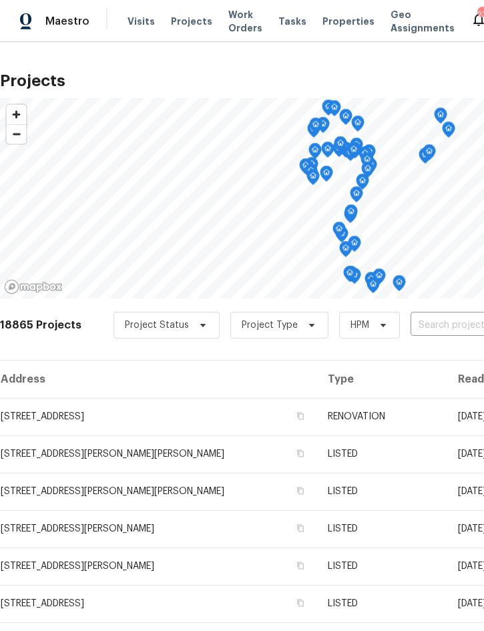
click at [450, 331] on input "text" at bounding box center [487, 325] width 153 height 21
type input "3010 pin"
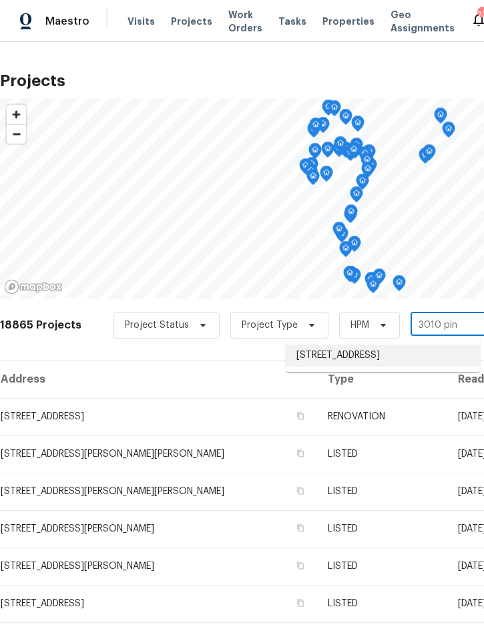
click at [387, 361] on li "[STREET_ADDRESS]" at bounding box center [383, 356] width 194 height 22
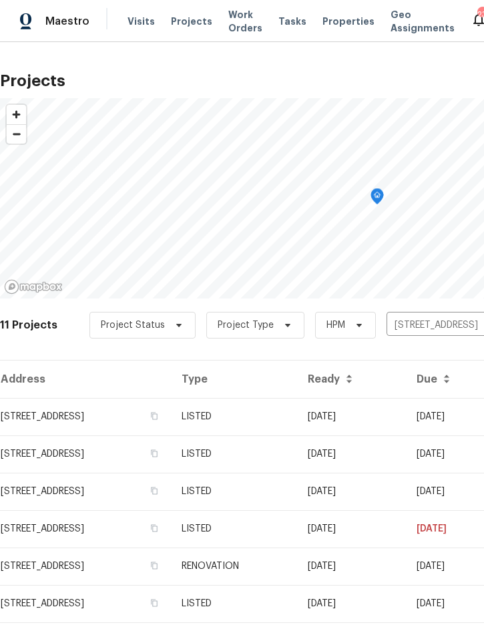
click at [297, 418] on td "LISTED" at bounding box center [234, 416] width 126 height 37
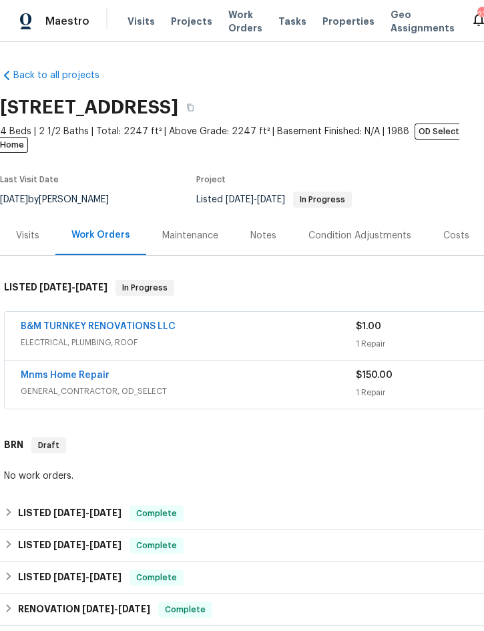
click at [143, 312] on div "B&M TURNKEY RENOVATIONS LLC ELECTRICAL, PLUMBING, ROOF $1.00 1 Repair [DATE] - …" at bounding box center [377, 336] width 745 height 48
click at [140, 322] on link "B&M TURNKEY RENOVATIONS LLC" at bounding box center [98, 326] width 155 height 9
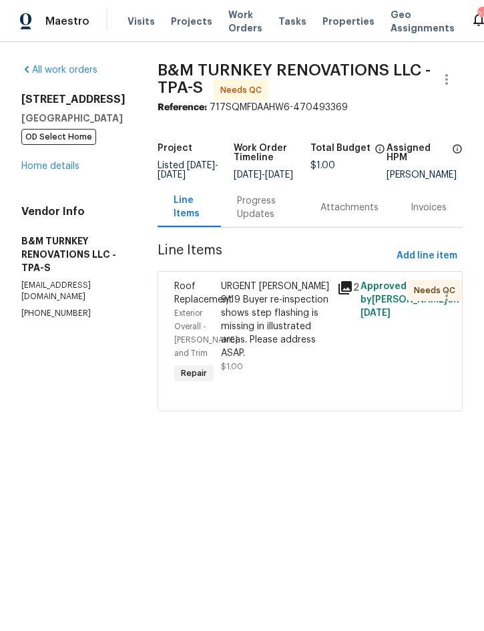
click at [309, 345] on div "URGENT [PERSON_NAME] 9/19 Buyer re-inspection shows step flashing is missing in…" at bounding box center [275, 320] width 109 height 80
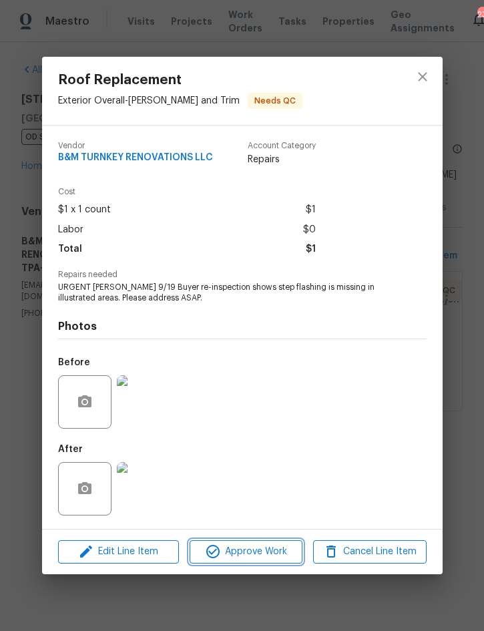
click at [254, 553] on span "Approve Work" at bounding box center [246, 552] width 105 height 17
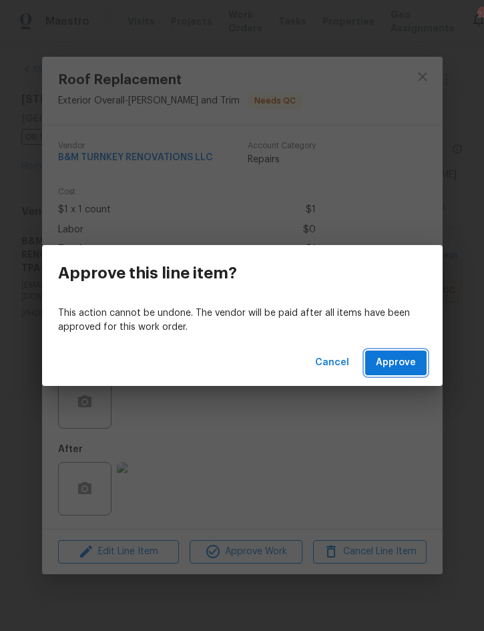
click at [394, 375] on button "Approve" at bounding box center [395, 363] width 61 height 25
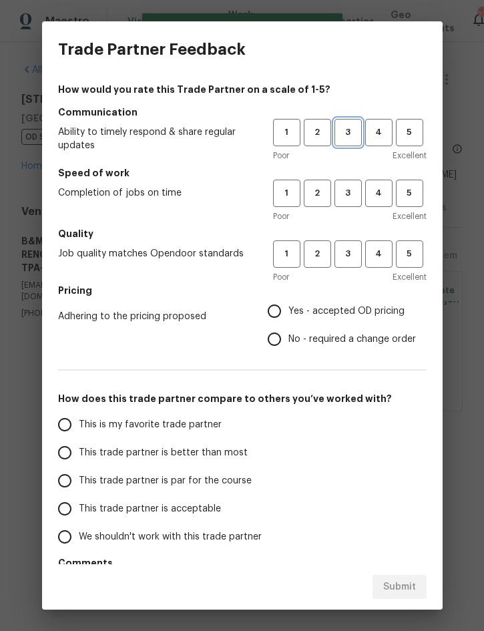
click at [350, 134] on span "3" at bounding box center [348, 132] width 25 height 15
click at [355, 198] on span "3" at bounding box center [348, 193] width 25 height 15
click at [351, 260] on span "3" at bounding box center [348, 253] width 25 height 15
click at [346, 321] on label "Yes - accepted OD pricing" at bounding box center [339, 311] width 156 height 28
click at [289, 321] on input "Yes - accepted OD pricing" at bounding box center [275, 311] width 28 height 28
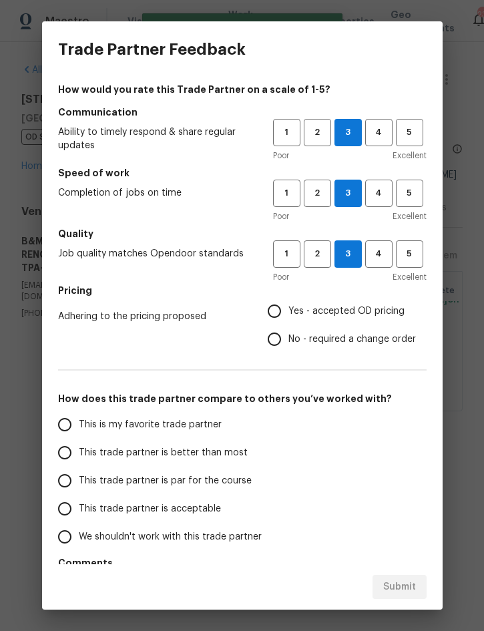
radio input "true"
click at [226, 456] on span "This trade partner is better than most" at bounding box center [163, 453] width 169 height 14
click at [79, 456] on input "This trade partner is better than most" at bounding box center [65, 453] width 28 height 28
click at [398, 588] on span "Submit" at bounding box center [399, 587] width 33 height 17
radio input "true"
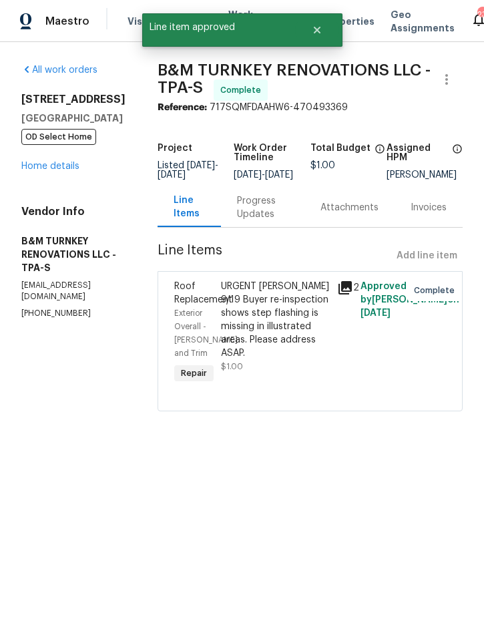
radio input "false"
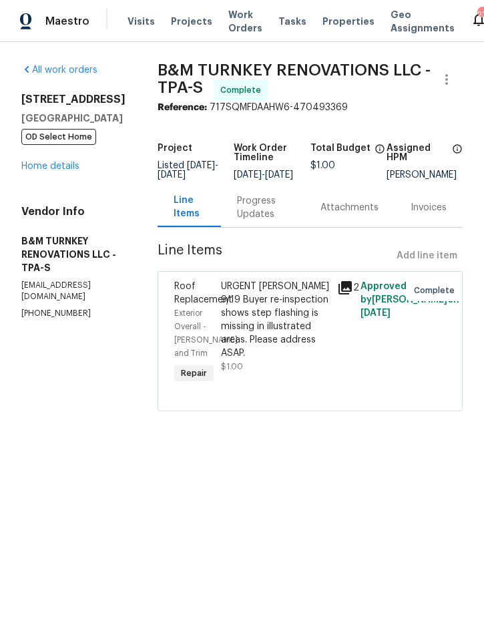
click at [38, 167] on link "Home details" at bounding box center [50, 166] width 58 height 9
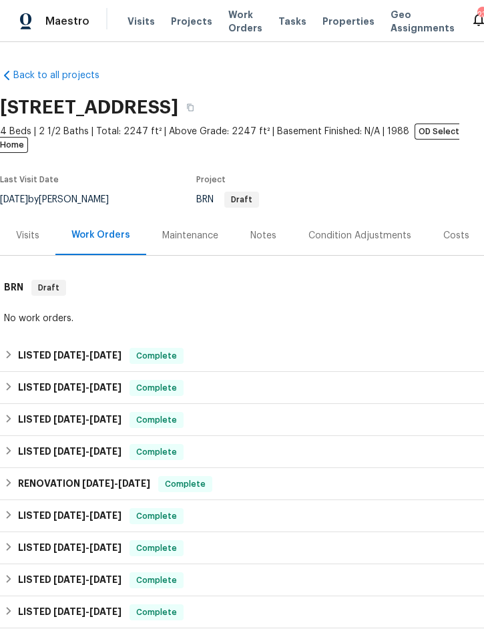
click at [181, 23] on span "Projects" at bounding box center [191, 21] width 41 height 13
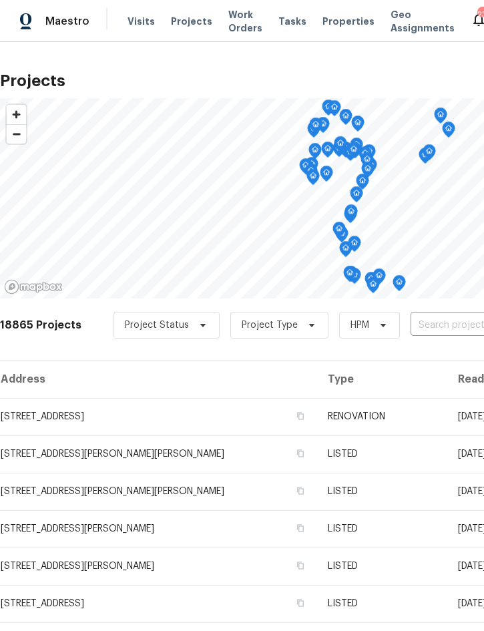
click at [419, 329] on input "text" at bounding box center [487, 325] width 153 height 21
type input "203 summ"
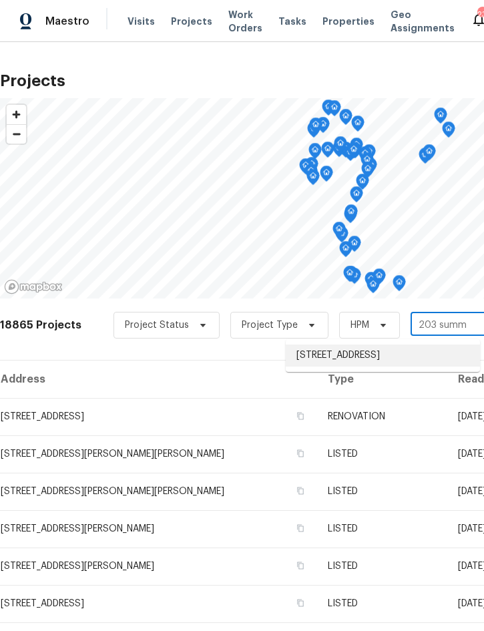
click at [369, 361] on li "[STREET_ADDRESS]" at bounding box center [383, 356] width 194 height 22
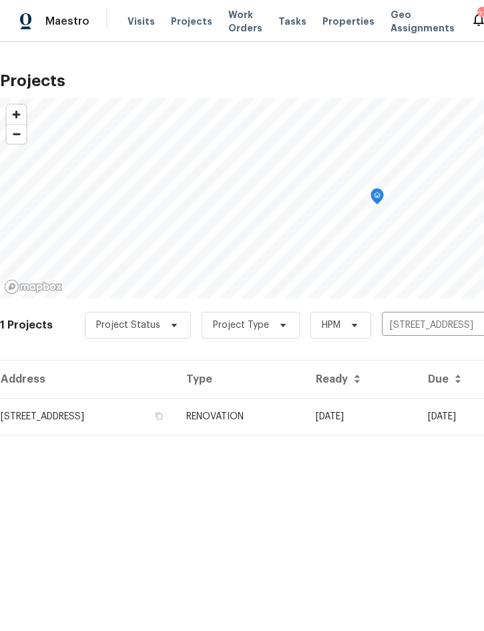
click at [305, 417] on td "RENOVATION" at bounding box center [241, 416] width 130 height 37
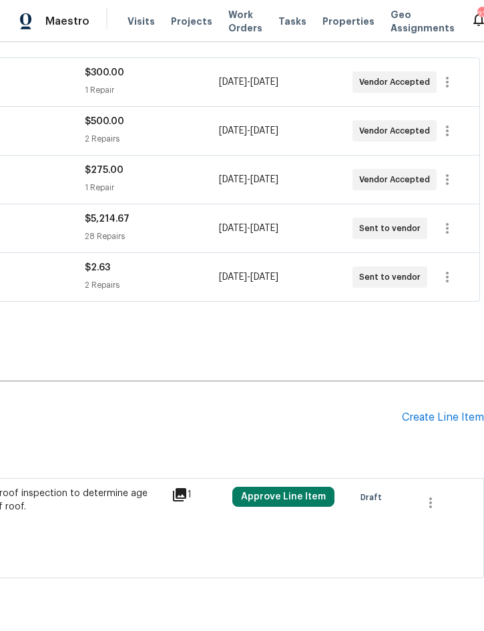
scroll to position [240, 271]
click at [436, 500] on icon "button" at bounding box center [431, 503] width 16 height 16
click at [448, 506] on li "Cancel" at bounding box center [440, 503] width 51 height 22
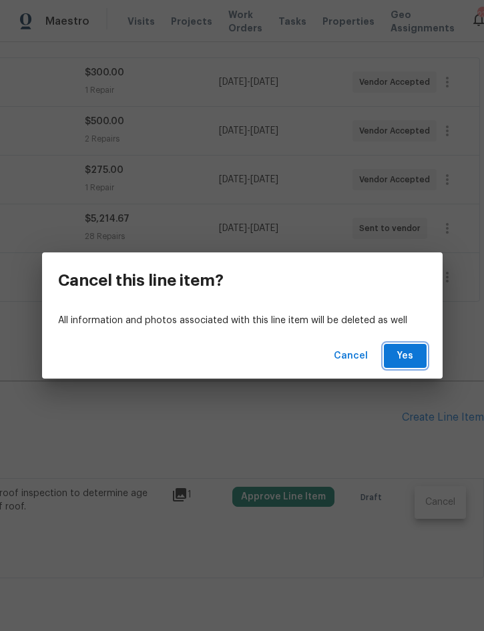
click at [407, 361] on span "Yes" at bounding box center [405, 356] width 21 height 17
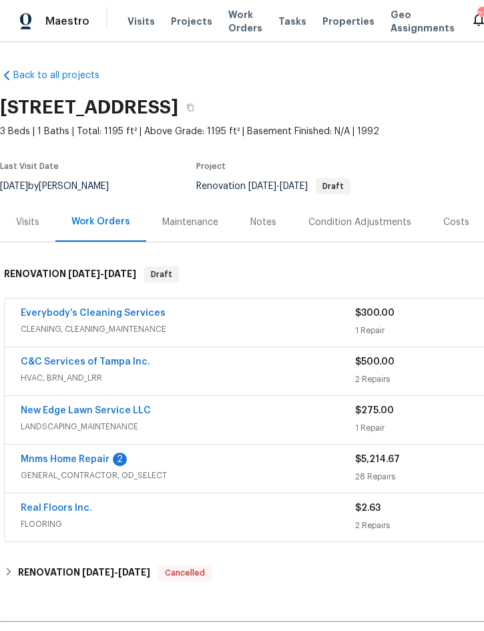
scroll to position [0, 0]
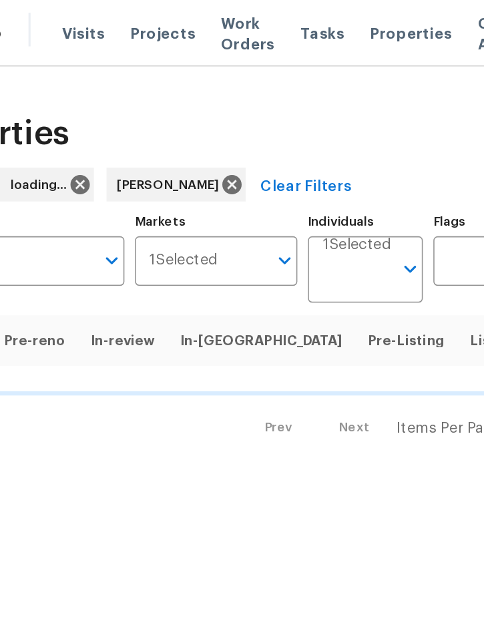
scroll to position [0, 88]
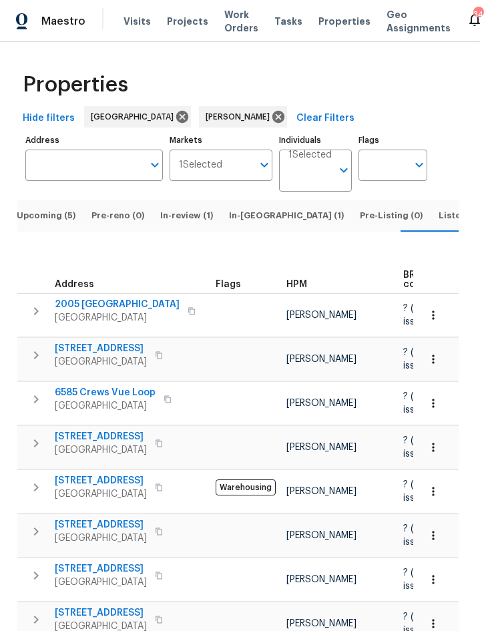
click at [439, 223] on span "Listed (11)" at bounding box center [461, 215] width 44 height 15
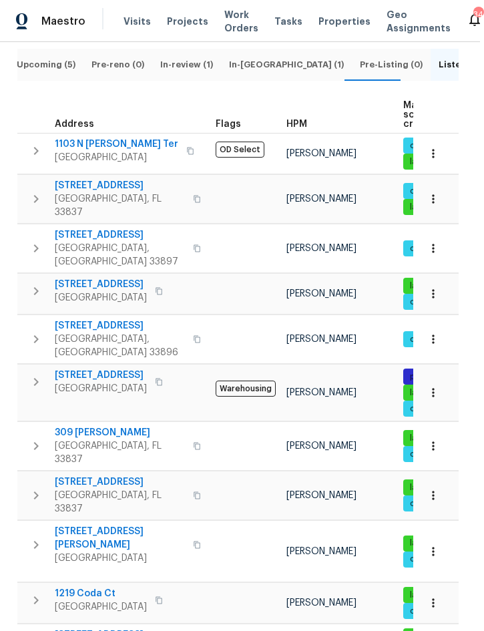
scroll to position [150, 0]
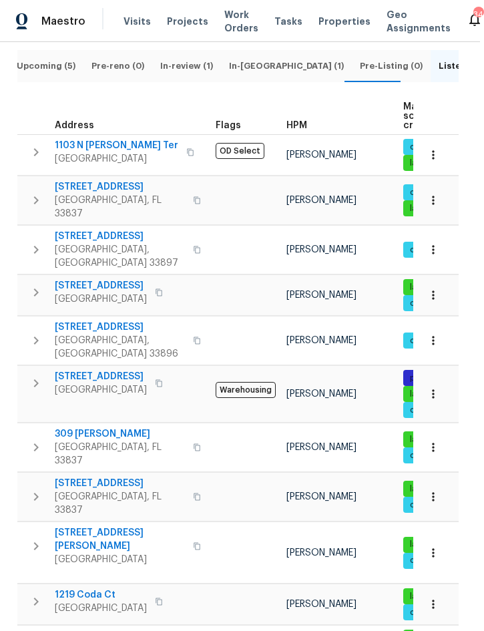
click at [160, 380] on icon "button" at bounding box center [159, 383] width 7 height 7
click at [156, 380] on icon "button" at bounding box center [159, 383] width 7 height 7
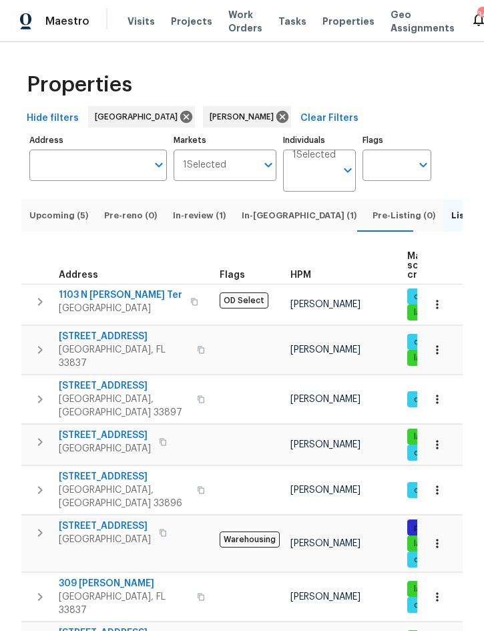
click at [52, 232] on button "Upcoming (5)" at bounding box center [58, 216] width 75 height 32
